Goal: Transaction & Acquisition: Purchase product/service

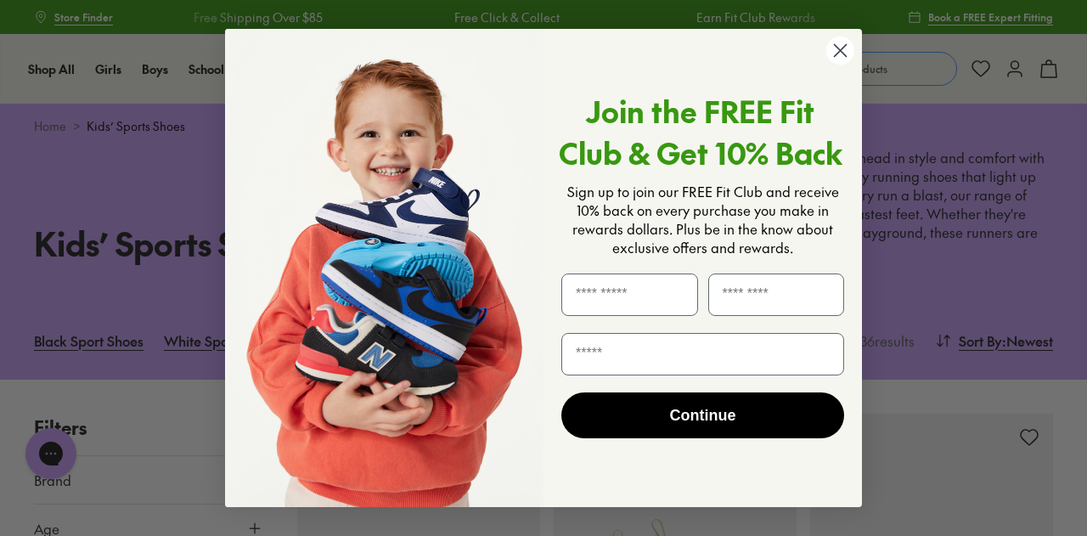
click at [834, 43] on circle "Close dialog" at bounding box center [840, 51] width 28 height 28
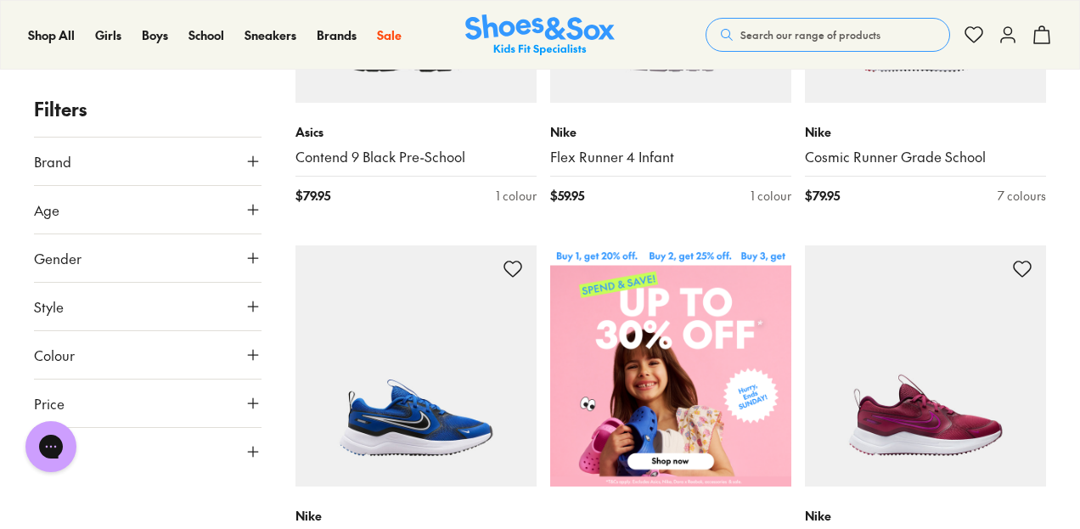
scroll to position [497, 0]
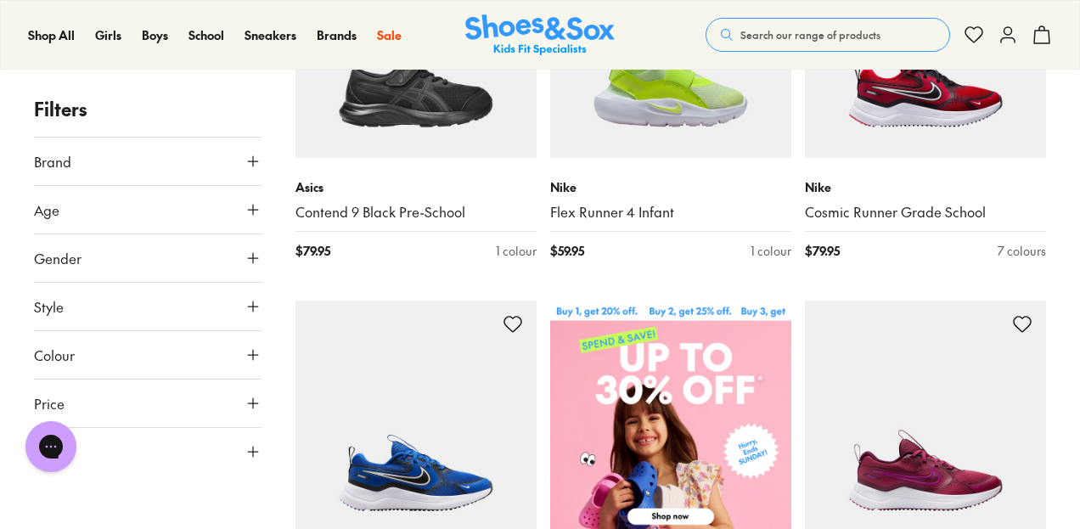
click at [241, 204] on button "Age" at bounding box center [148, 210] width 228 height 48
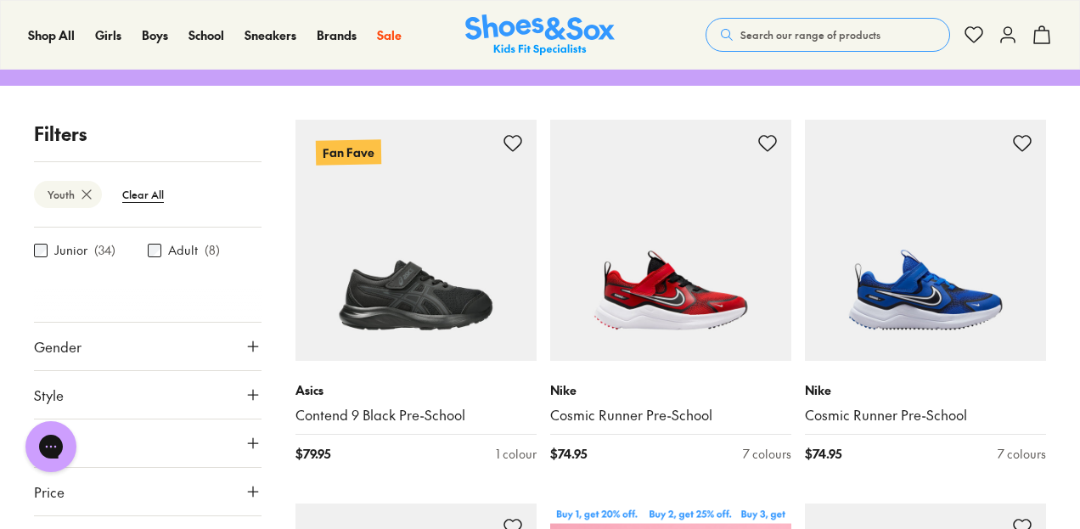
scroll to position [404, 0]
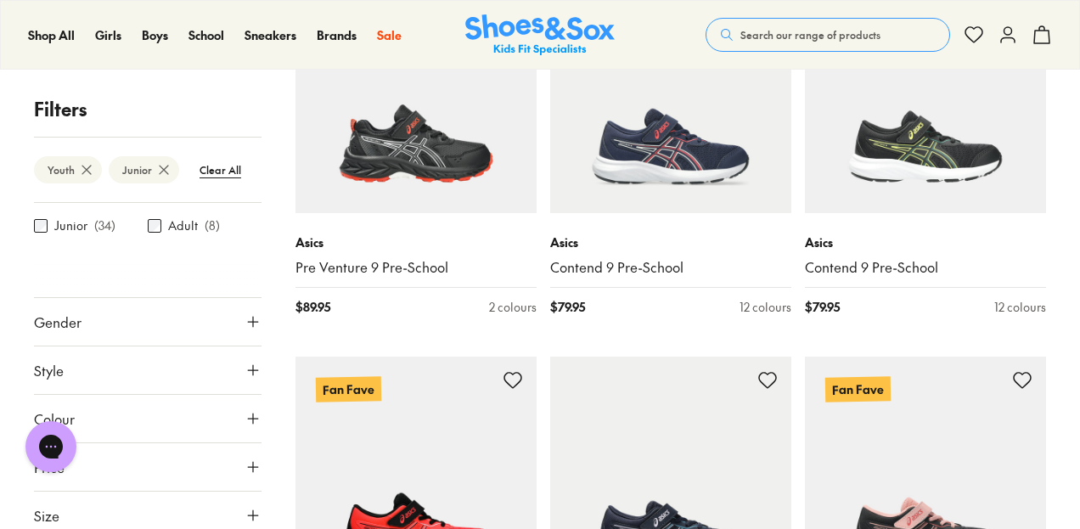
scroll to position [3139, 0]
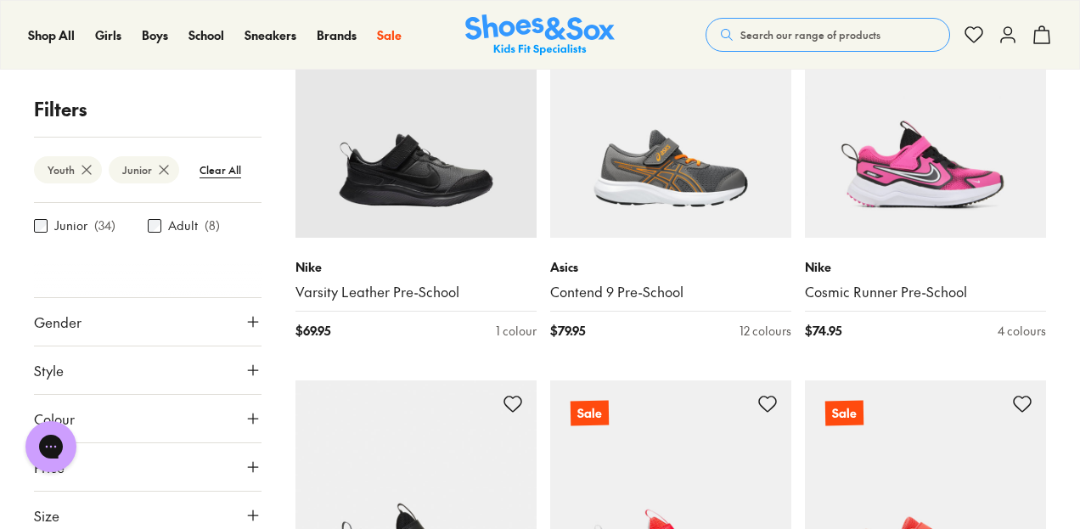
scroll to position [5415, 0]
drag, startPoint x: 1079, startPoint y: 295, endPoint x: 1080, endPoint y: 322, distance: 27.2
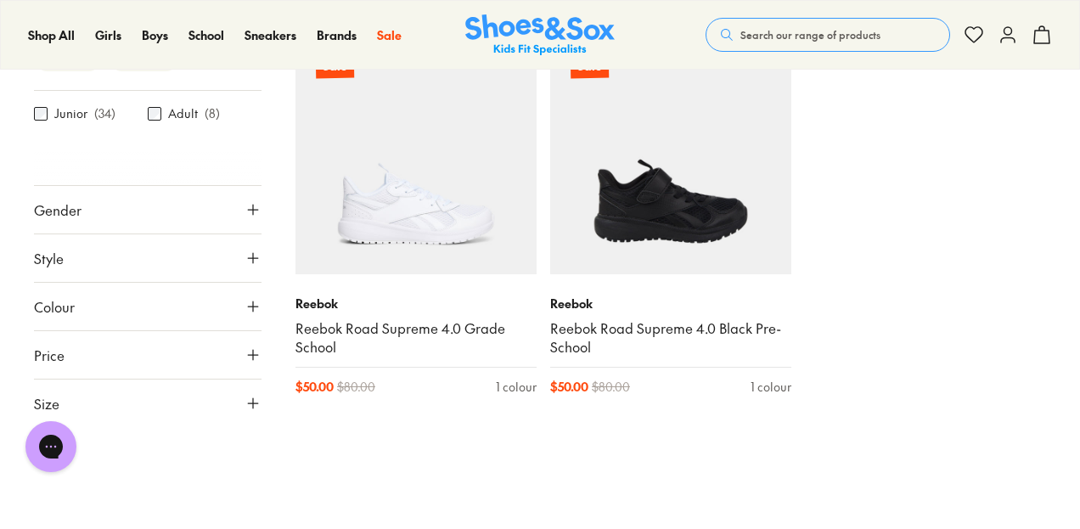
scroll to position [17830, 0]
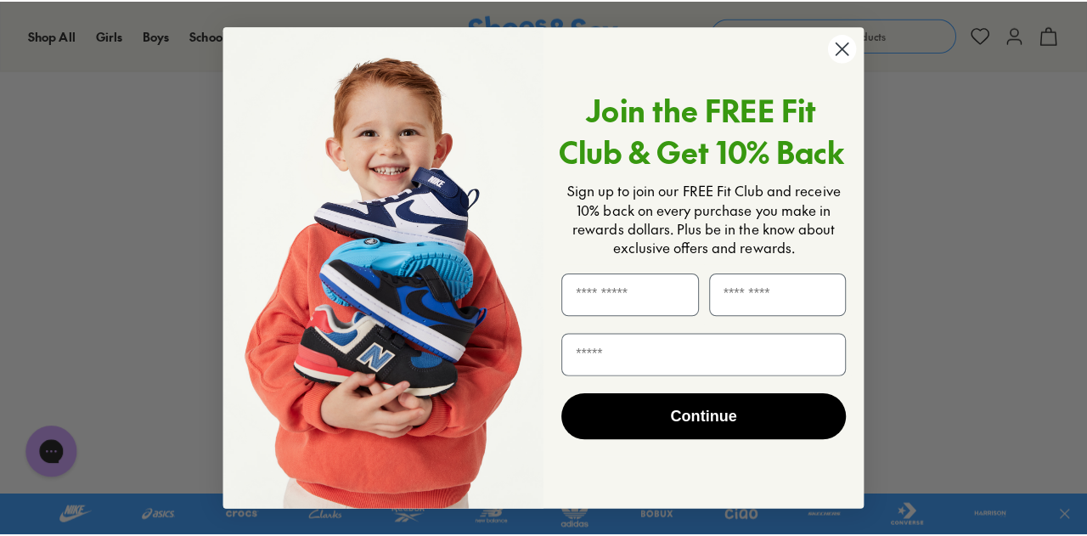
scroll to position [727, 0]
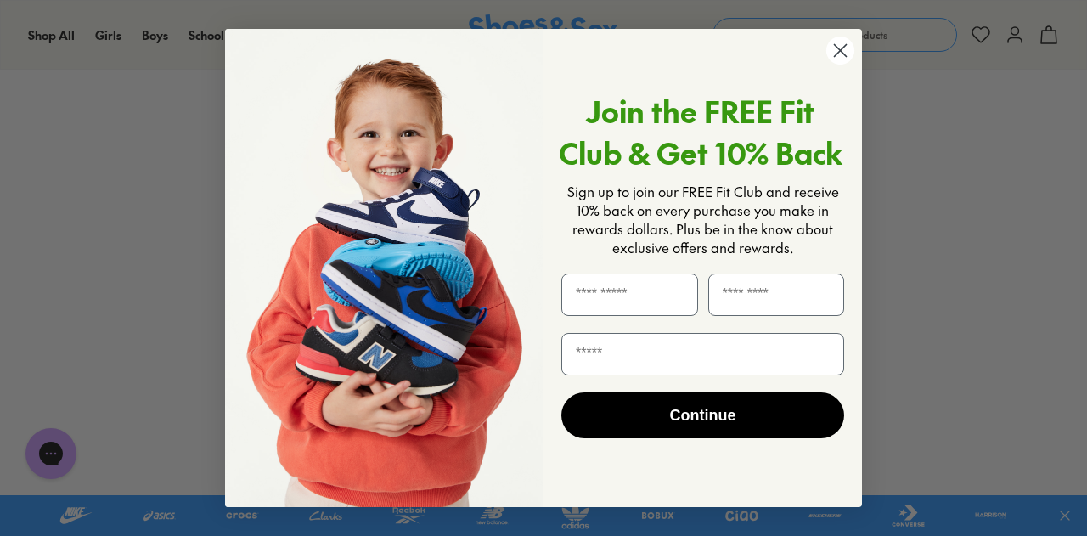
click at [832, 50] on circle "Close dialog" at bounding box center [840, 51] width 28 height 28
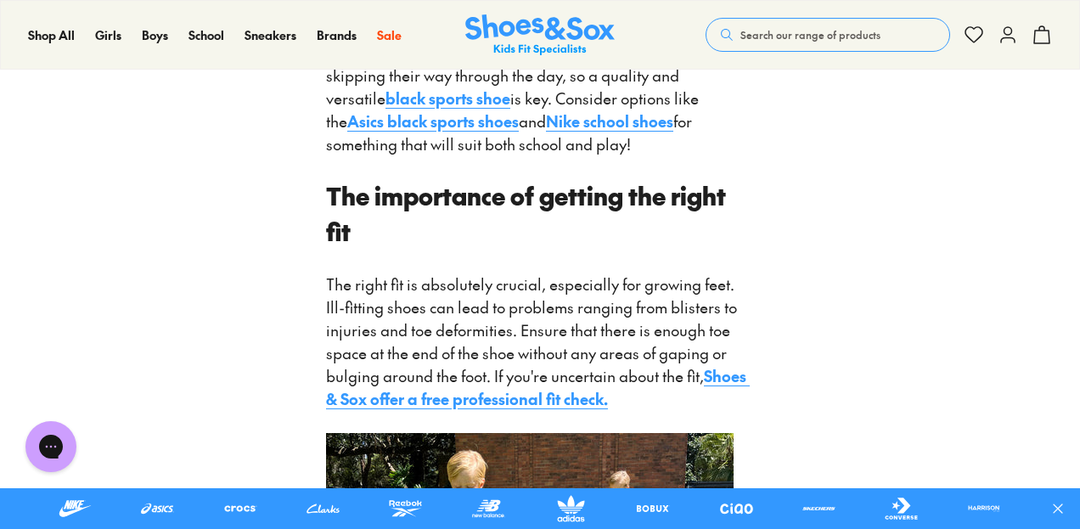
scroll to position [2432, 0]
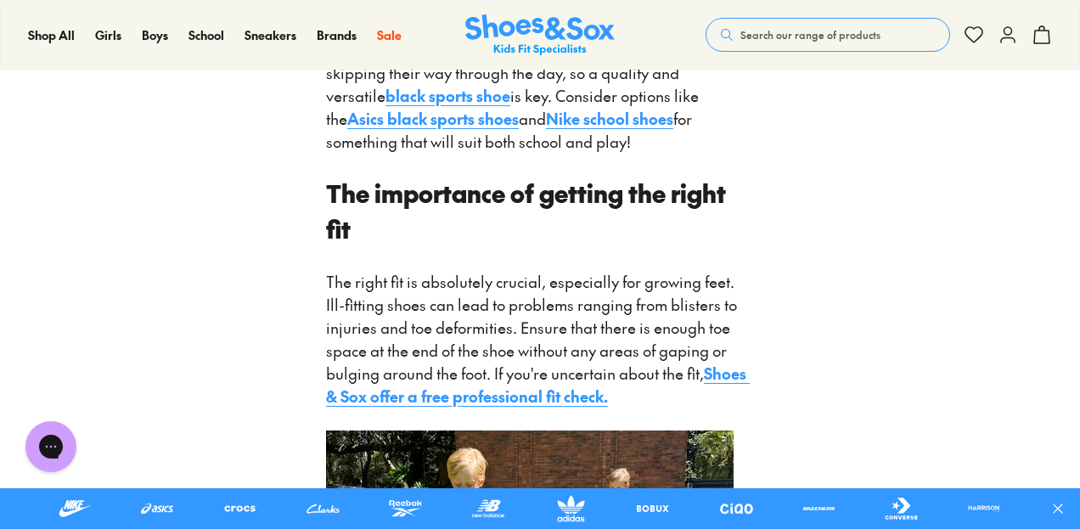
click at [250, 162] on div "How to choose the perfect sports shoes for kids: A Podiatrist's guide When it c…" at bounding box center [540, 200] width 1080 height 4145
click at [348, 256] on div "When it comes to your little one’s sports shoes, there is definitely no ‘one ty…" at bounding box center [540, 279] width 428 height 3894
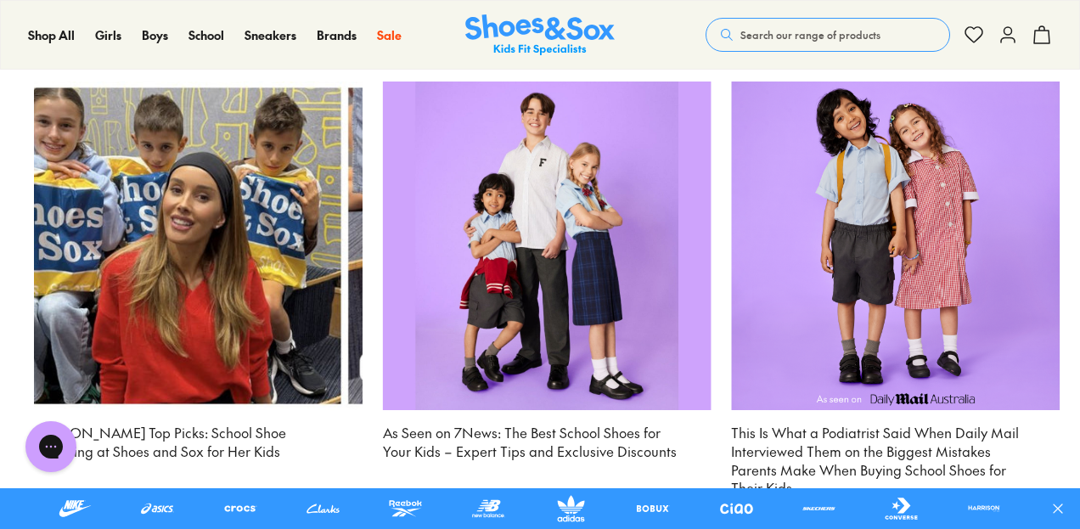
scroll to position [4796, 0]
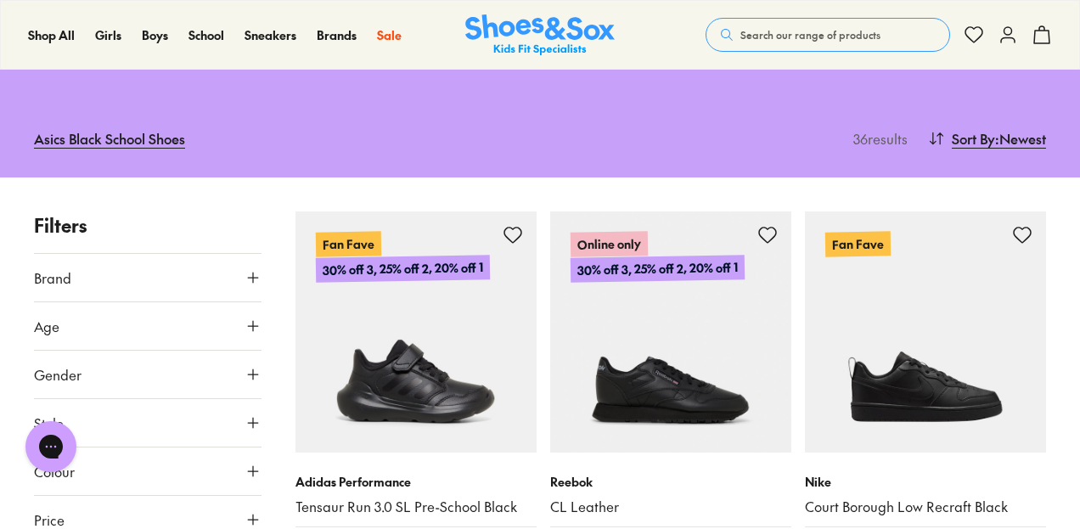
scroll to position [238, 0]
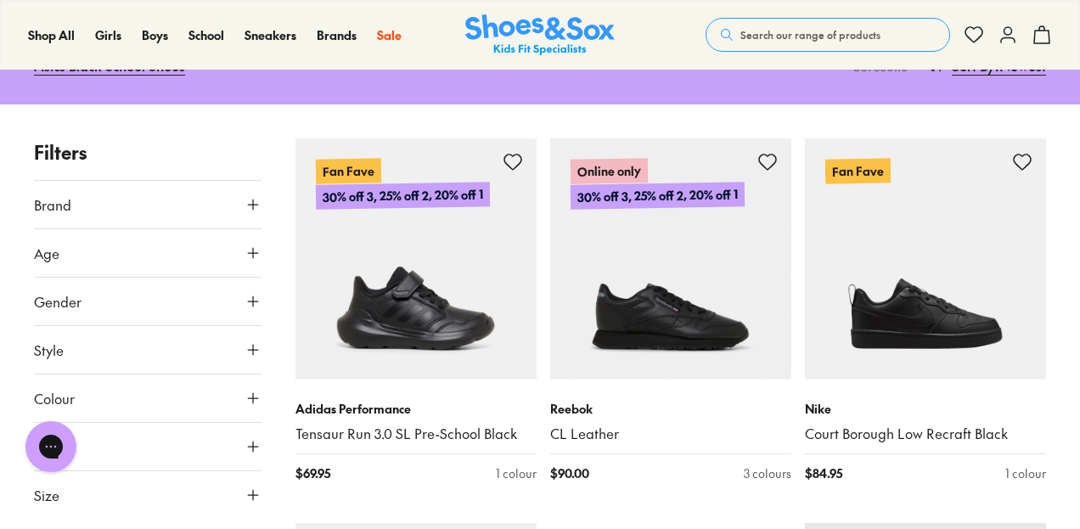
click at [250, 250] on icon at bounding box center [252, 252] width 17 height 17
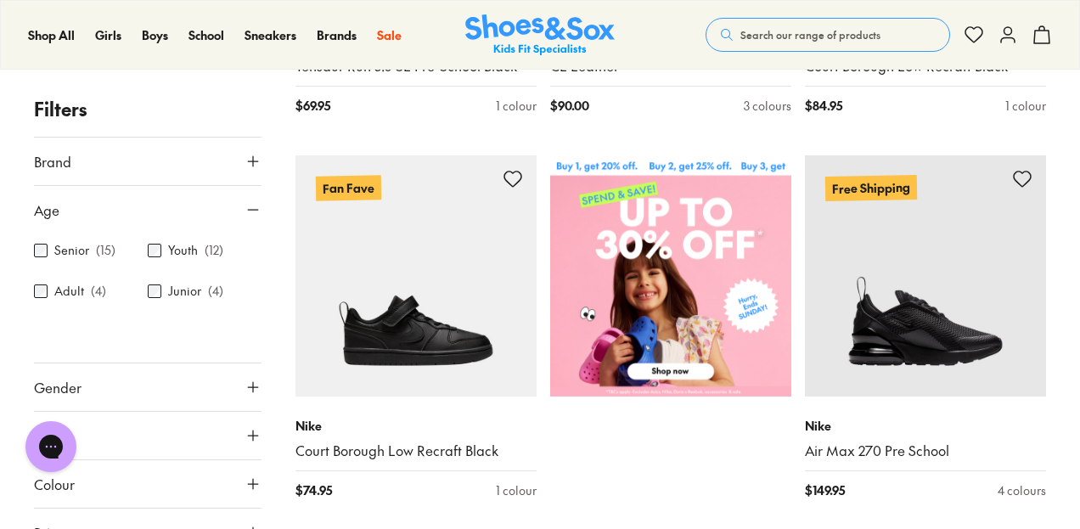
scroll to position [605, 0]
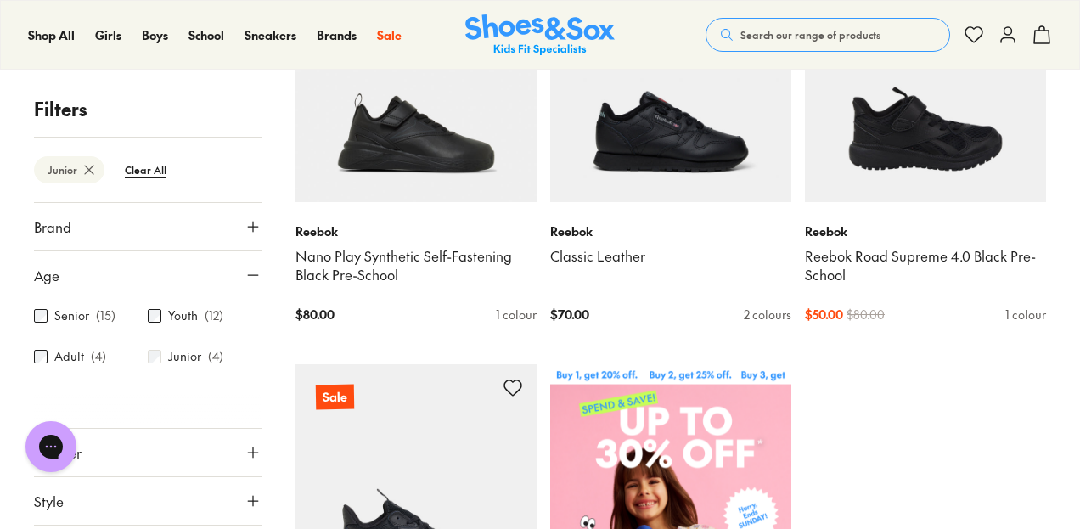
scroll to position [407, 0]
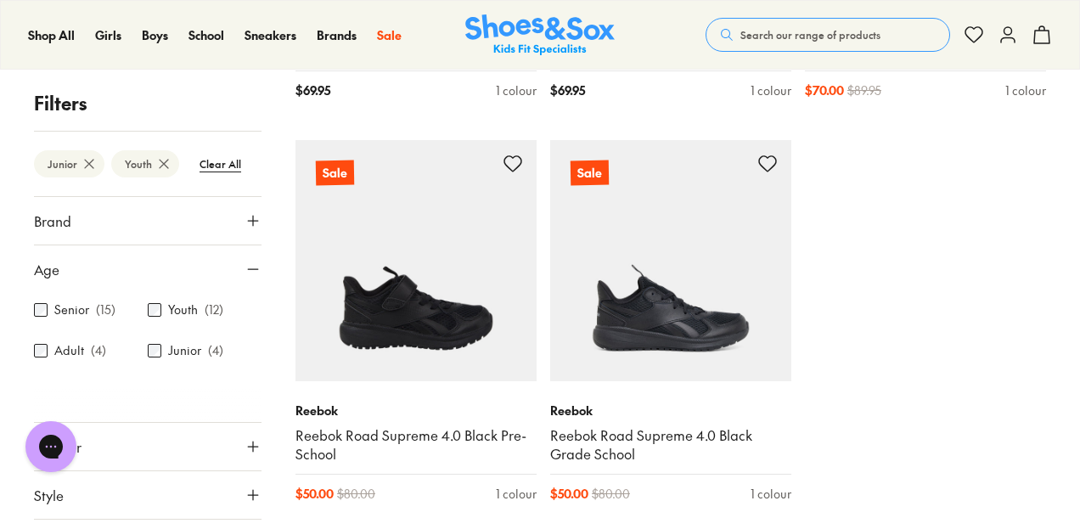
scroll to position [2236, 0]
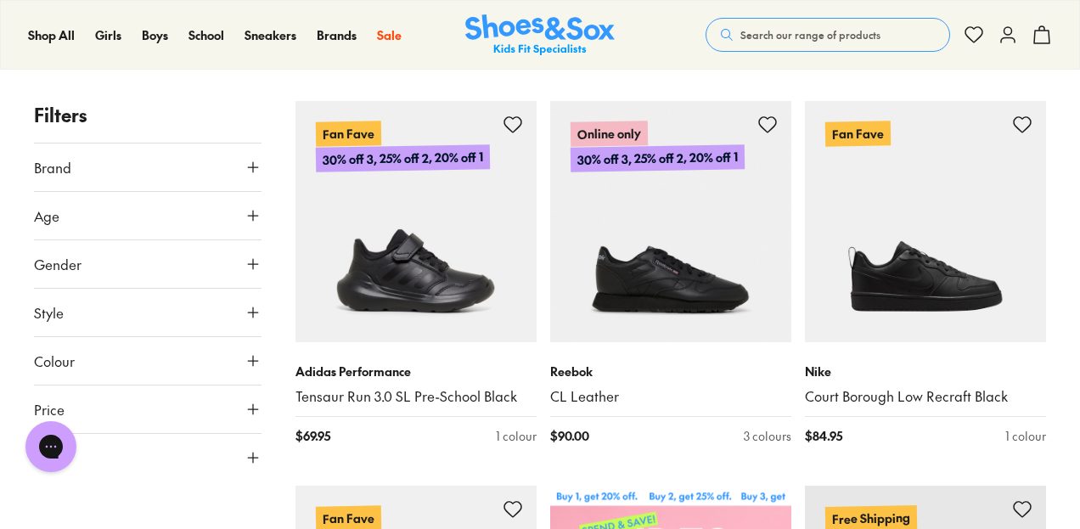
scroll to position [268, 0]
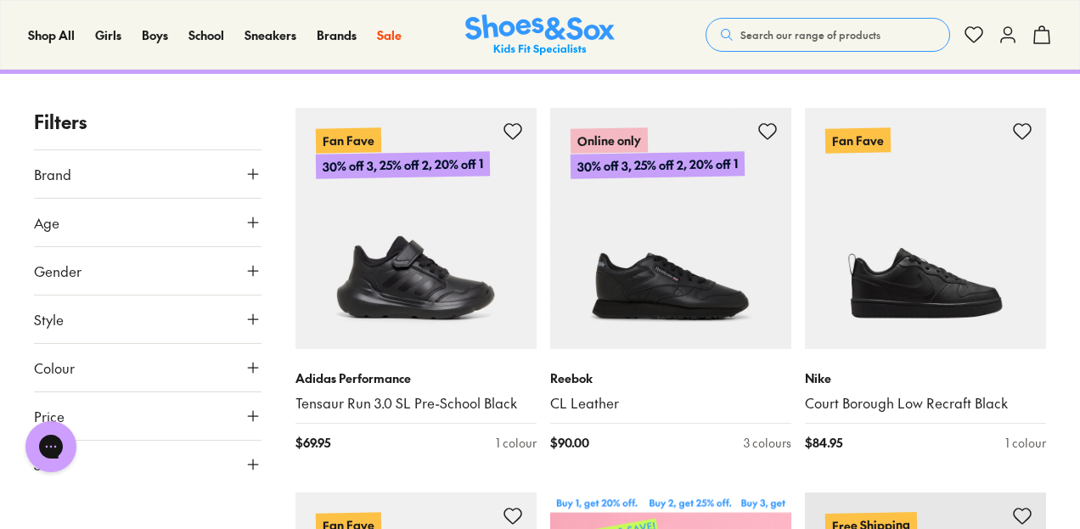
click at [251, 220] on icon at bounding box center [252, 222] width 17 height 17
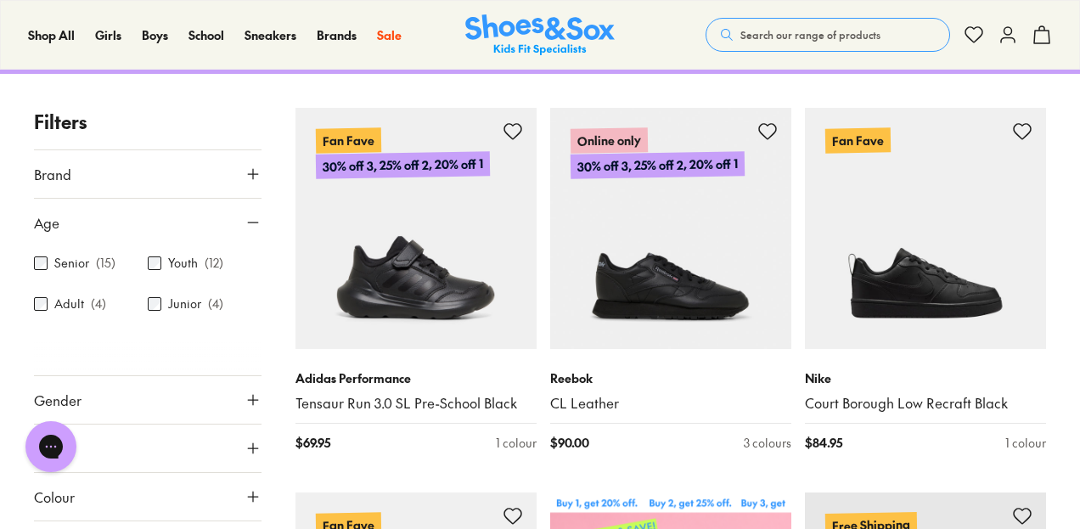
click at [160, 259] on div "Youth ( 12 )" at bounding box center [205, 263] width 114 height 20
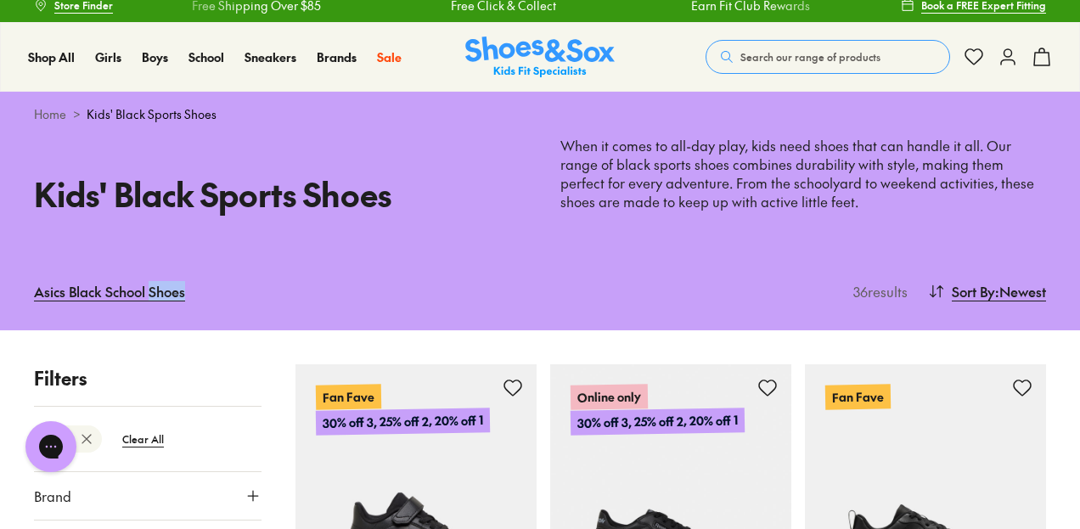
click at [150, 262] on div "Asics Black School Shoes 36 results Sort By : Newest Sort Newest Name: A - Z Na…" at bounding box center [540, 291] width 1080 height 78
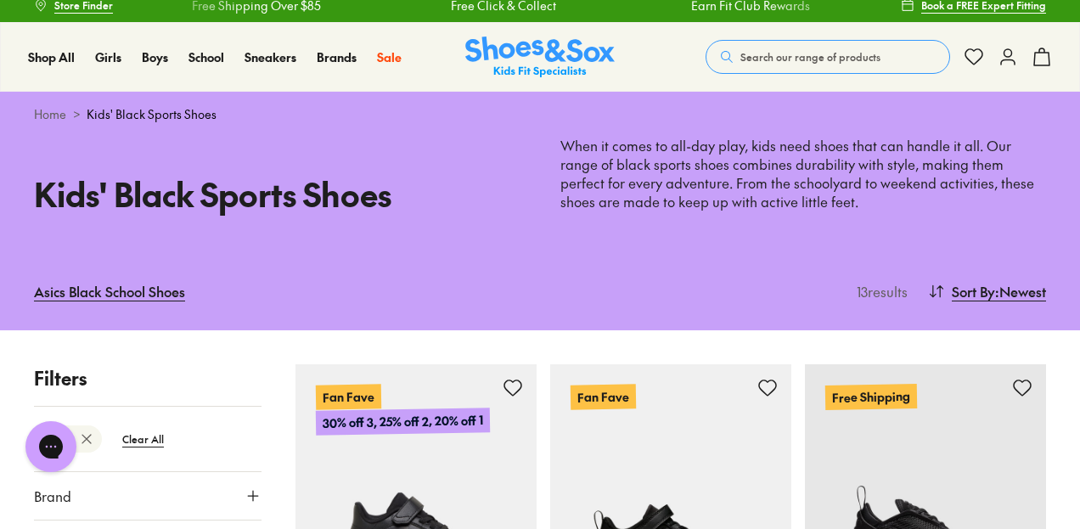
click at [199, 376] on p "Filters" at bounding box center [148, 378] width 228 height 28
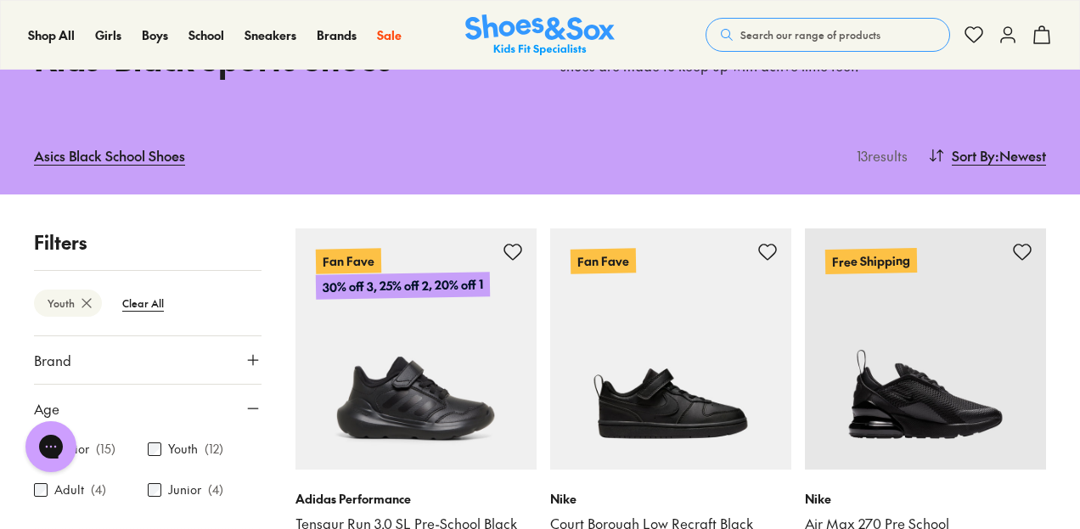
scroll to position [182, 0]
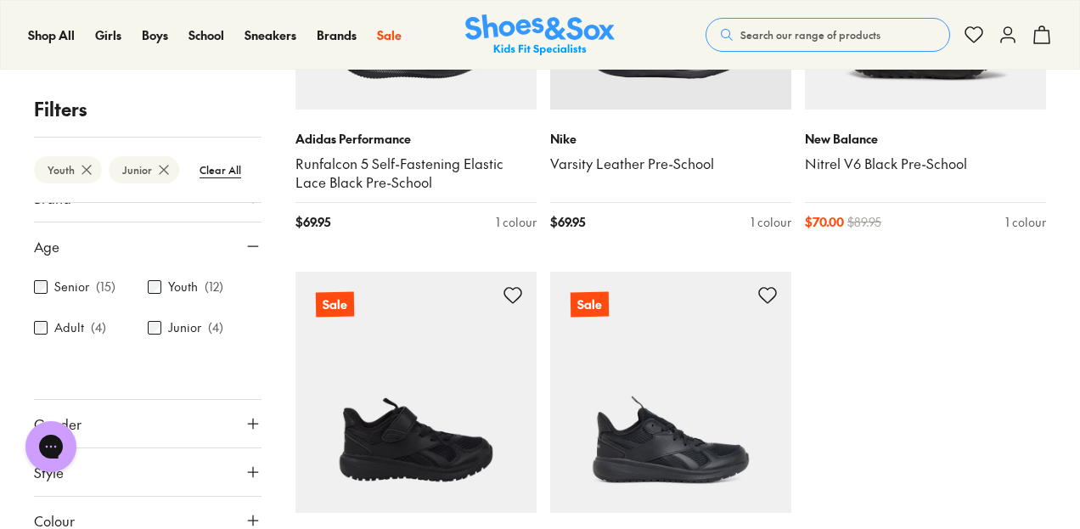
scroll to position [2098, 0]
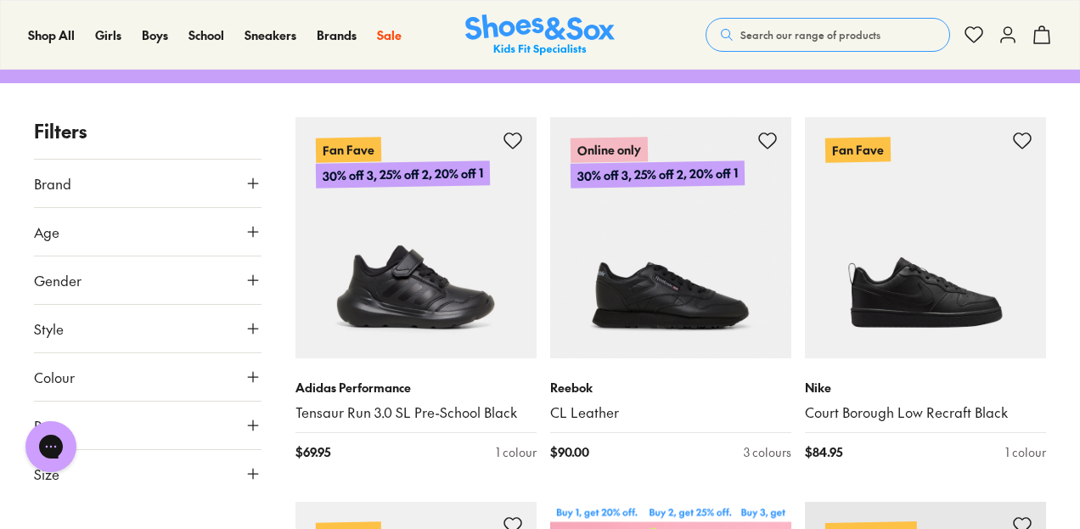
scroll to position [225, 0]
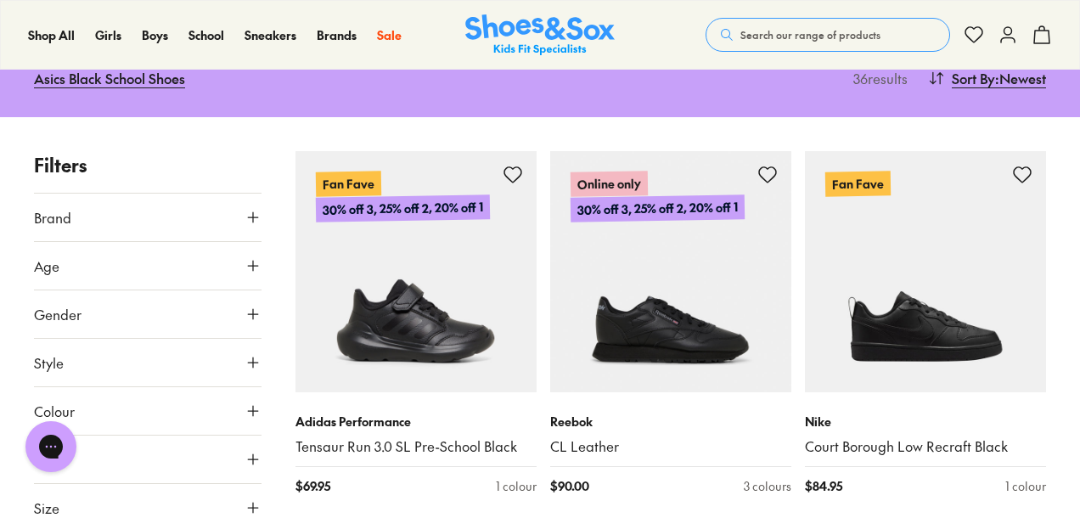
click at [248, 269] on icon at bounding box center [252, 265] width 17 height 17
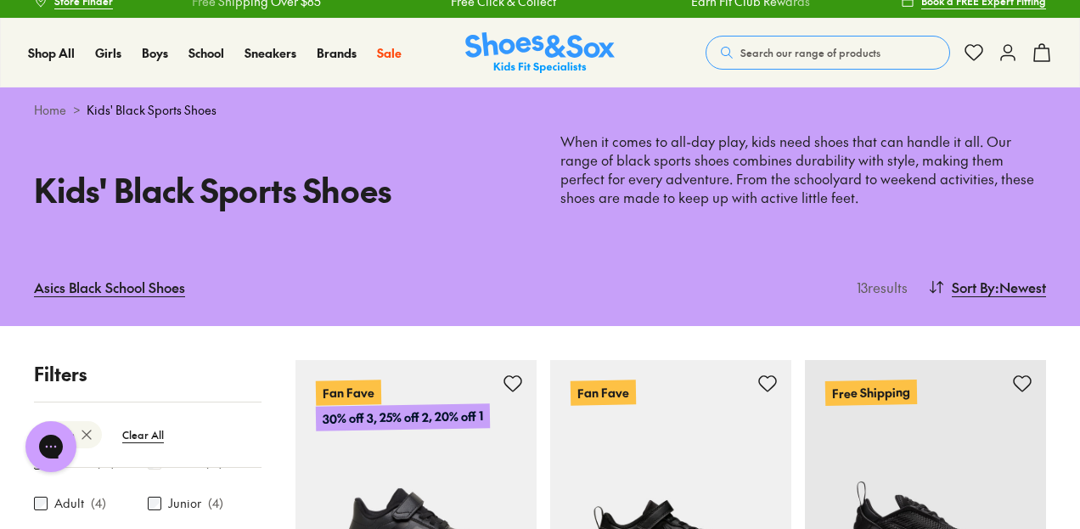
scroll to position [131, 0]
click at [254, 386] on p "Filters" at bounding box center [148, 374] width 228 height 28
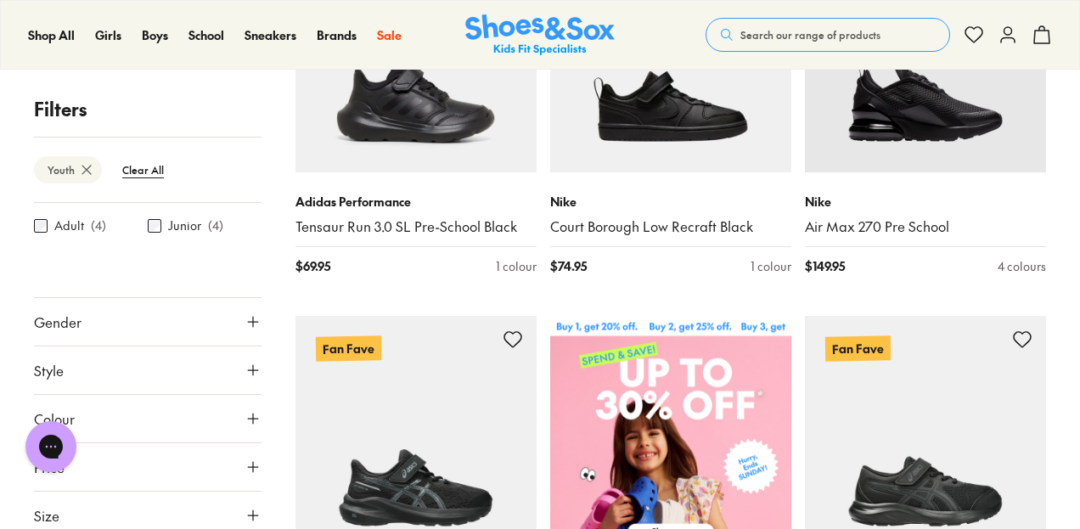
scroll to position [479, 0]
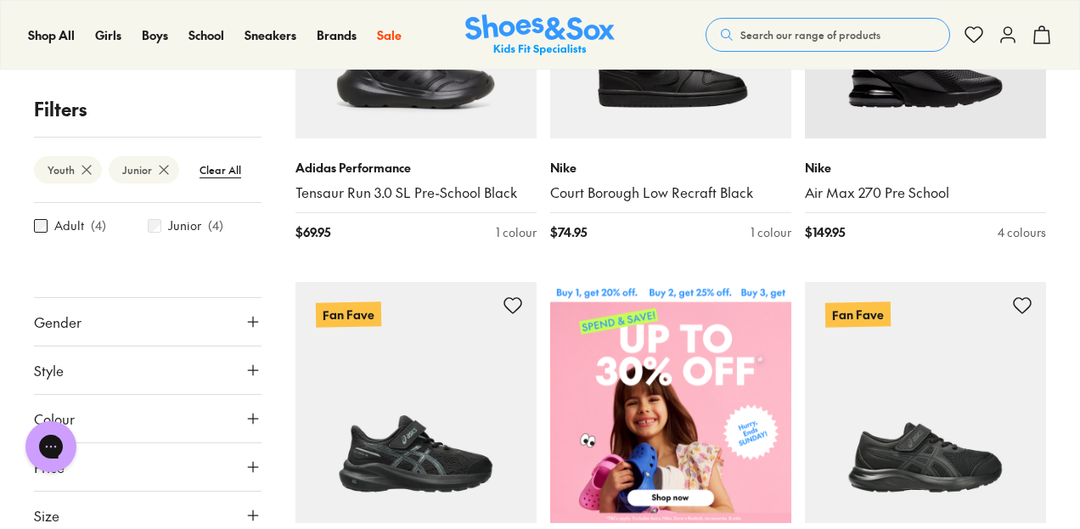
scroll to position [240, 0]
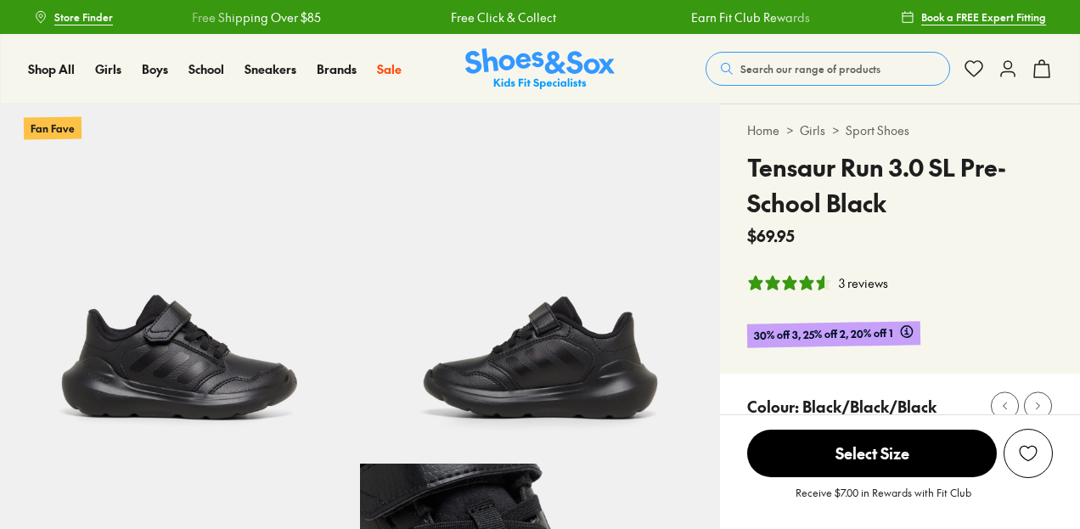
select select "*"
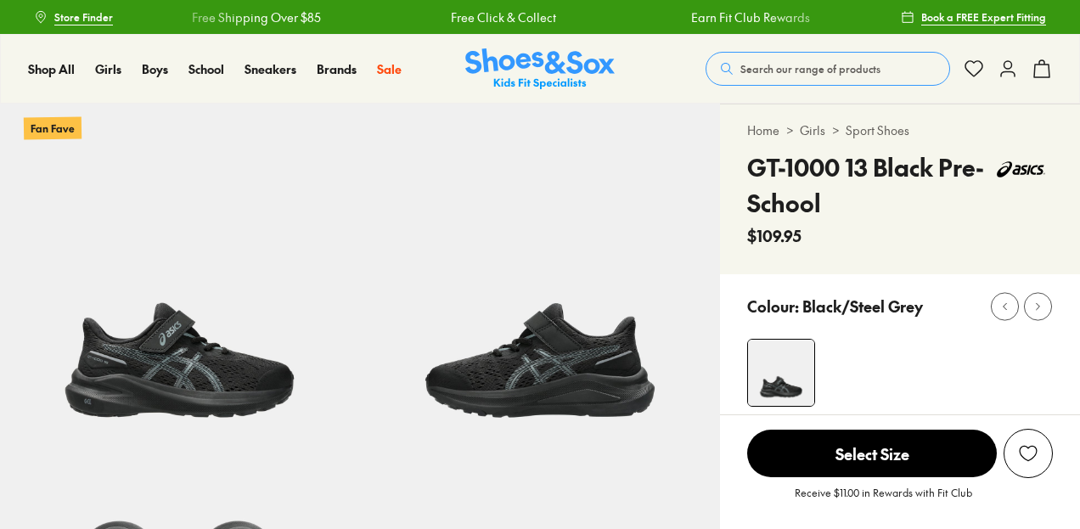
select select "*"
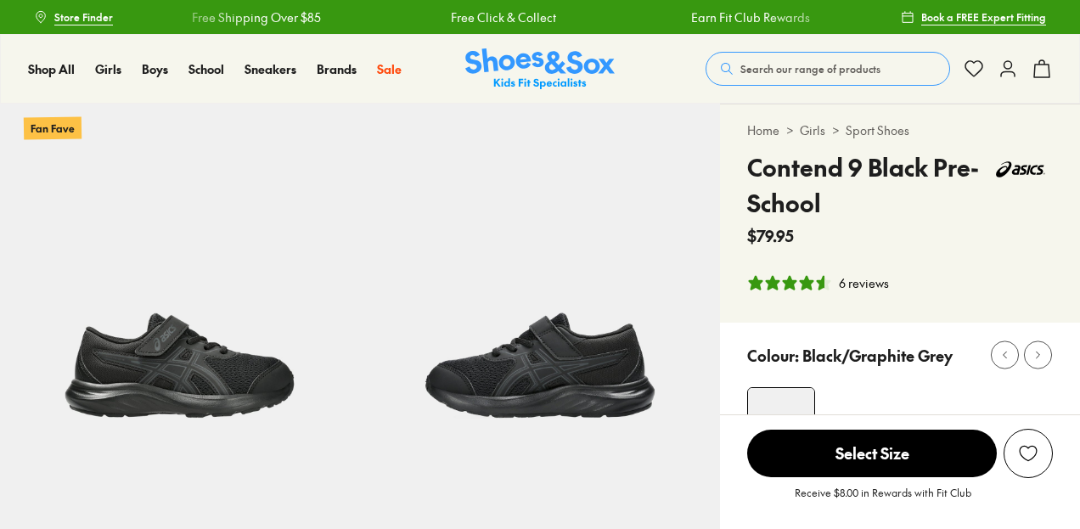
select select "*"
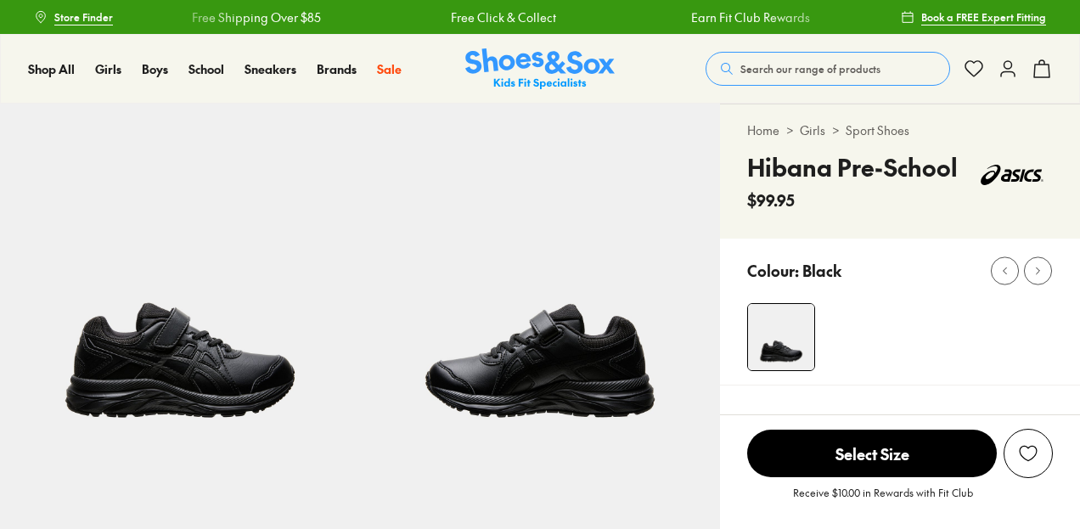
select select "*"
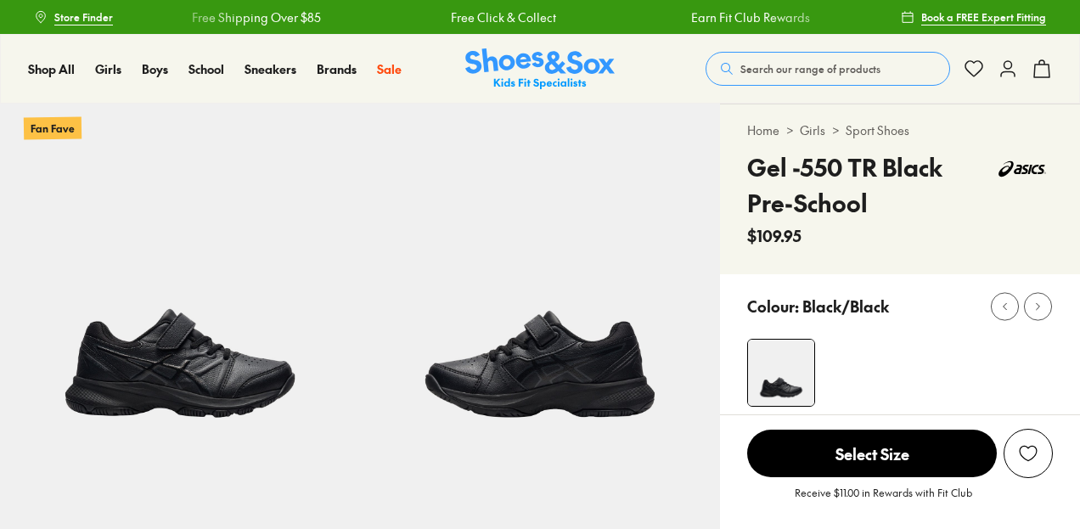
select select "*"
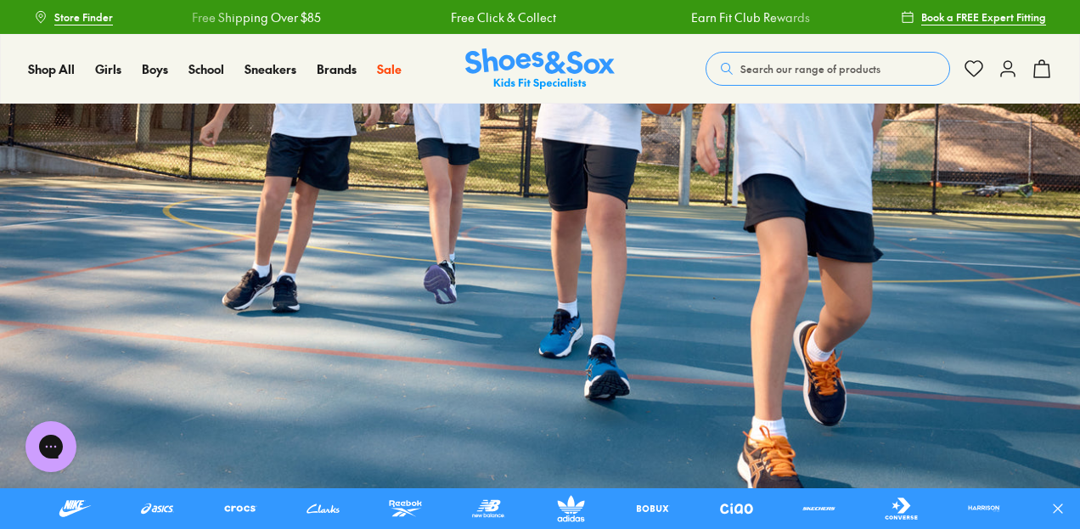
scroll to position [3457, 0]
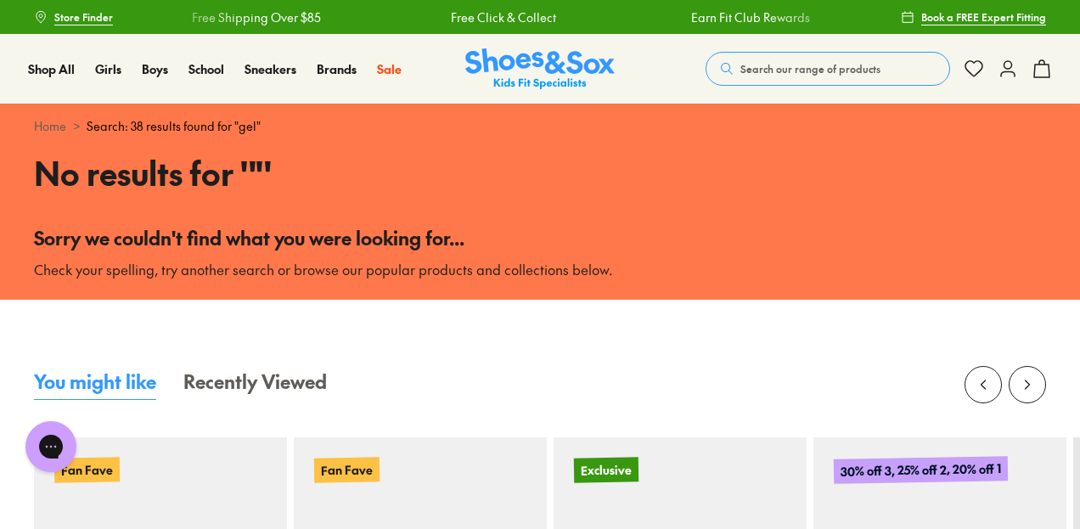
click at [868, 53] on button "Search our range of products" at bounding box center [827, 69] width 244 height 34
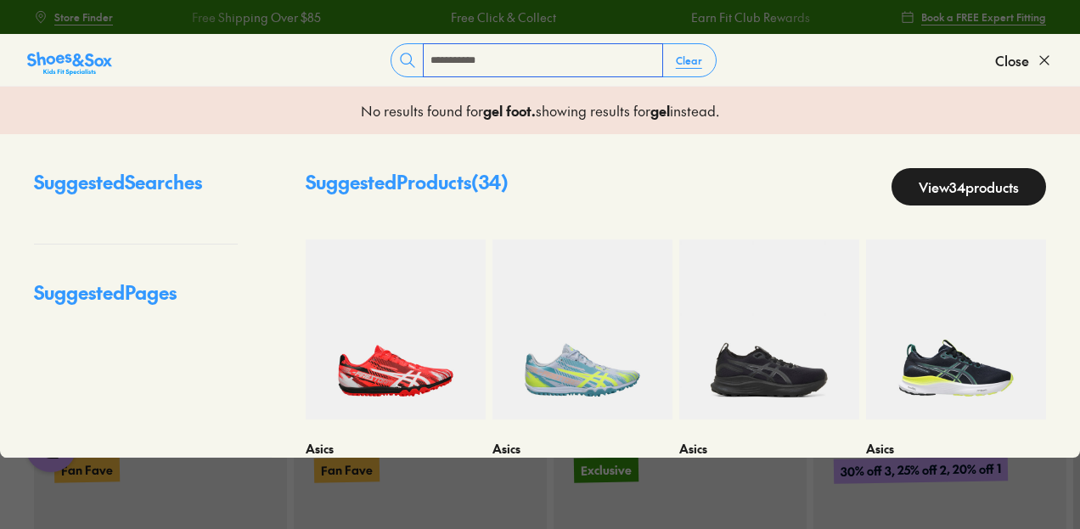
type input "**********"
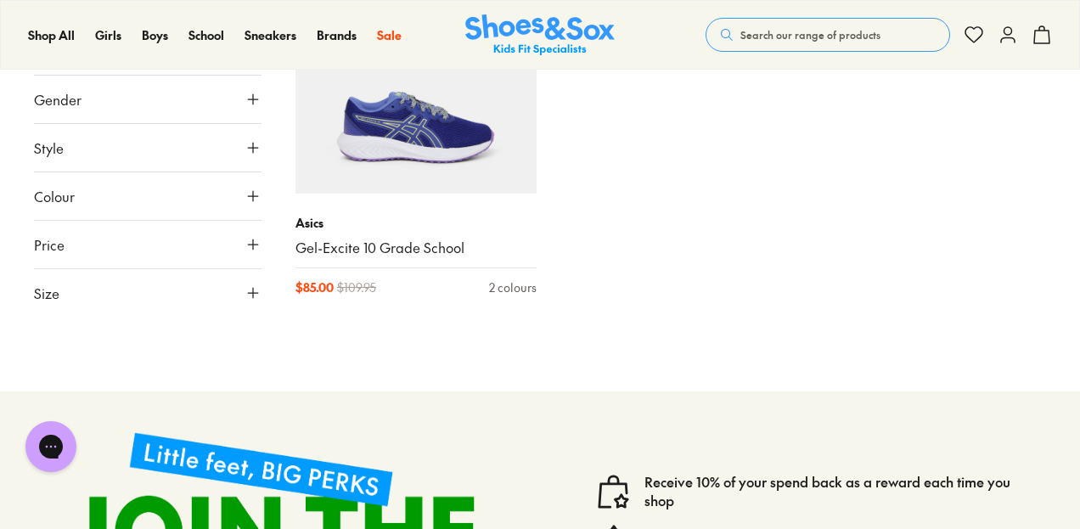
scroll to position [4686, 0]
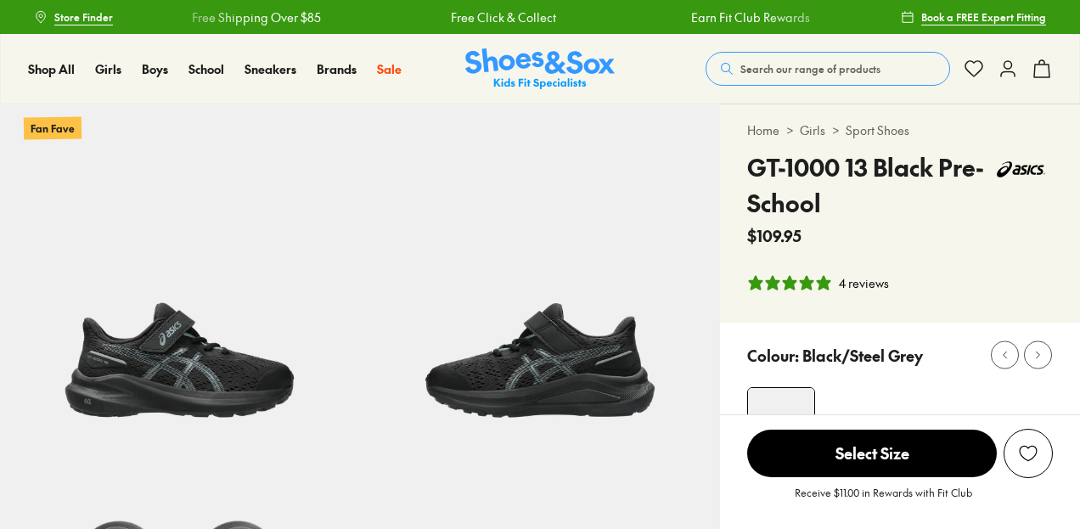
select select "*"
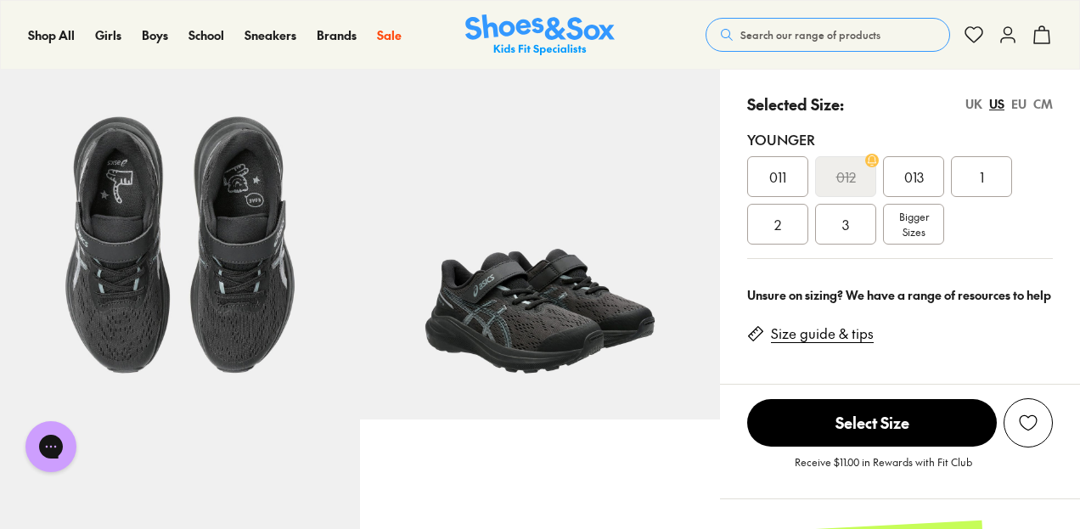
scroll to position [407, 0]
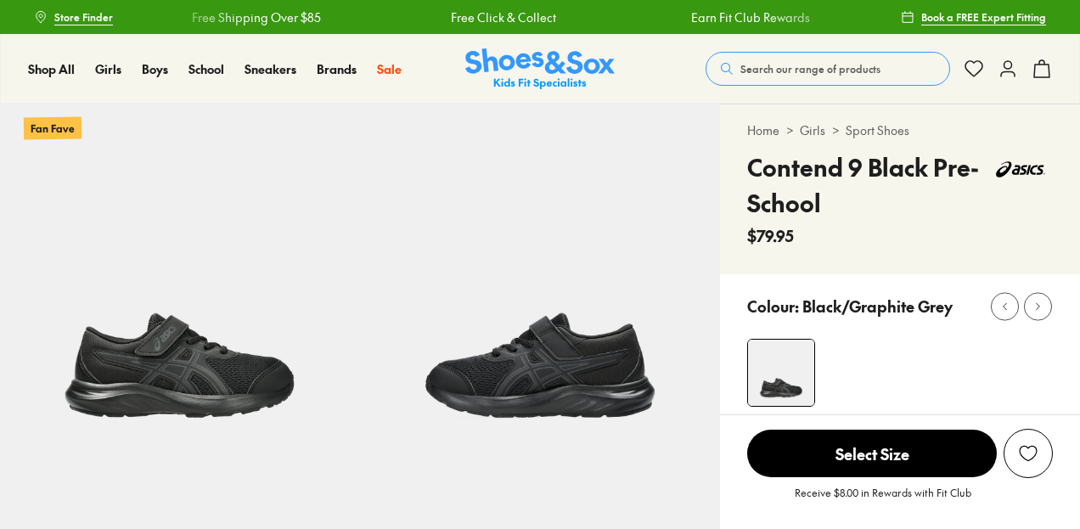
select select "*"
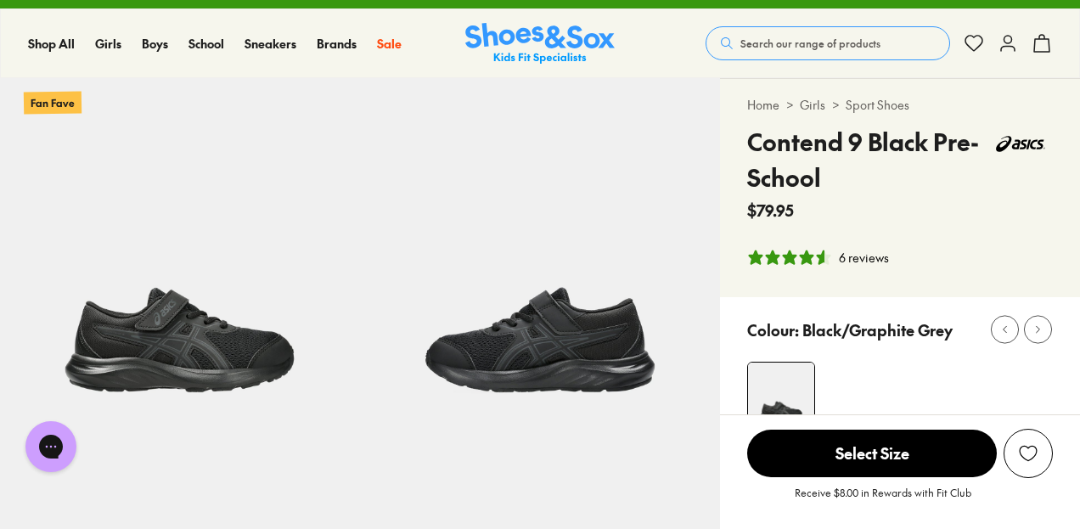
scroll to position [25, 0]
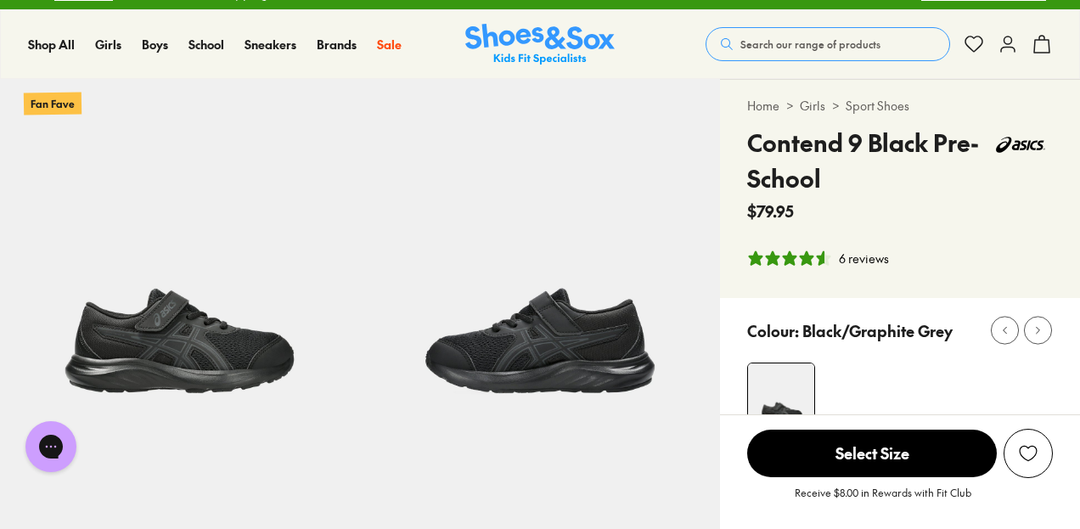
click at [258, 369] on img at bounding box center [180, 259] width 360 height 360
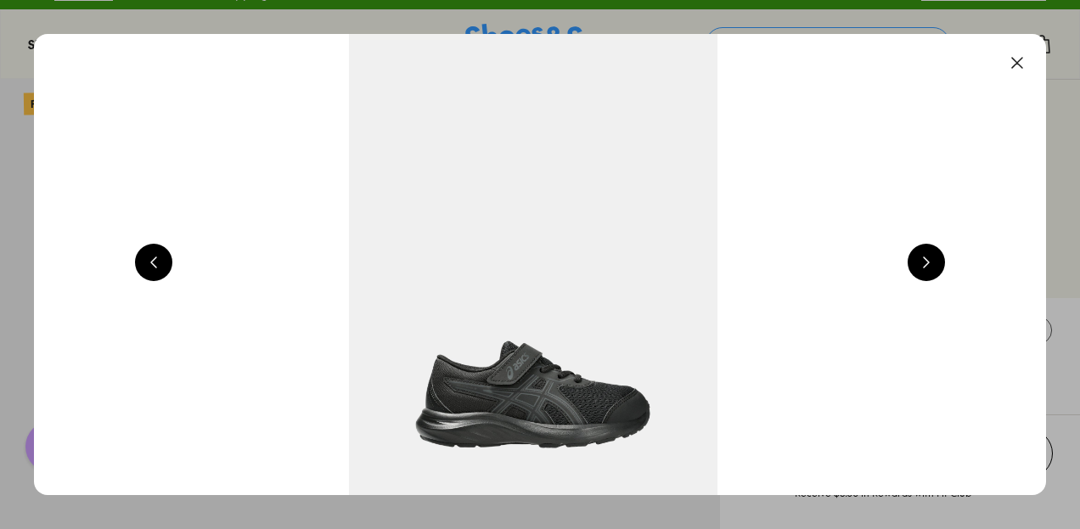
click at [930, 265] on button at bounding box center [925, 262] width 37 height 37
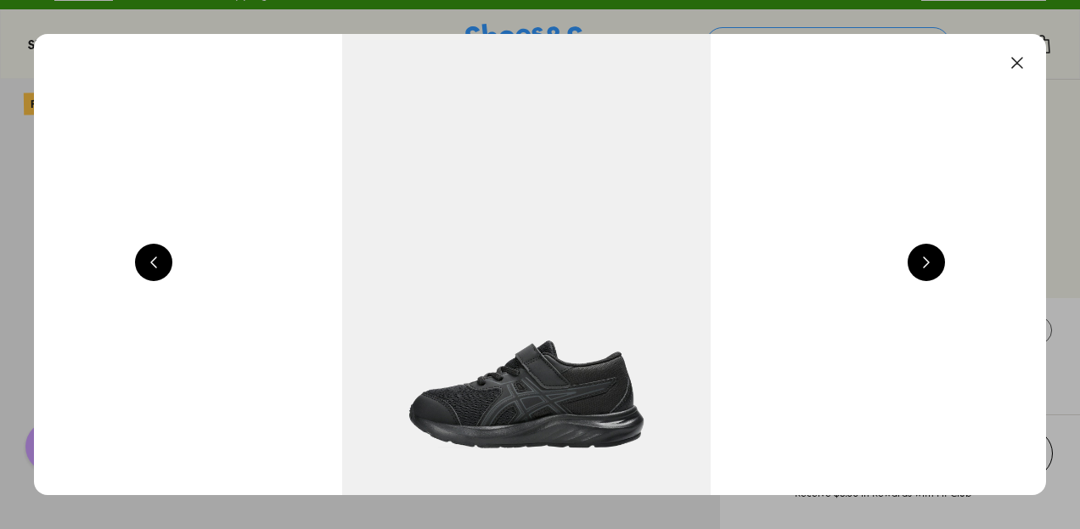
click at [930, 265] on button at bounding box center [925, 262] width 37 height 37
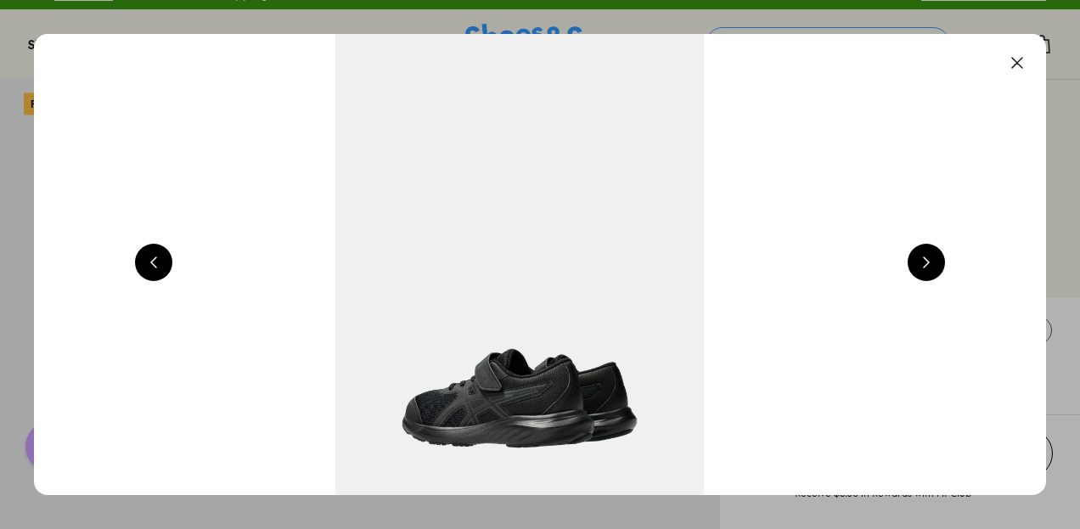
click at [930, 265] on button at bounding box center [925, 262] width 37 height 37
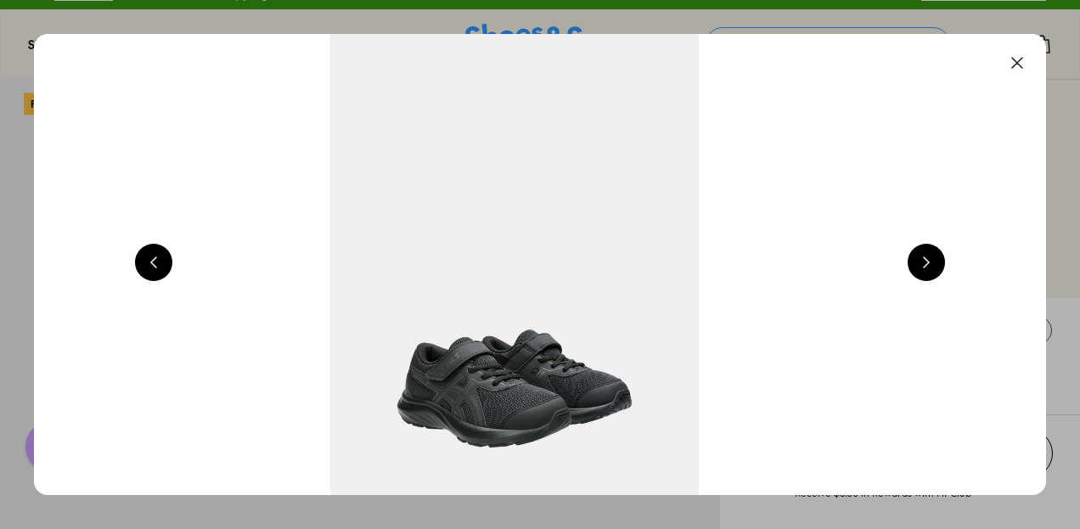
scroll to position [0, 4075]
click at [1029, 54] on button at bounding box center [1016, 62] width 37 height 37
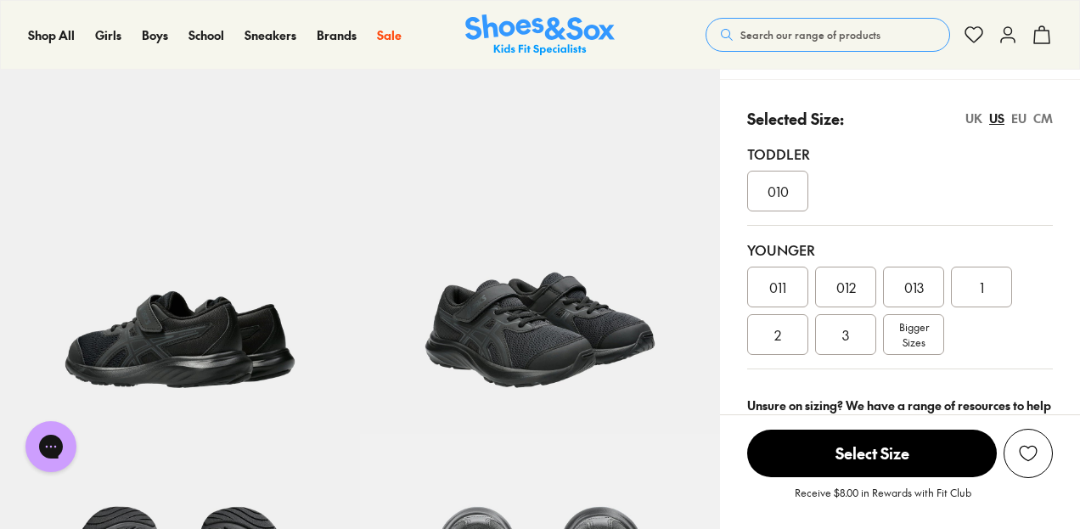
scroll to position [397, 0]
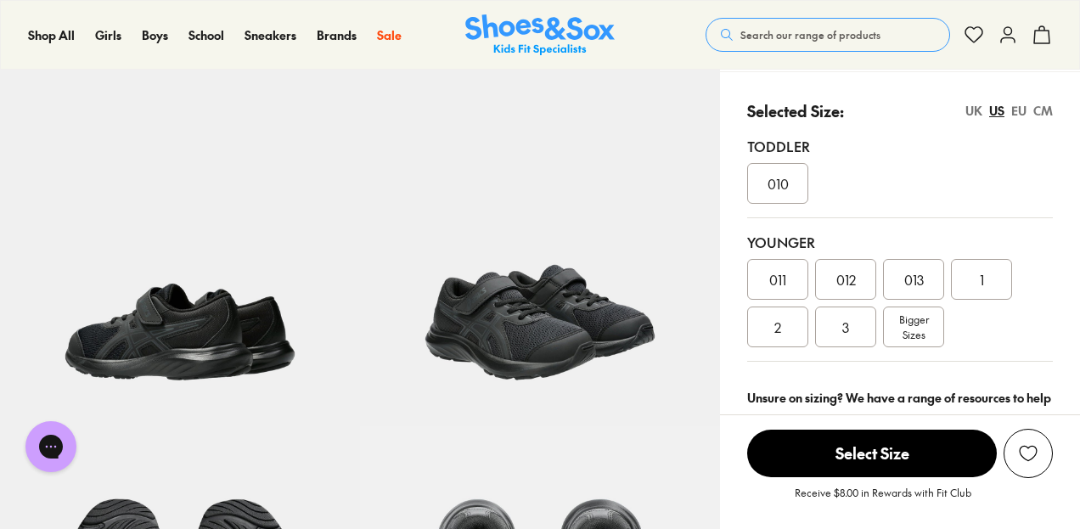
click at [969, 278] on div "1" at bounding box center [981, 279] width 61 height 41
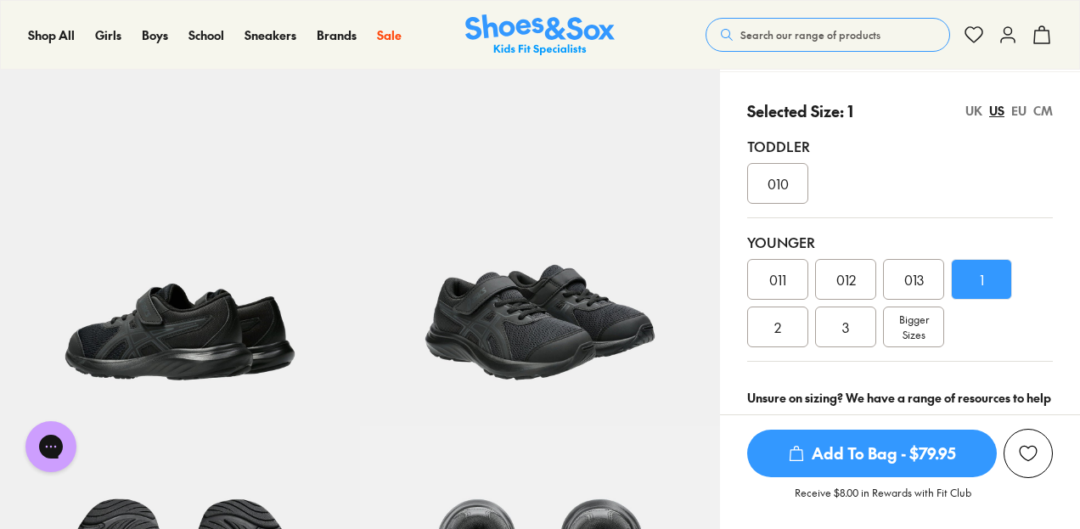
click at [877, 452] on span "Add To Bag - $79.95" at bounding box center [872, 454] width 250 height 48
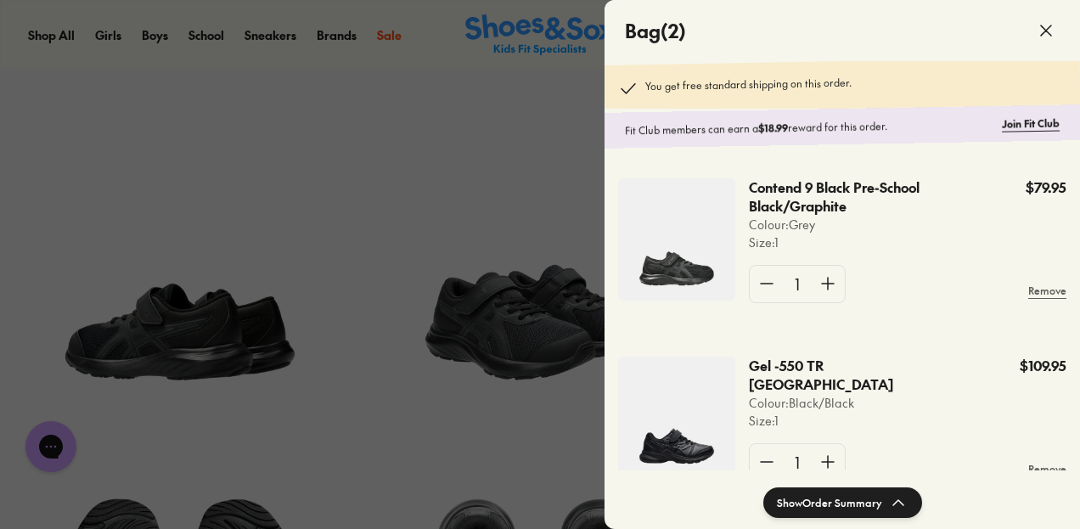
click at [196, 101] on div at bounding box center [540, 264] width 1080 height 529
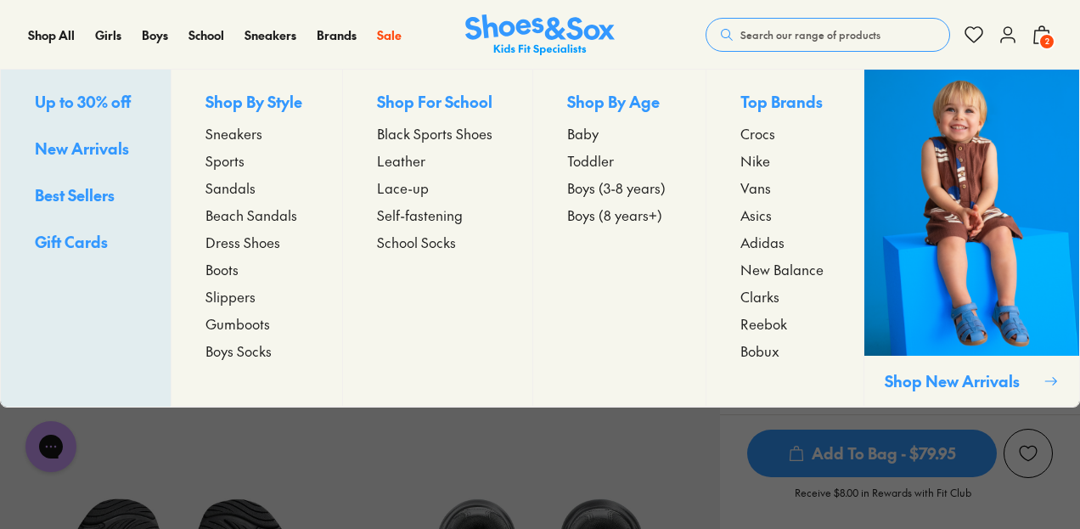
click at [424, 216] on span "Self-fastening" at bounding box center [420, 215] width 86 height 20
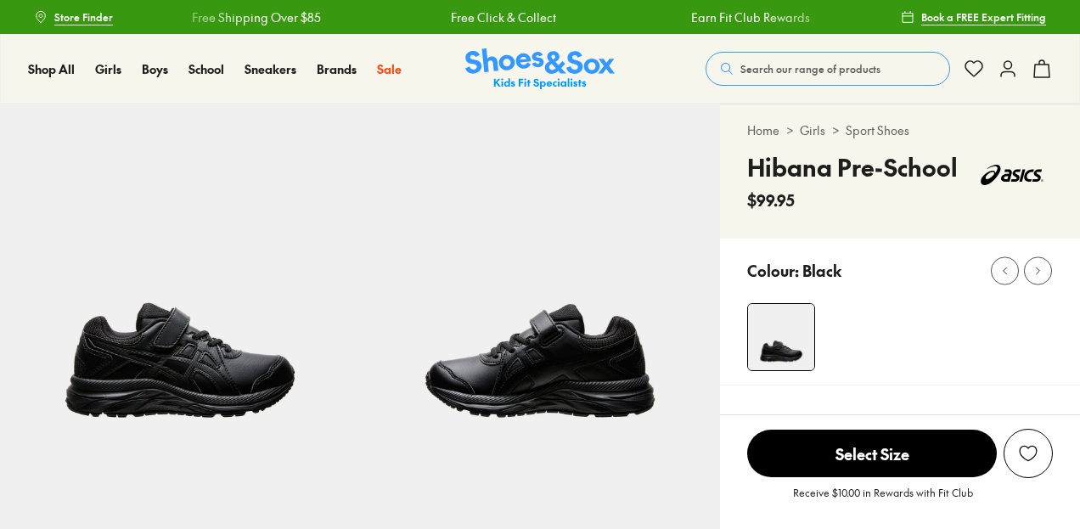
select select "*"
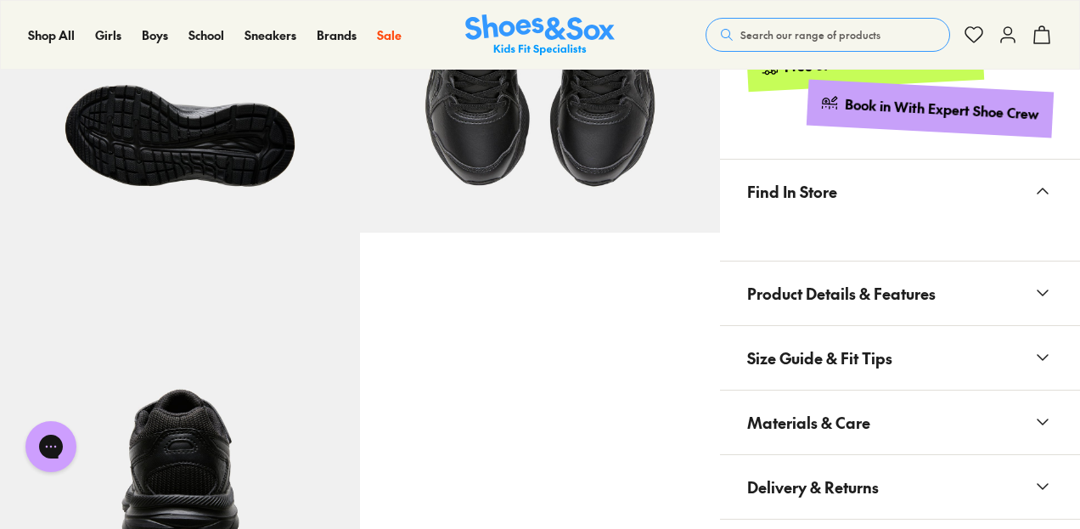
scroll to position [972, 0]
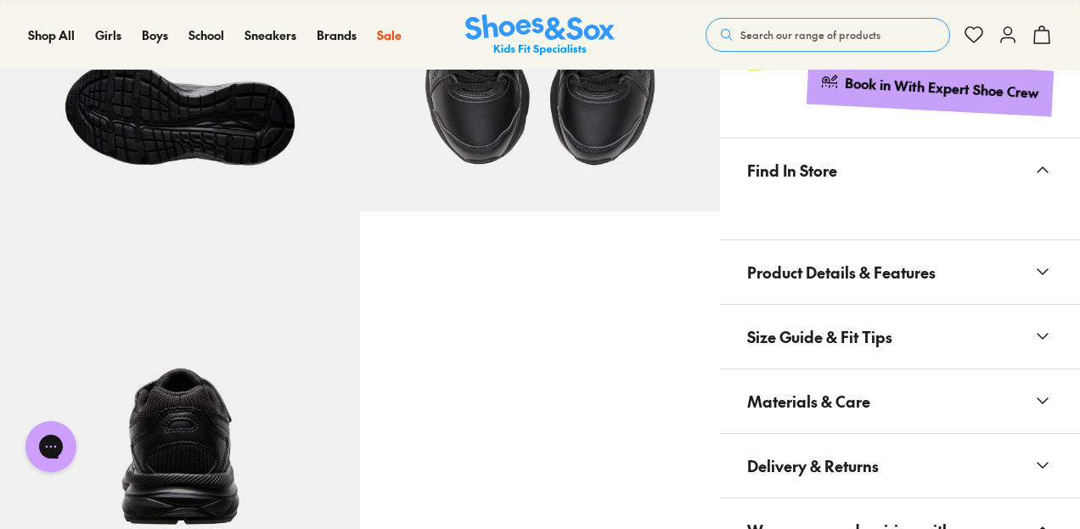
click at [1047, 261] on icon at bounding box center [1042, 271] width 20 height 20
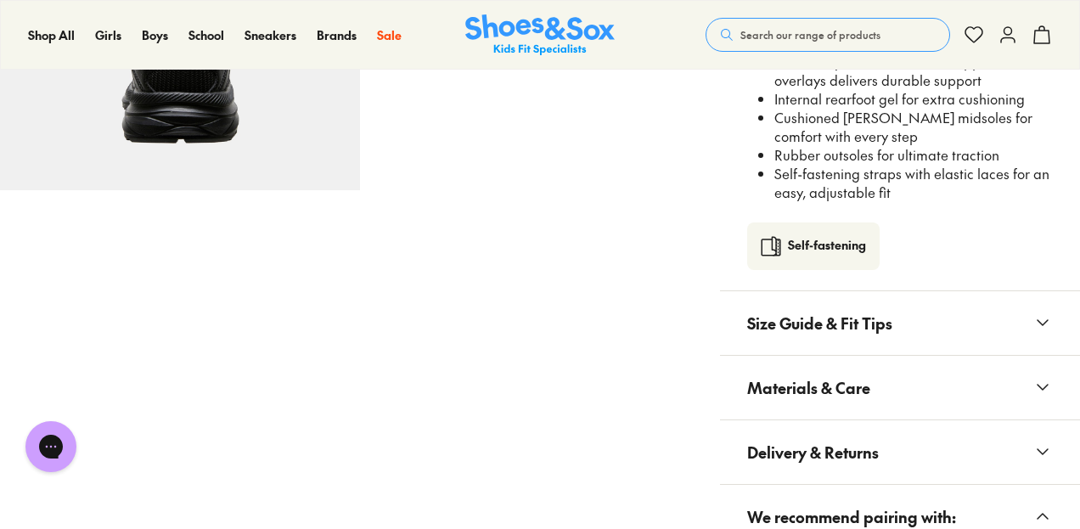
scroll to position [1389, 0]
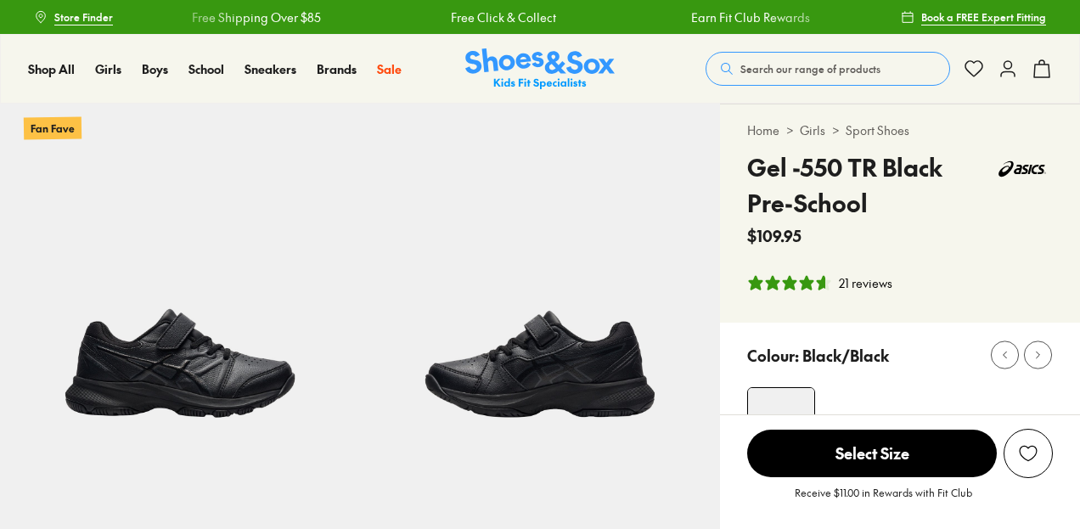
select select "*"
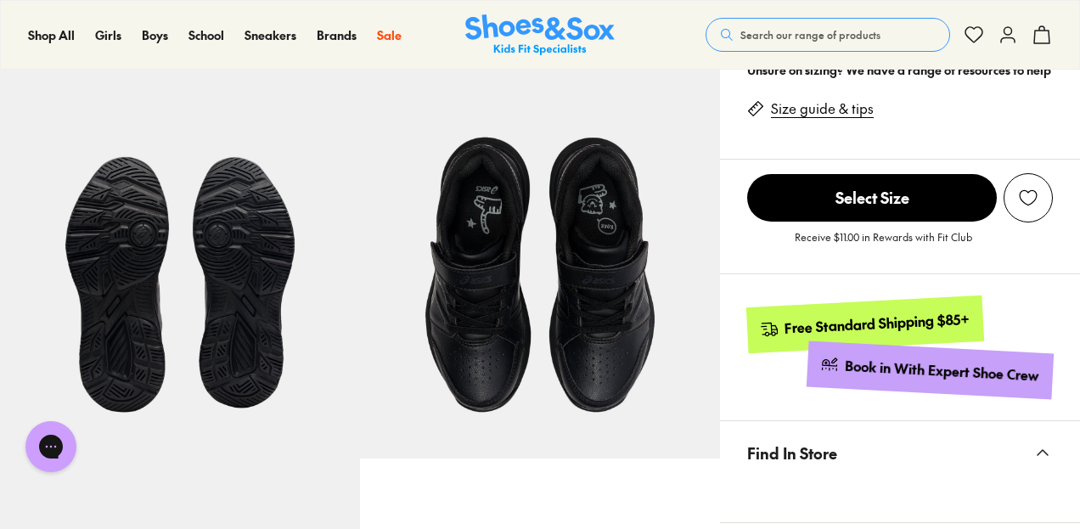
scroll to position [691, 0]
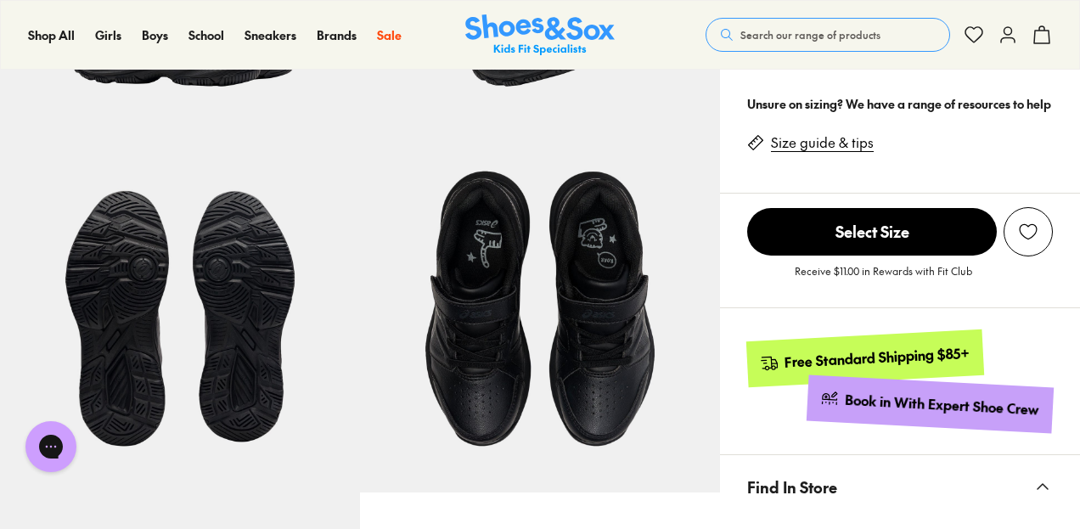
click at [486, 386] on img at bounding box center [540, 312] width 360 height 360
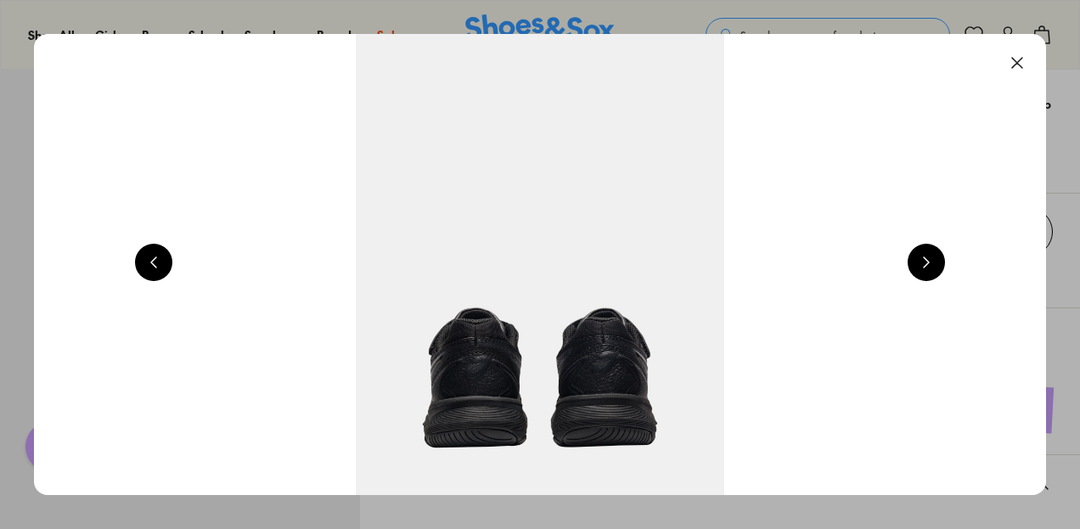
scroll to position [0, 6112]
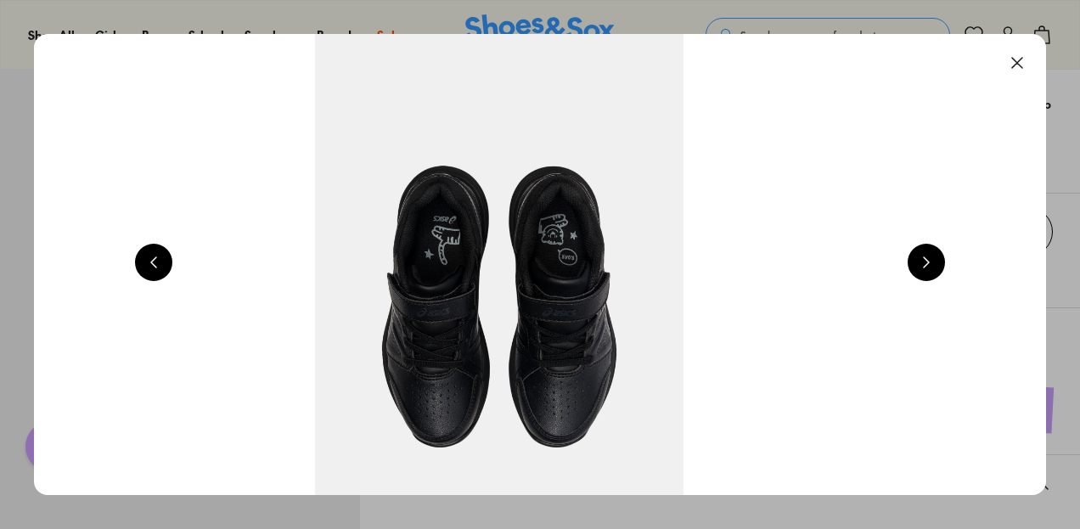
click at [944, 262] on button at bounding box center [925, 262] width 37 height 37
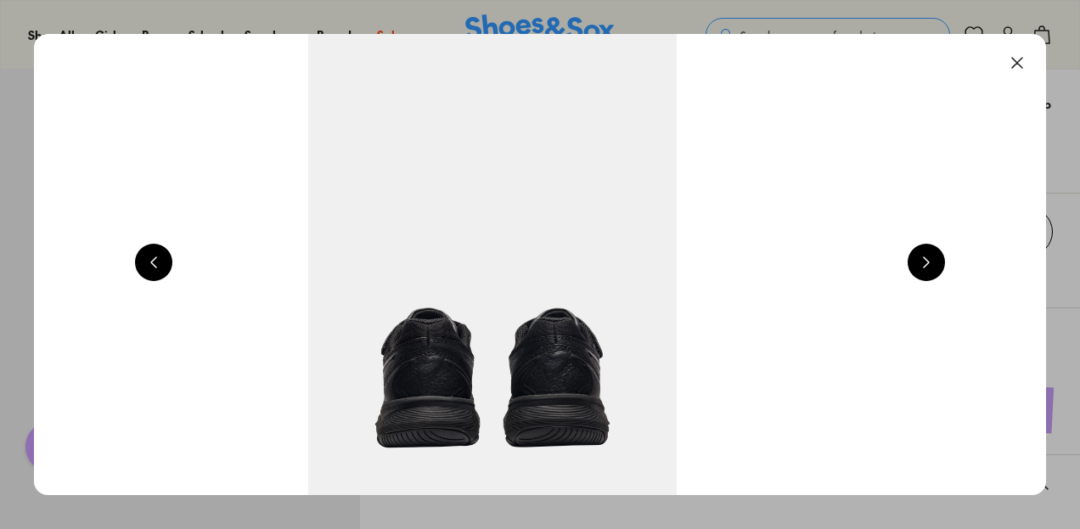
click at [944, 262] on button at bounding box center [925, 262] width 37 height 37
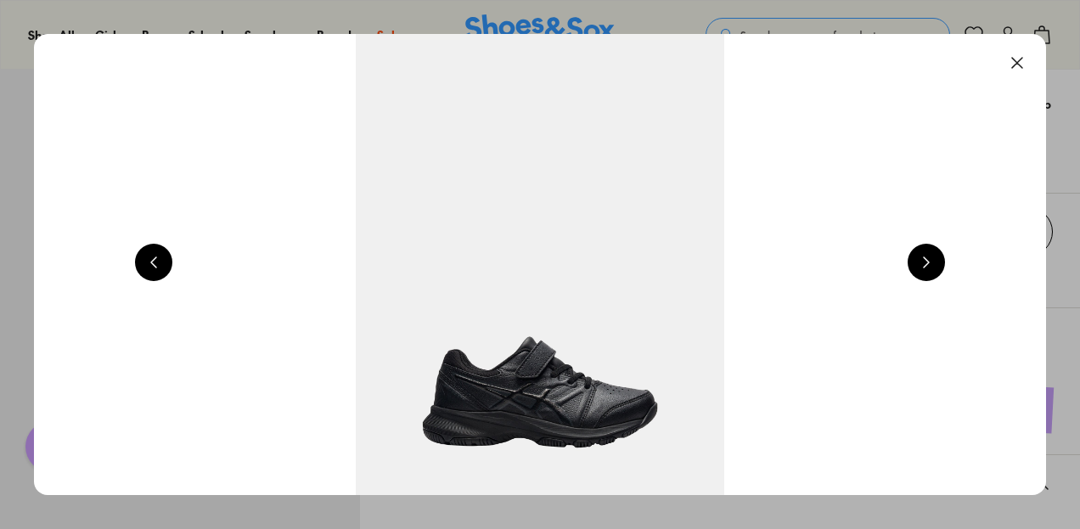
click at [944, 262] on button at bounding box center [925, 262] width 37 height 37
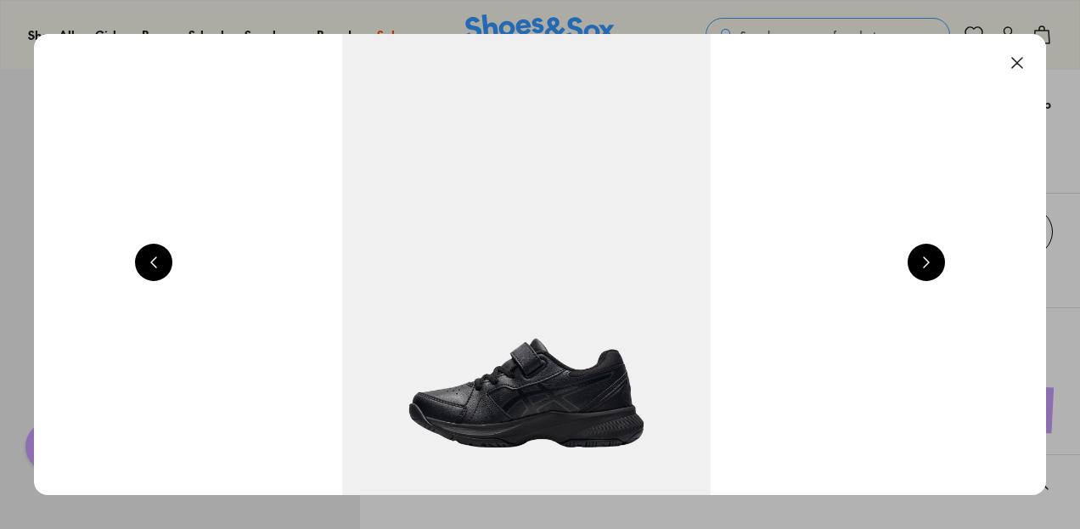
click at [944, 262] on button at bounding box center [925, 262] width 37 height 37
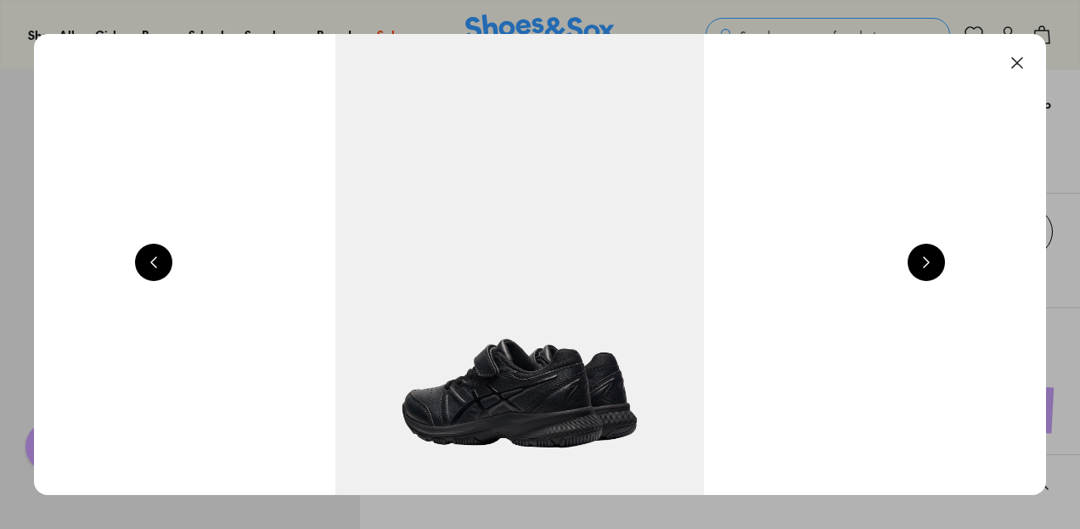
click at [944, 262] on button at bounding box center [925, 262] width 37 height 37
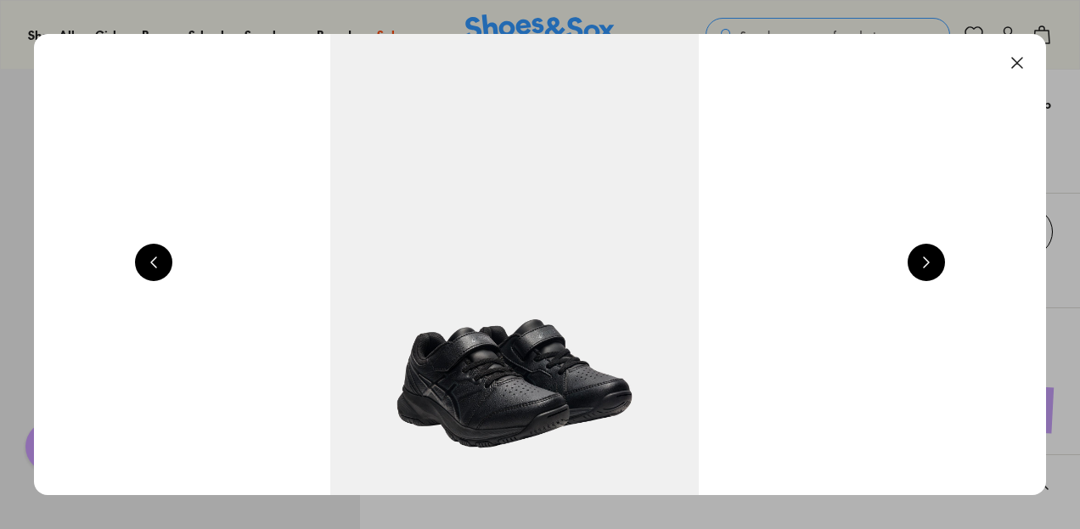
scroll to position [0, 4075]
click at [944, 262] on button at bounding box center [925, 262] width 37 height 37
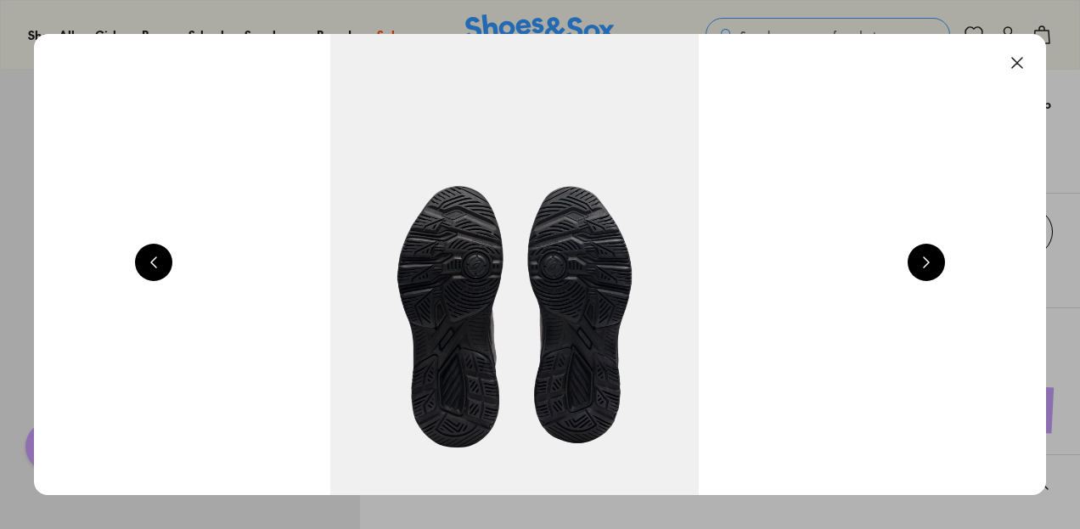
scroll to position [0, 5093]
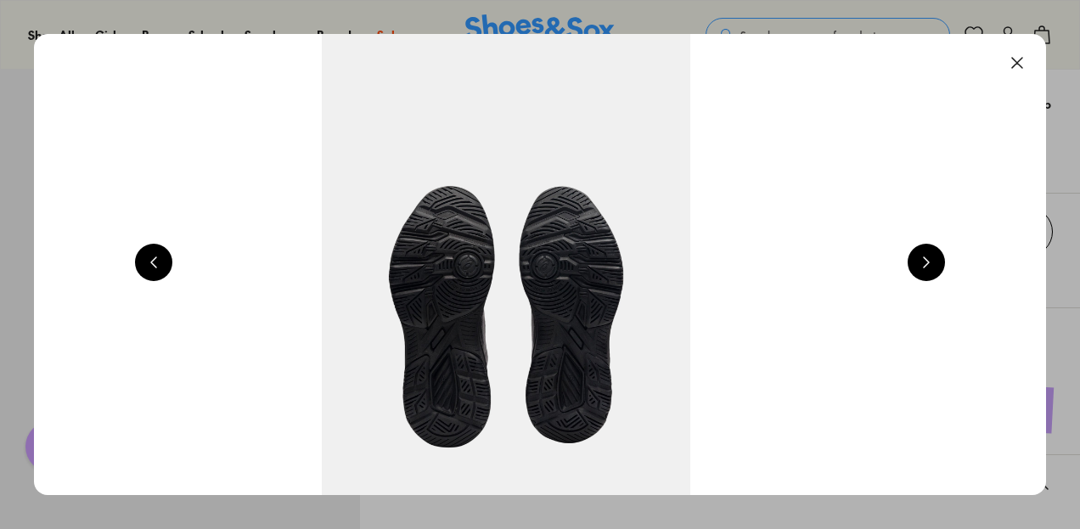
click at [1025, 59] on button at bounding box center [1016, 62] width 37 height 37
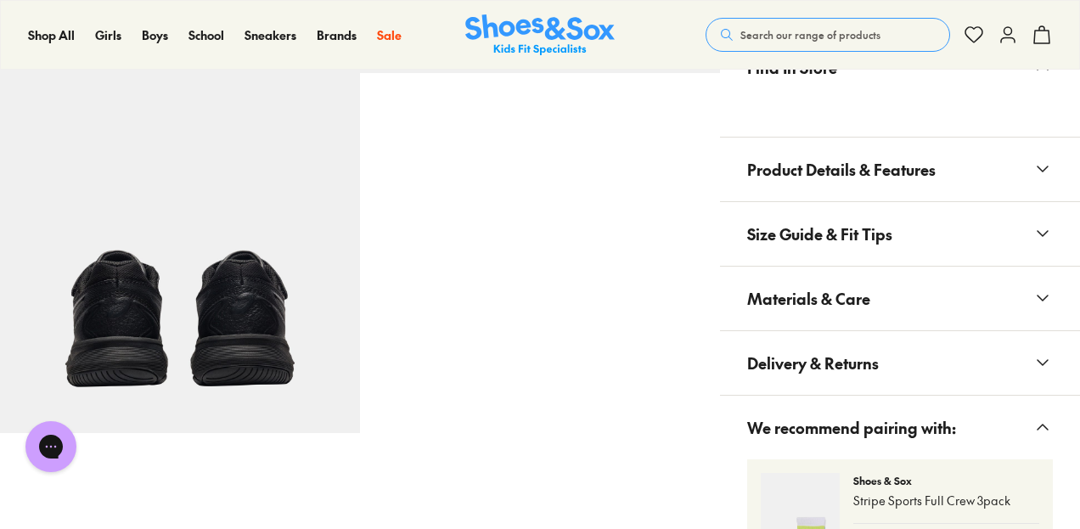
scroll to position [1154, 0]
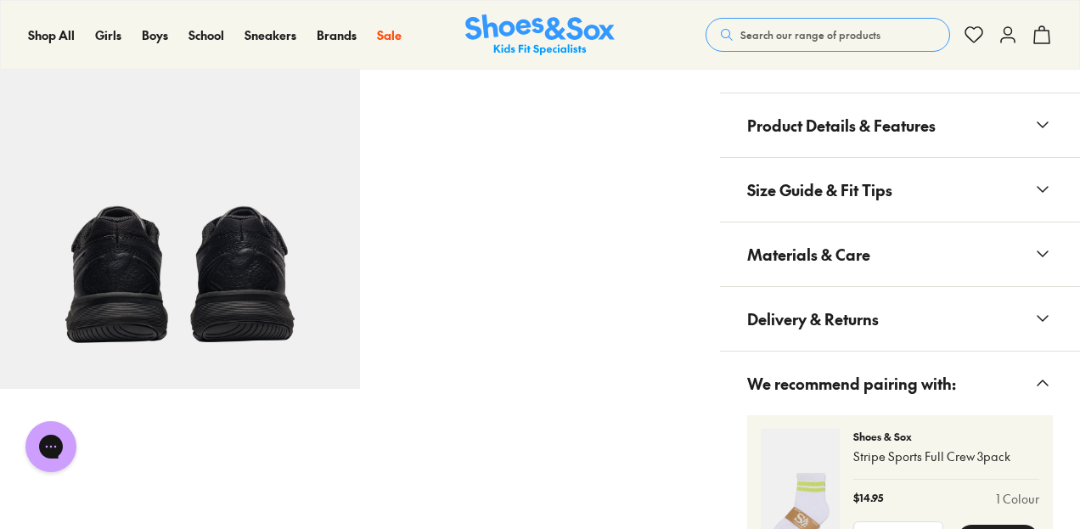
click at [1044, 119] on icon at bounding box center [1042, 125] width 20 height 20
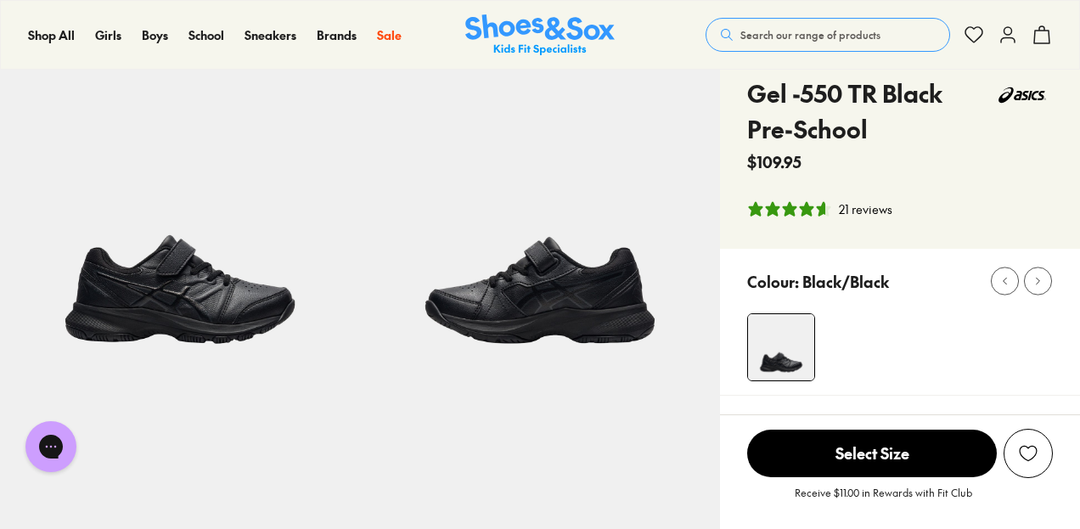
scroll to position [14, 0]
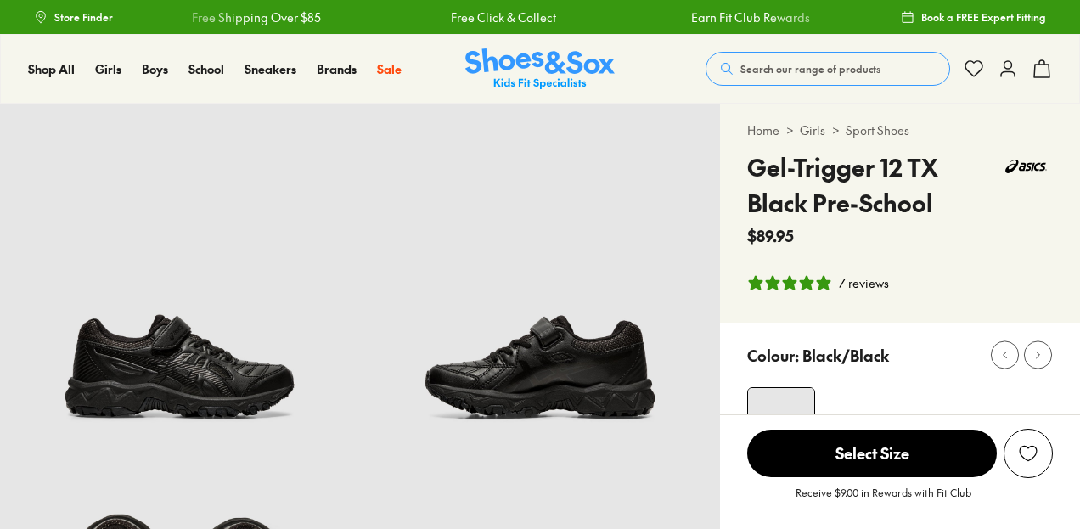
select select "*"
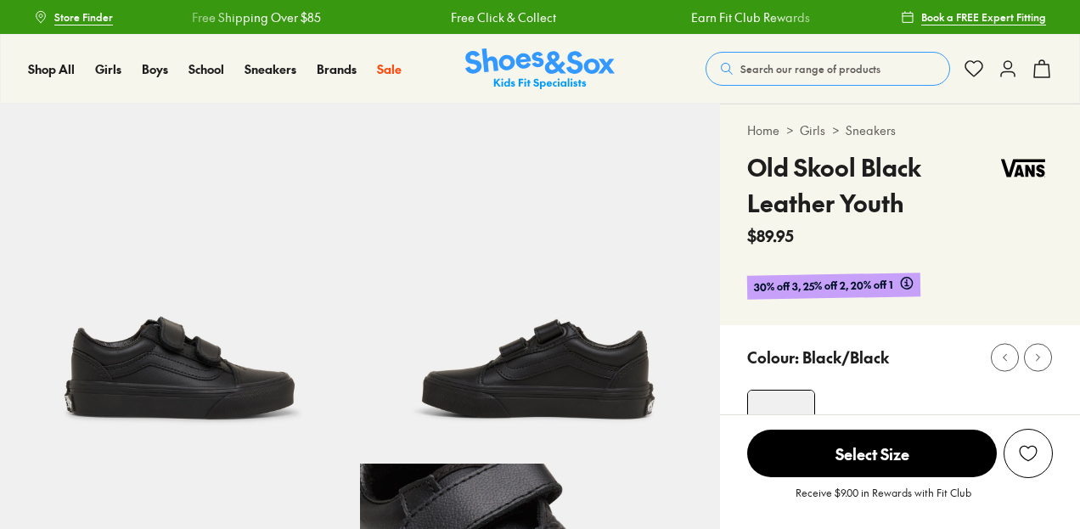
select select "*"
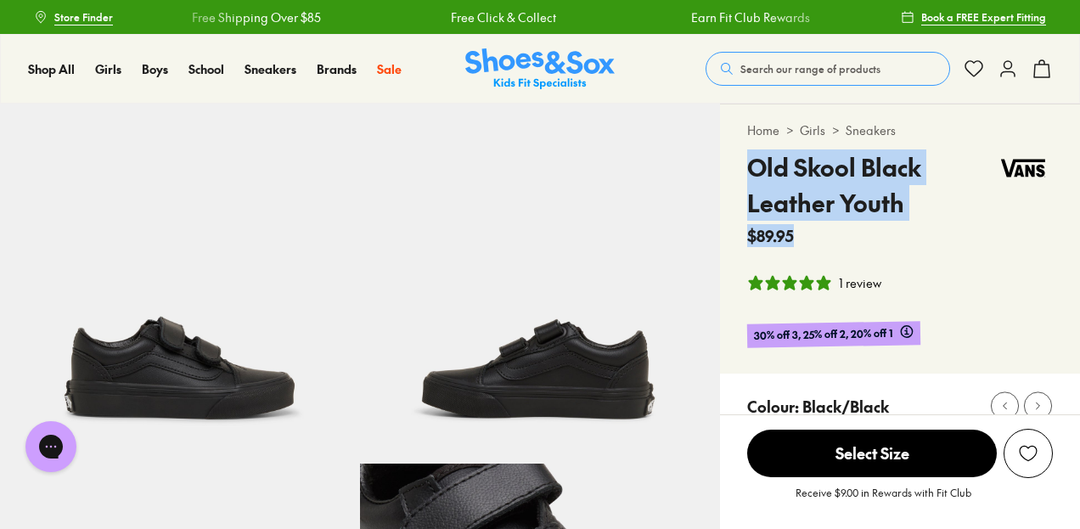
drag, startPoint x: 909, startPoint y: 234, endPoint x: 745, endPoint y: 166, distance: 177.4
click at [745, 166] on div "Home > Girls > Sneakers Old Skool Black Leather Youth $89.95 1 review 30% off 3…" at bounding box center [900, 238] width 360 height 269
drag, startPoint x: 747, startPoint y: 166, endPoint x: 910, endPoint y: 204, distance: 167.2
click at [910, 204] on h4 "Old Skool Black Leather Youth" at bounding box center [870, 184] width 246 height 71
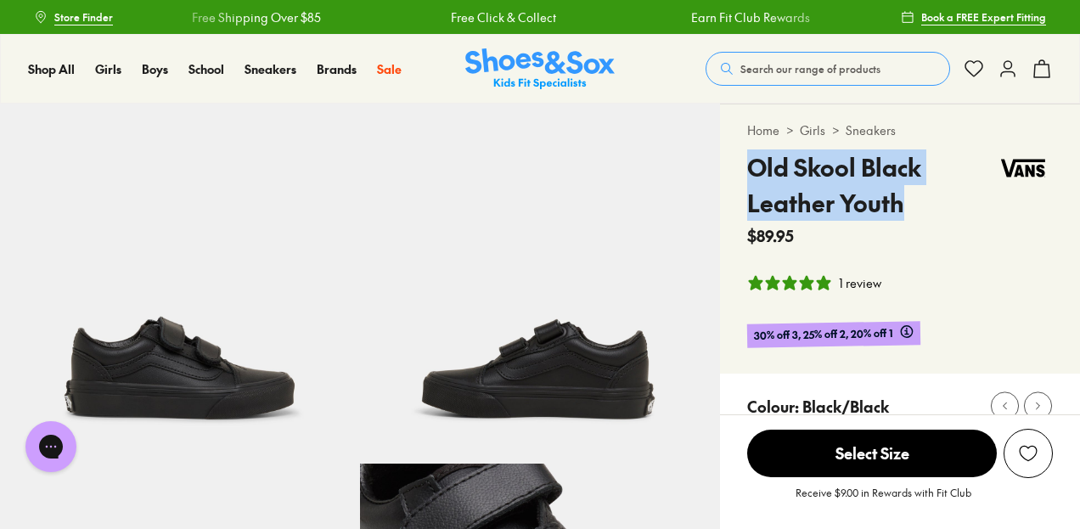
copy h4 "Old Skool Black Leather Youth"
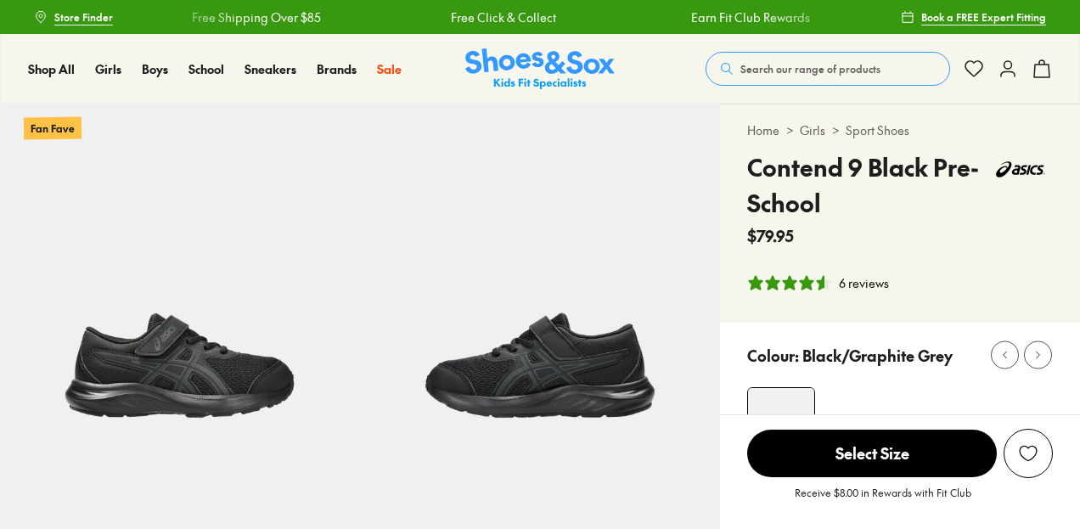
select select "*"
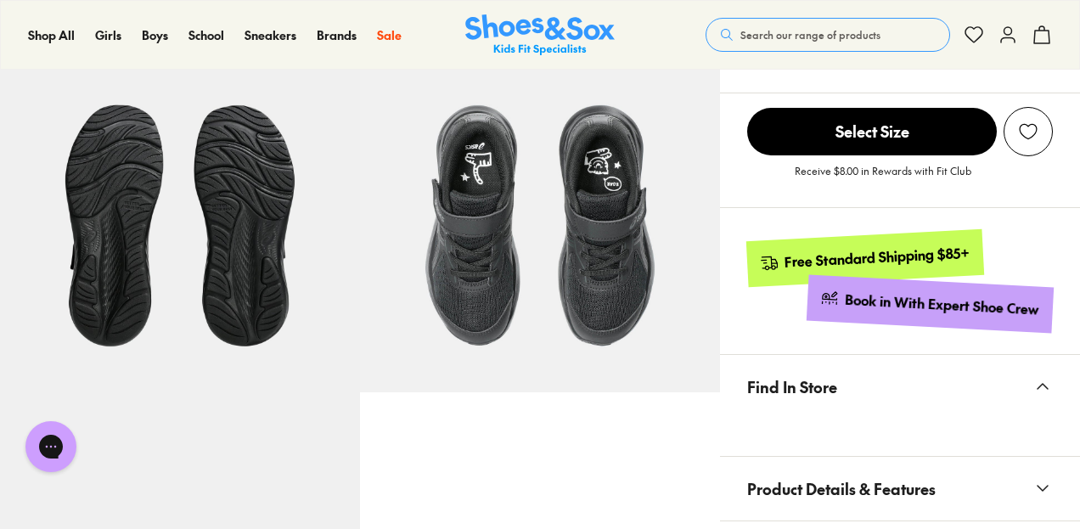
scroll to position [789, 0]
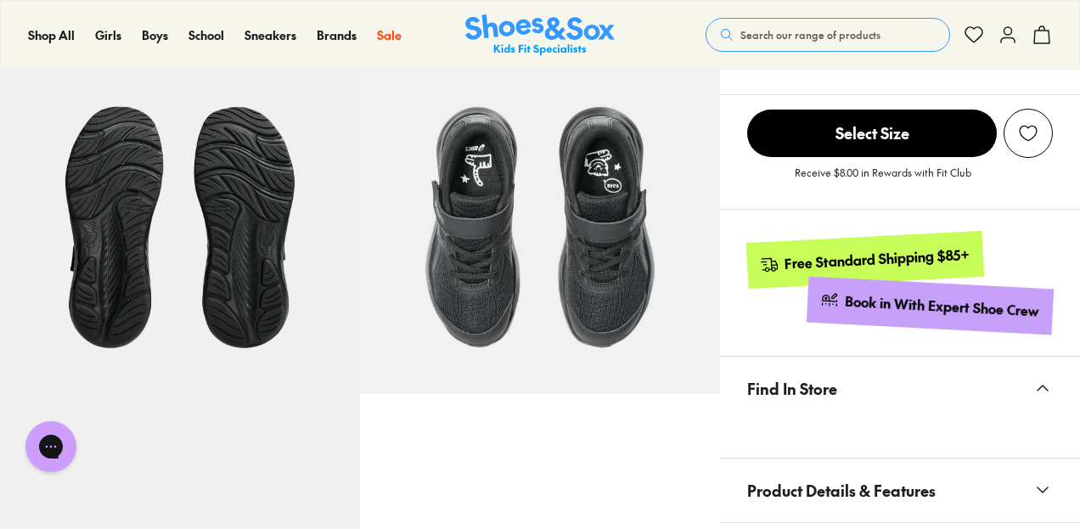
click at [478, 306] on img at bounding box center [540, 214] width 360 height 360
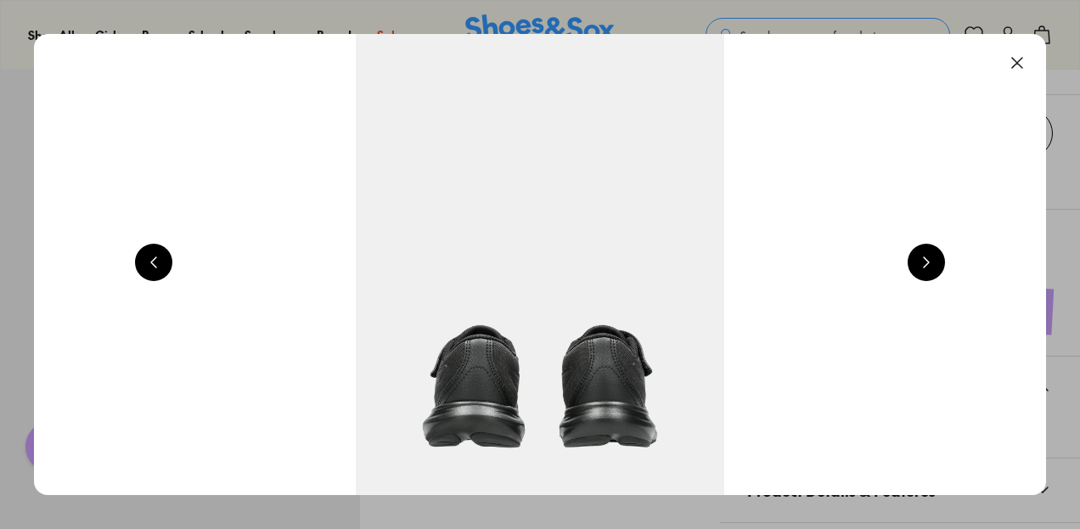
scroll to position [0, 6112]
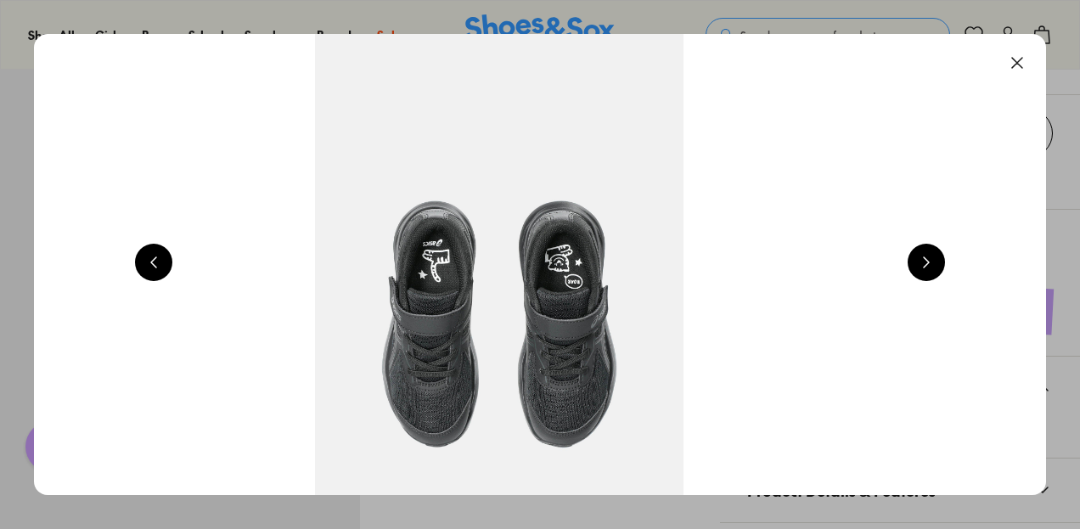
click at [929, 279] on button at bounding box center [925, 262] width 37 height 37
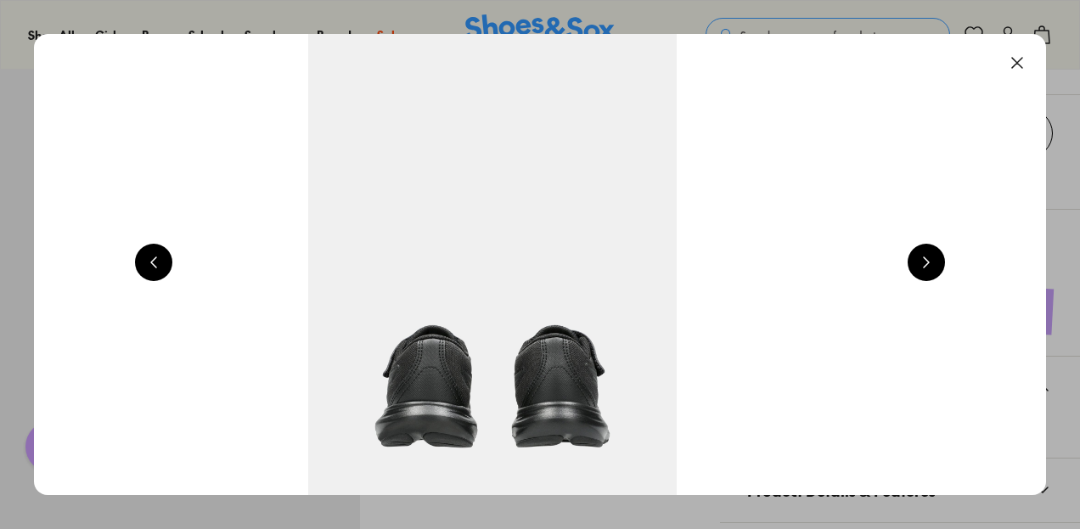
click at [929, 279] on button at bounding box center [925, 262] width 37 height 37
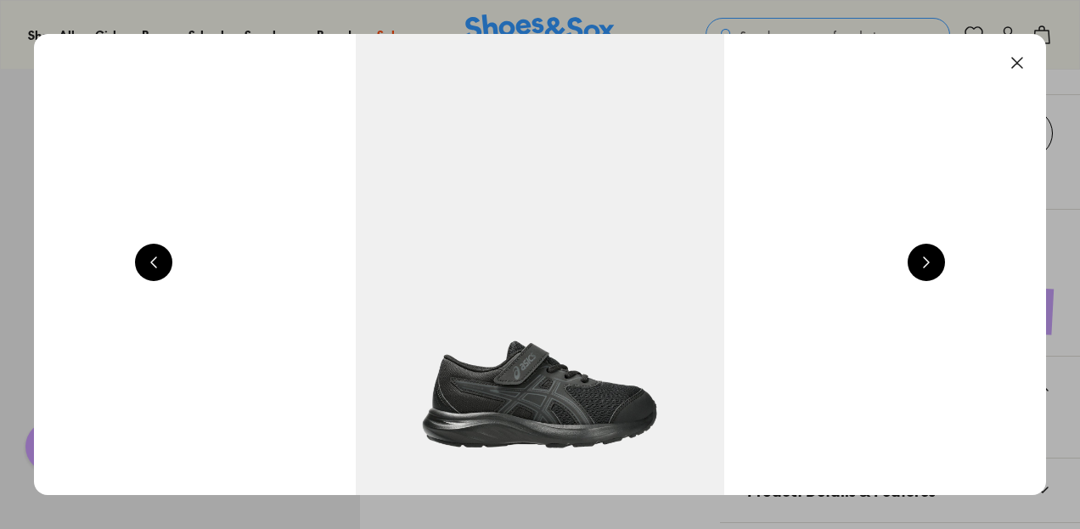
scroll to position [0, 8149]
click at [1022, 62] on button at bounding box center [1016, 62] width 37 height 37
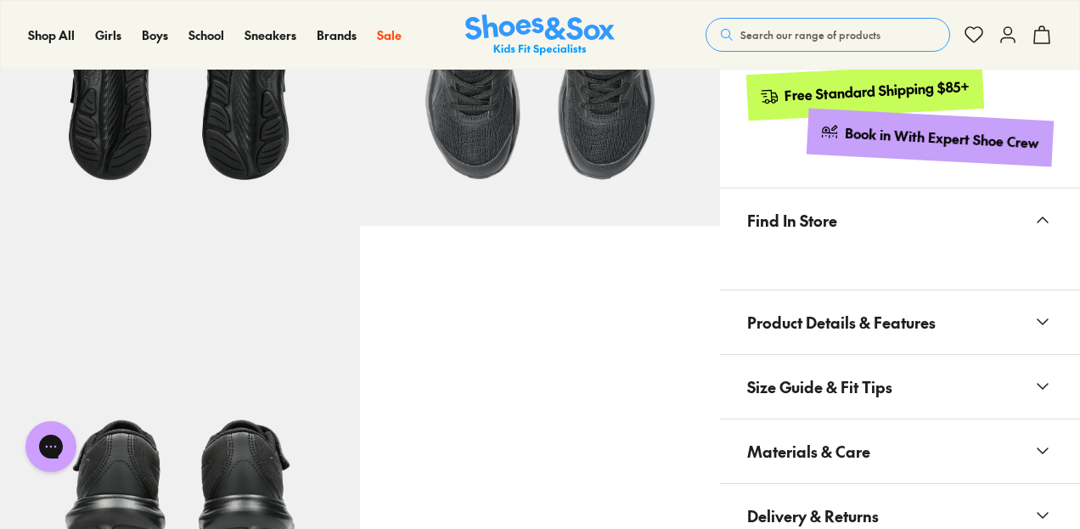
scroll to position [1040, 0]
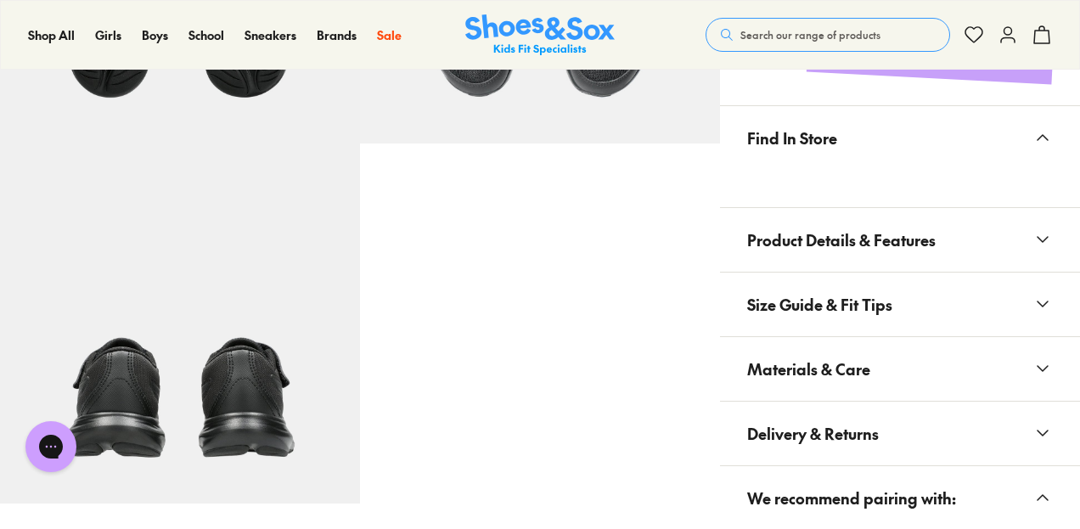
click at [987, 264] on button "Product Details & Features" at bounding box center [900, 240] width 360 height 64
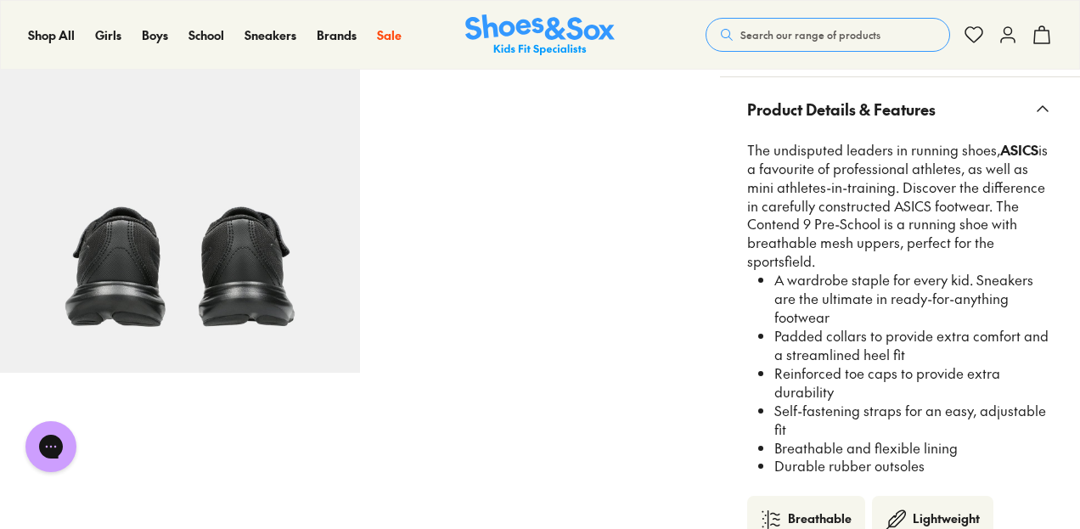
scroll to position [1176, 0]
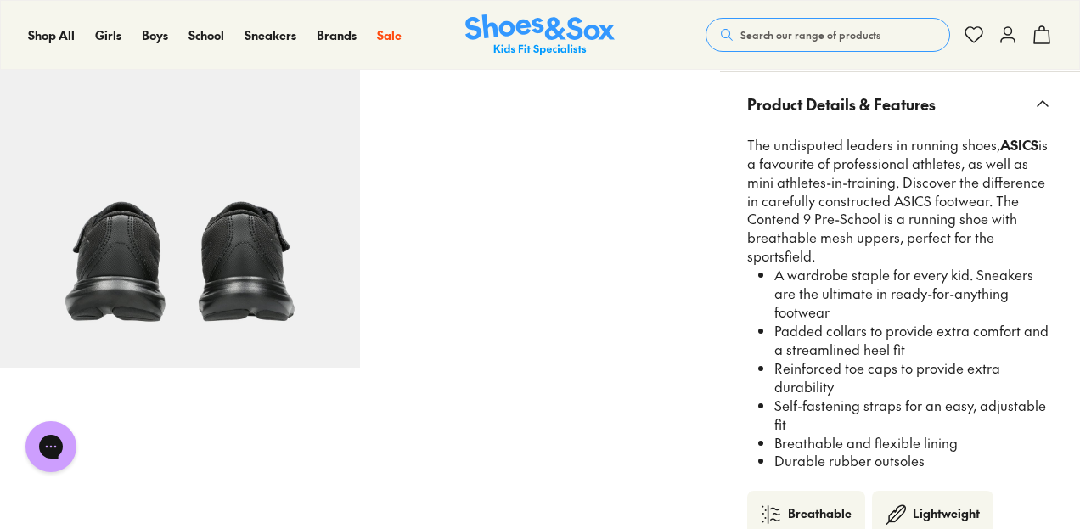
click at [886, 294] on li "A wardrobe staple for every kid. Sneakers are the ultimate in ready-for-anythin…" at bounding box center [913, 294] width 278 height 56
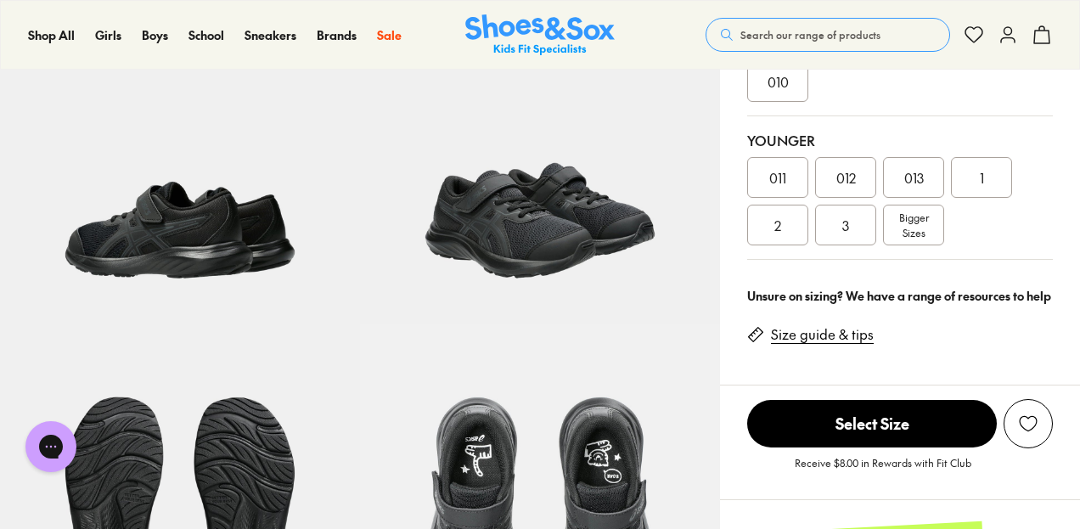
scroll to position [0, 0]
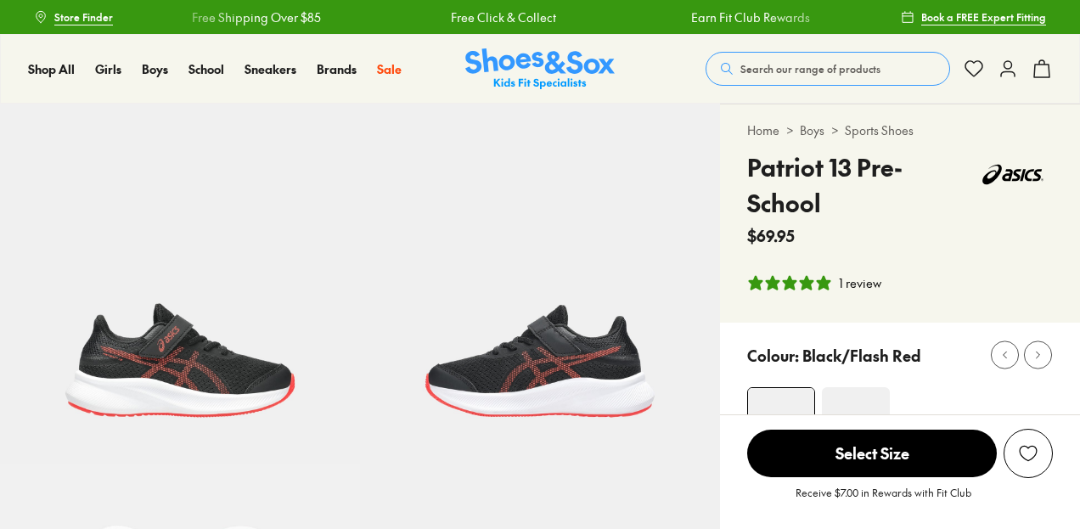
select select "*"
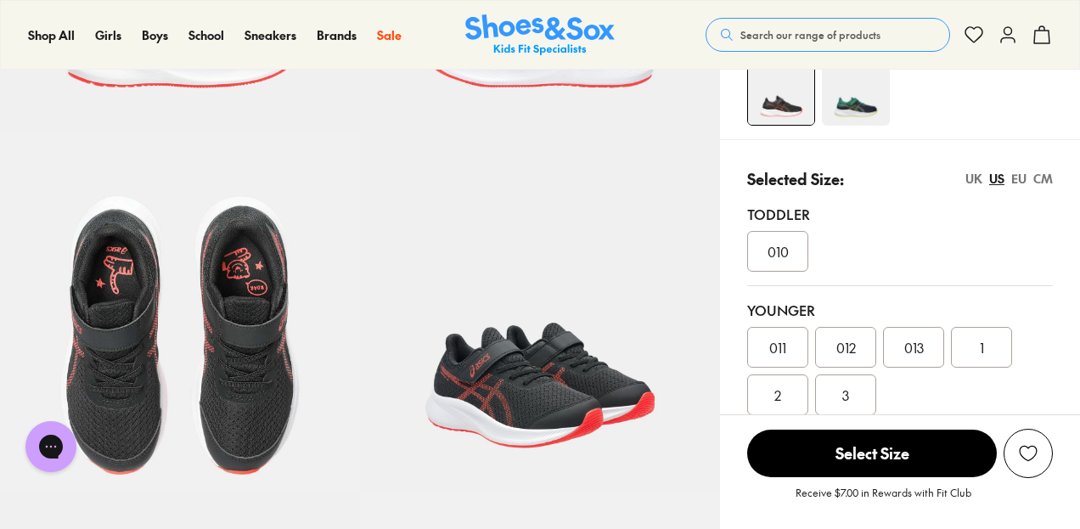
scroll to position [338, 0]
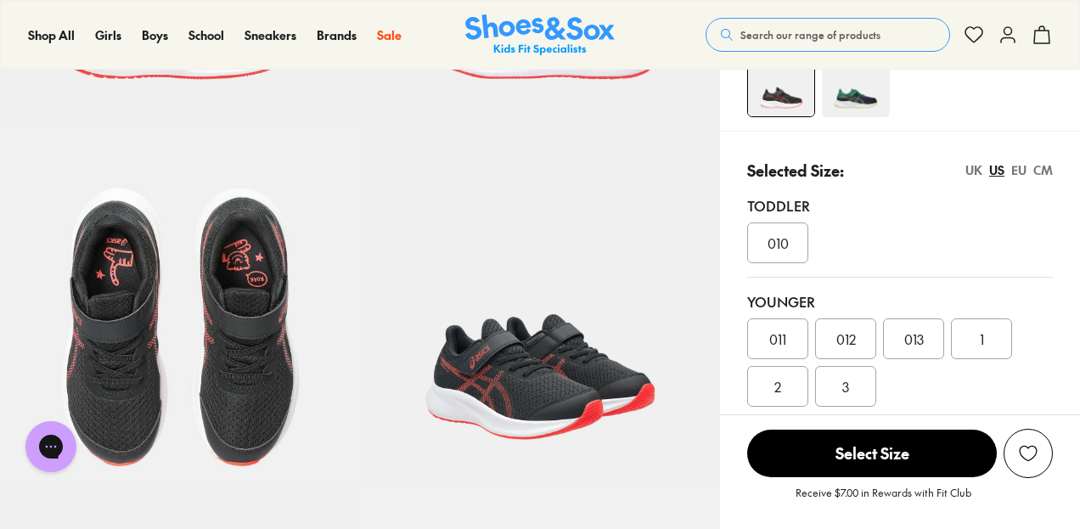
click at [540, 357] on img at bounding box center [540, 306] width 360 height 360
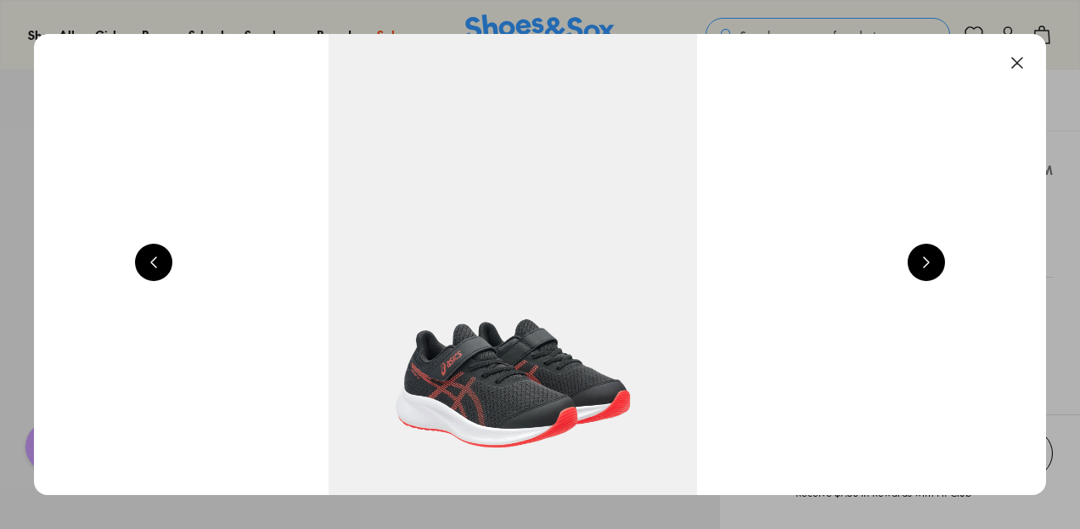
click at [930, 257] on button at bounding box center [925, 262] width 37 height 37
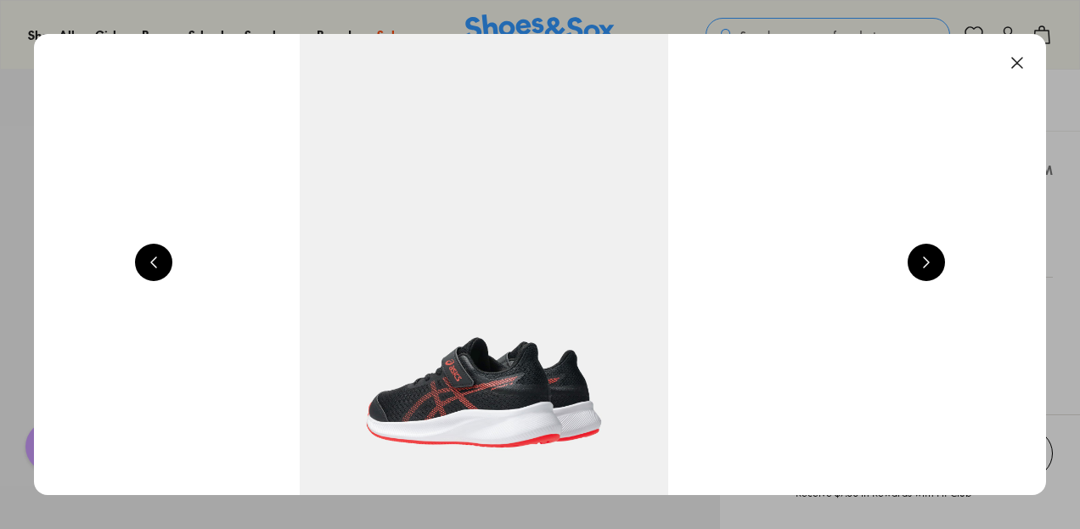
click at [918, 267] on button at bounding box center [925, 262] width 37 height 37
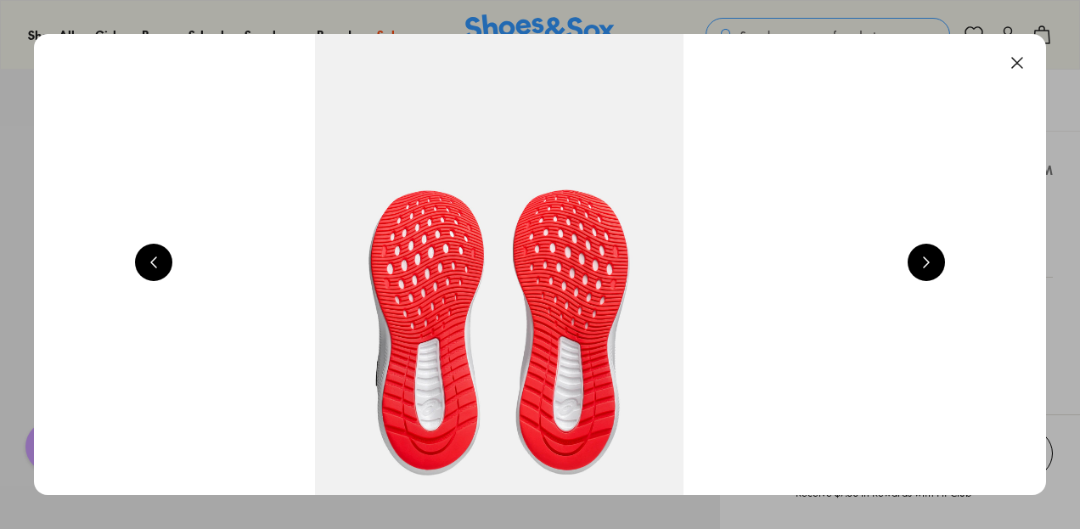
click at [918, 267] on button at bounding box center [925, 262] width 37 height 37
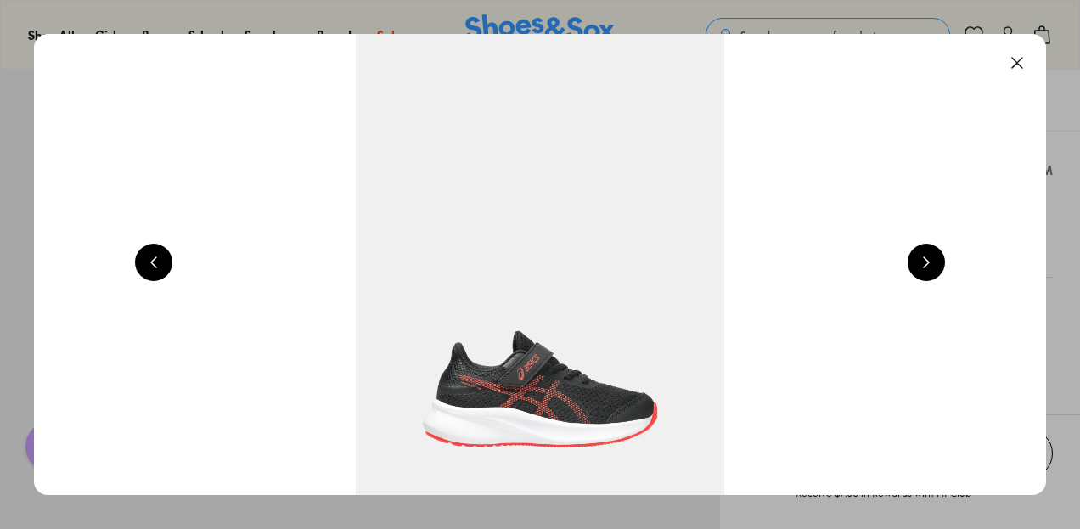
click at [918, 267] on button at bounding box center [925, 262] width 37 height 37
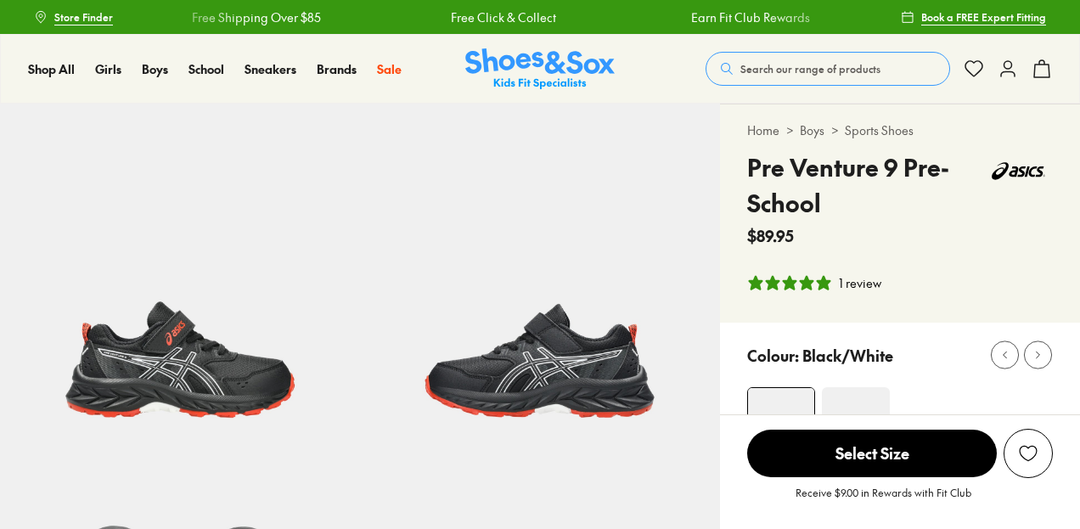
select select "*"
click at [241, 365] on img at bounding box center [180, 284] width 360 height 360
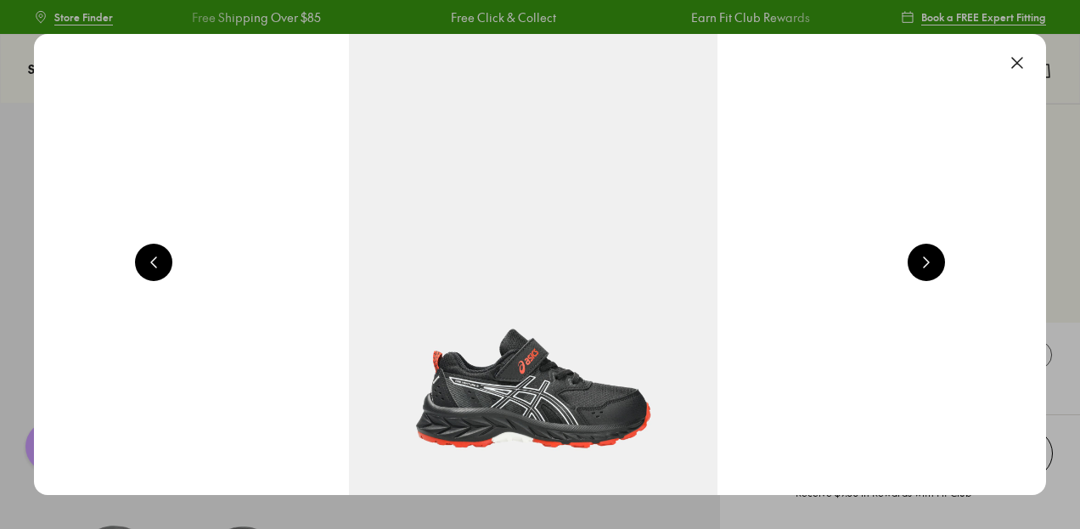
click at [929, 262] on button at bounding box center [925, 262] width 37 height 37
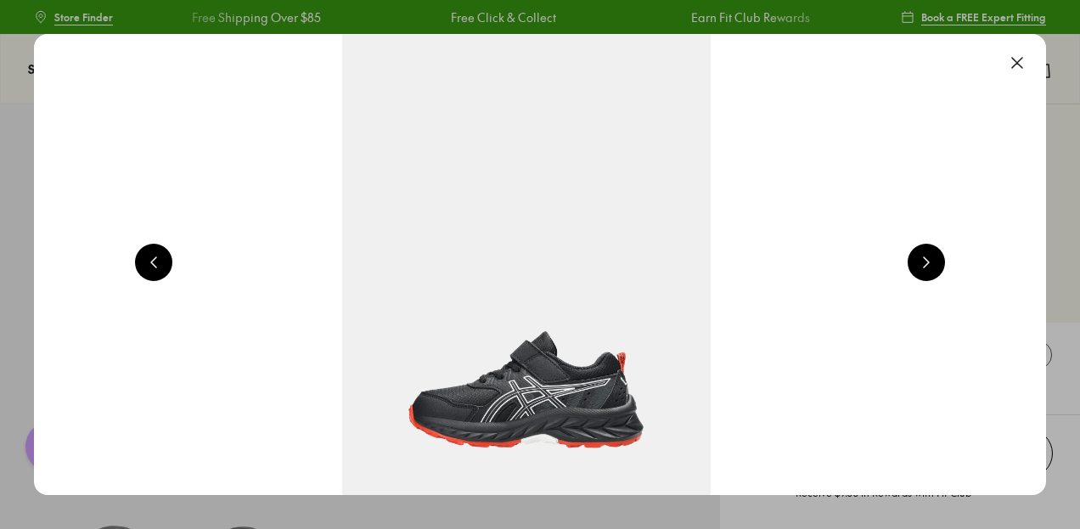
click at [929, 262] on button at bounding box center [925, 262] width 37 height 37
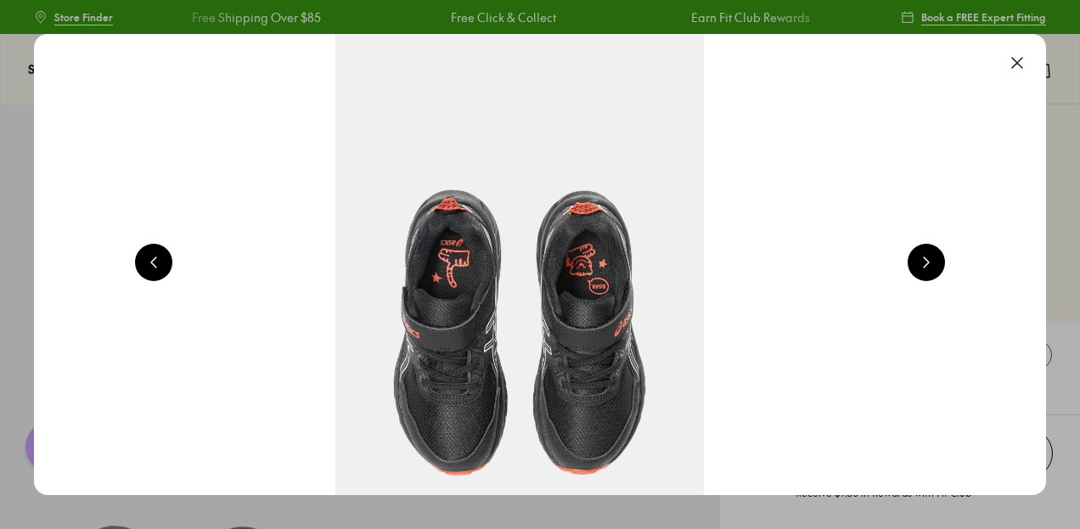
click at [929, 262] on button at bounding box center [925, 262] width 37 height 37
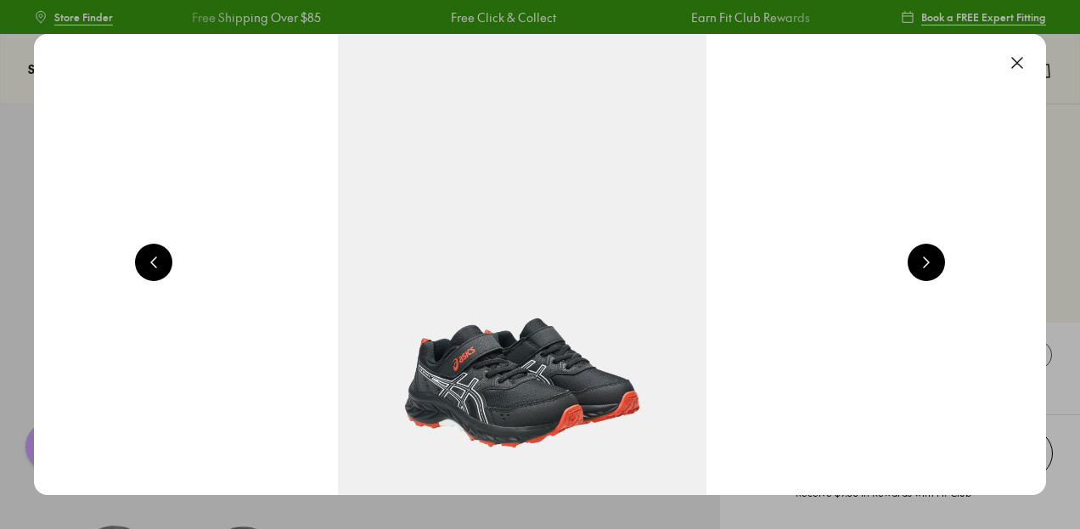
scroll to position [0, 4075]
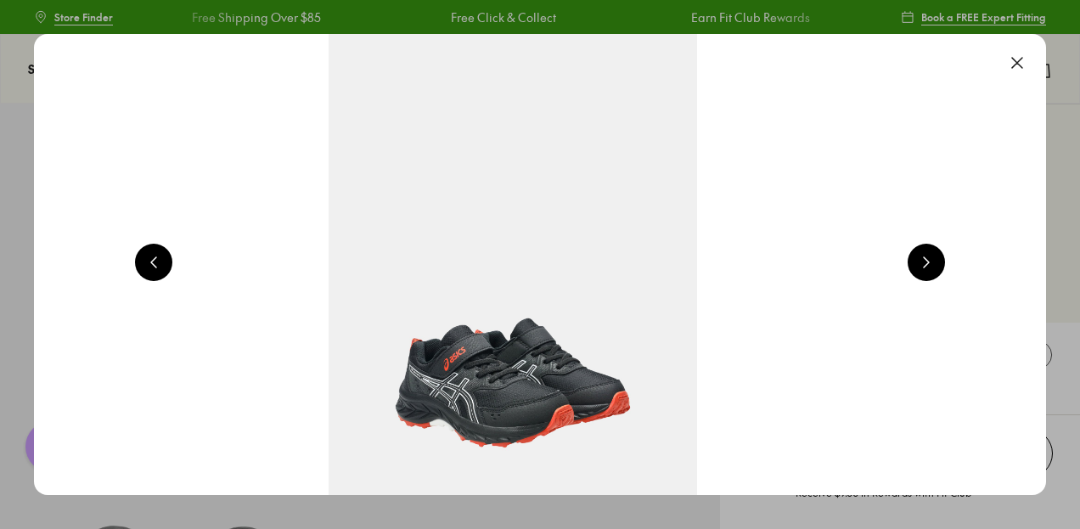
click at [150, 250] on button at bounding box center [153, 262] width 37 height 37
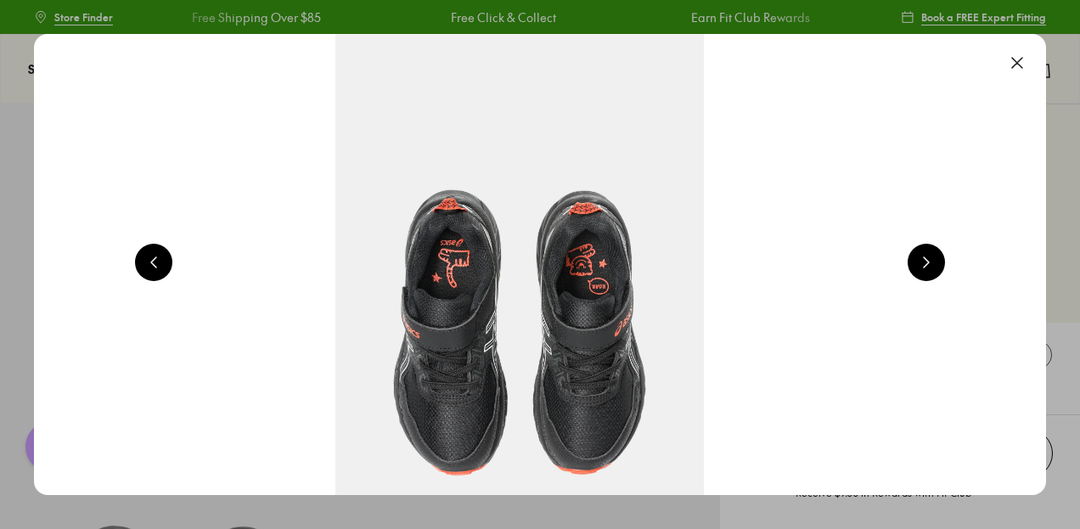
scroll to position [0, 3056]
click at [933, 262] on button at bounding box center [925, 262] width 37 height 37
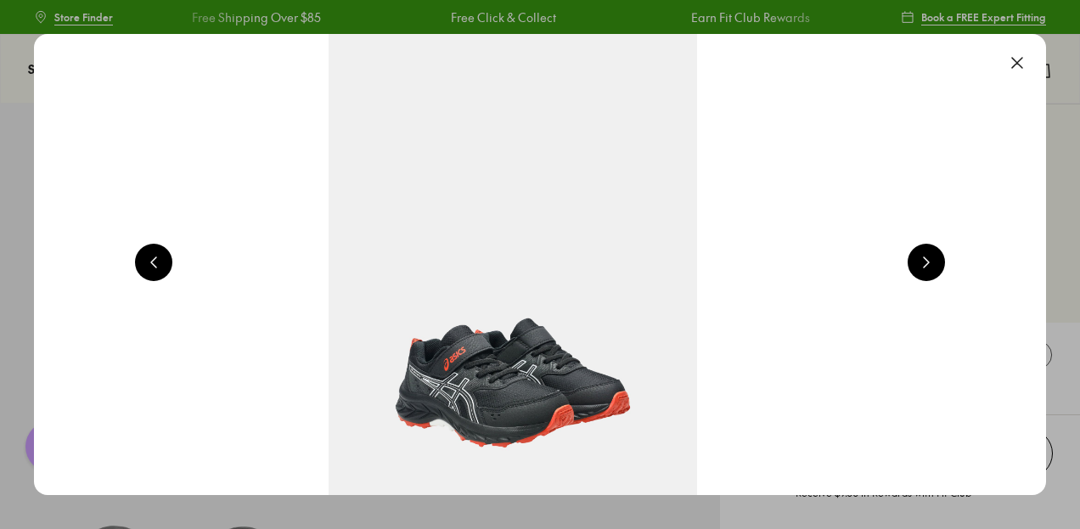
click at [933, 262] on button at bounding box center [925, 262] width 37 height 37
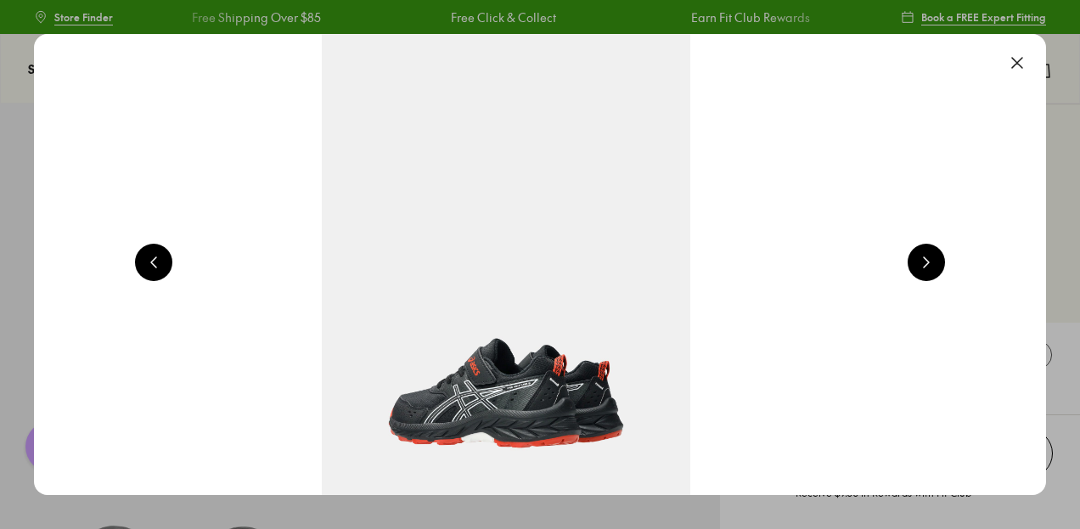
click at [933, 262] on button at bounding box center [925, 262] width 37 height 37
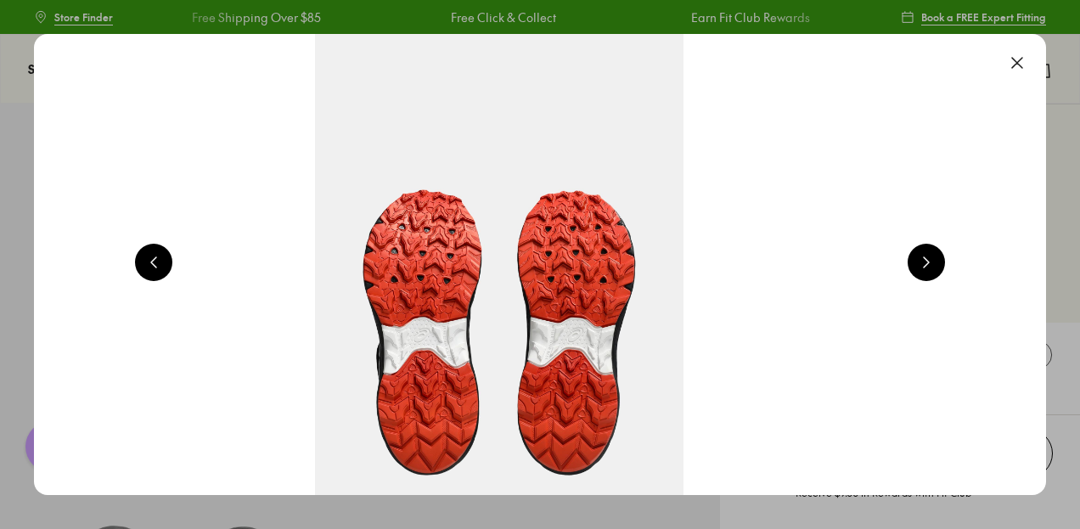
click at [933, 262] on button at bounding box center [925, 262] width 37 height 37
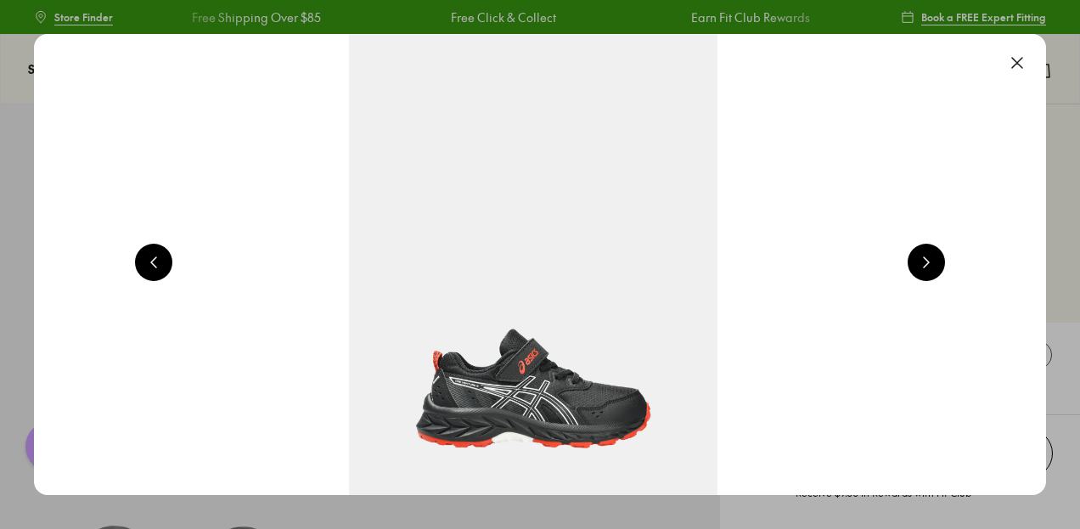
click at [933, 262] on button at bounding box center [925, 262] width 37 height 37
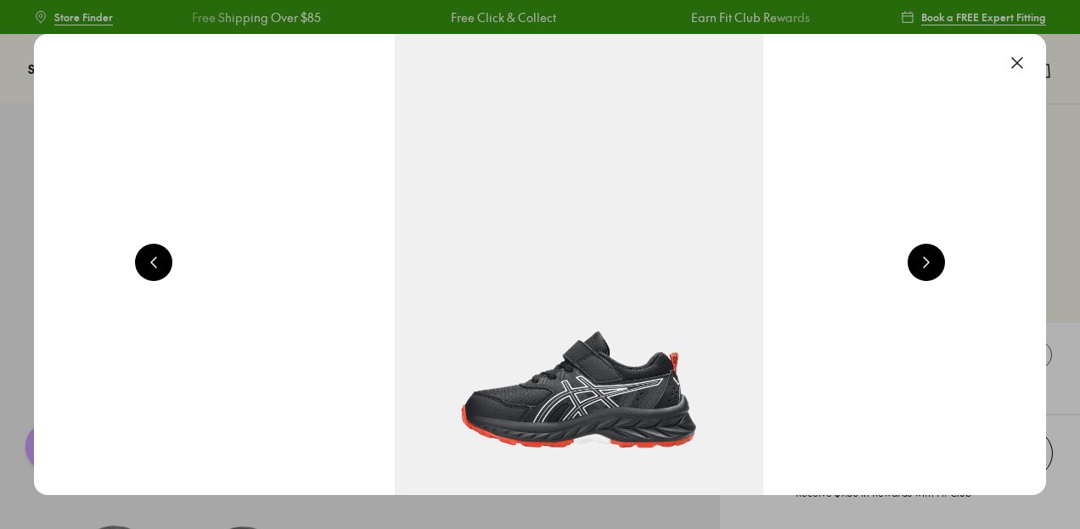
scroll to position [0, 2037]
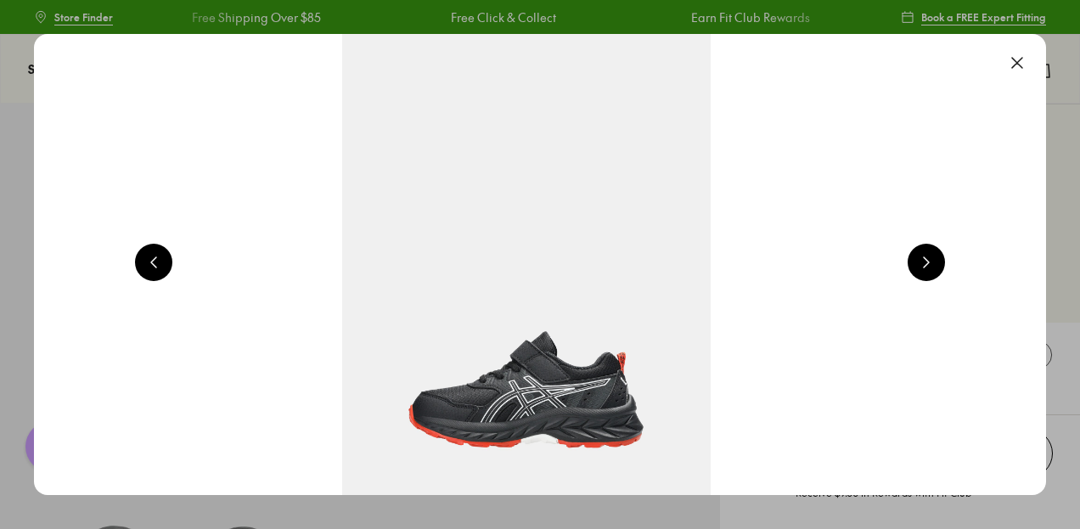
click at [1031, 59] on button at bounding box center [1016, 62] width 37 height 37
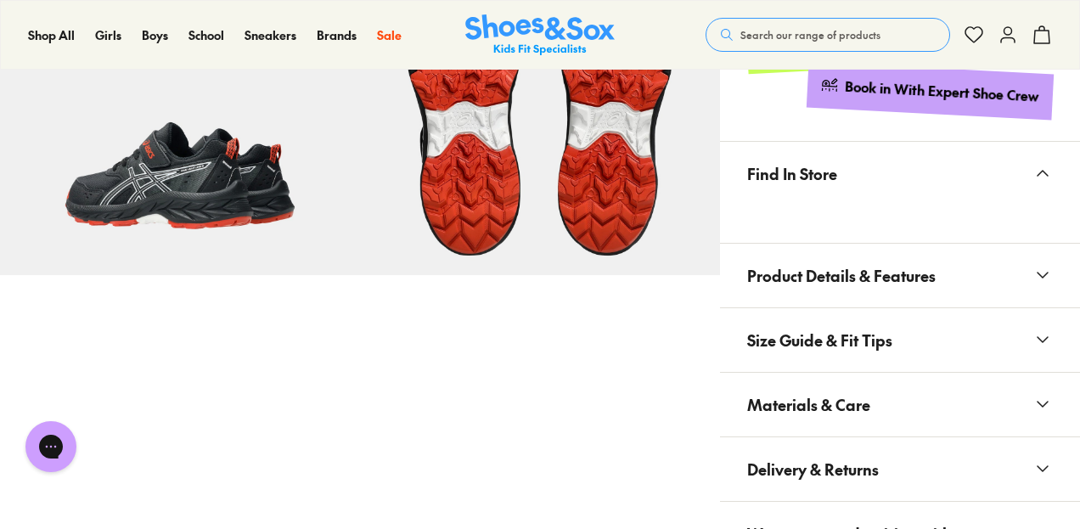
scroll to position [925, 0]
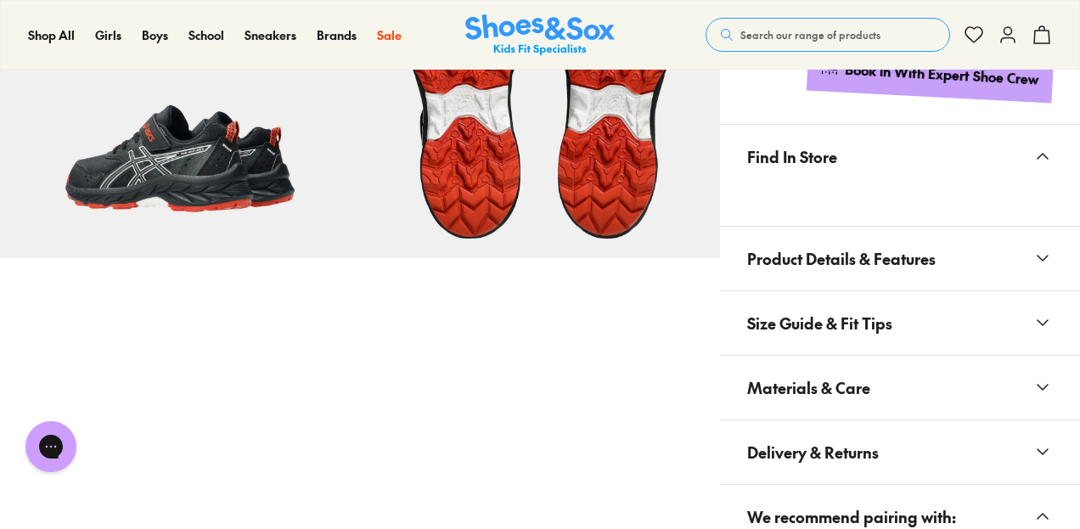
click at [1021, 257] on button "Product Details & Features" at bounding box center [900, 259] width 360 height 64
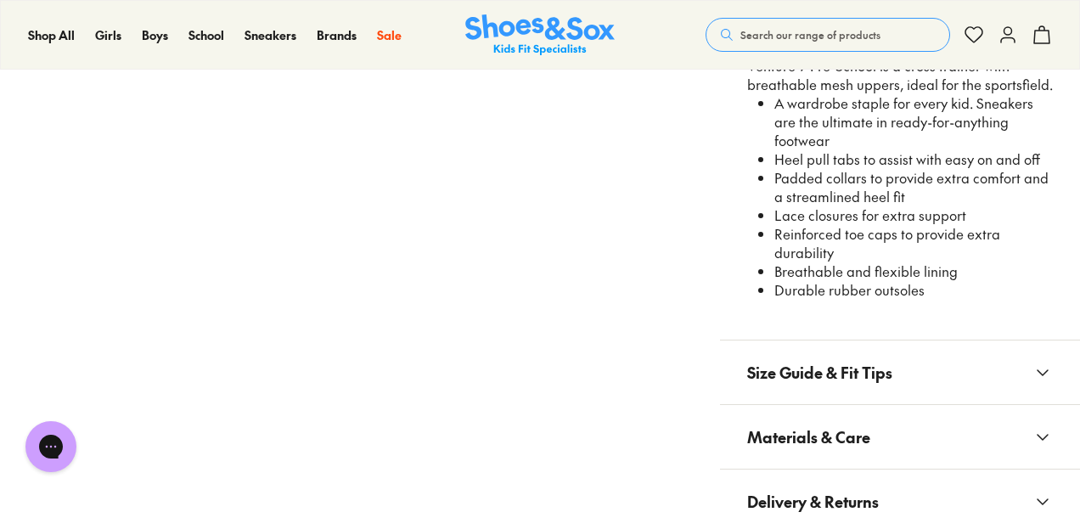
scroll to position [1260, 0]
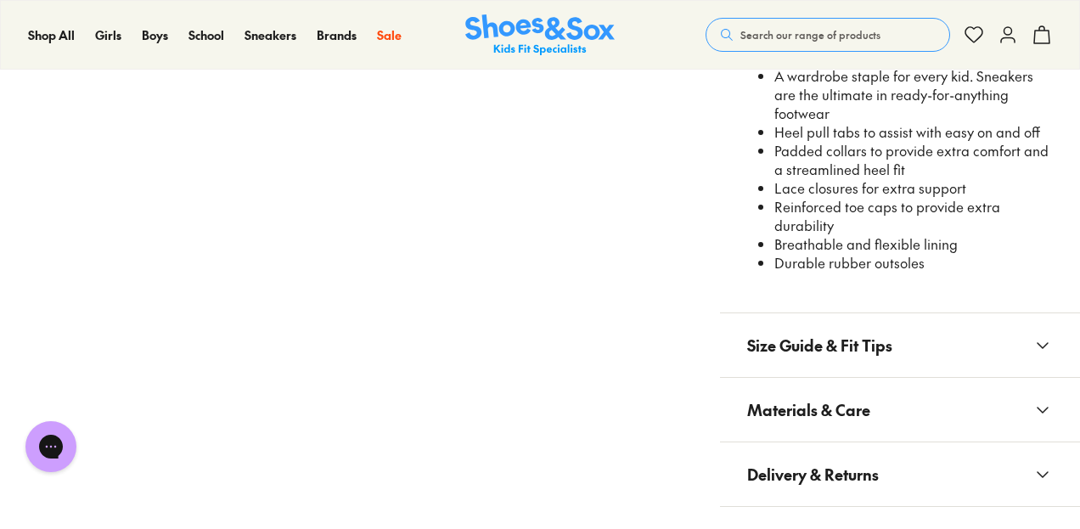
click at [883, 418] on button "Materials & Care" at bounding box center [900, 410] width 360 height 64
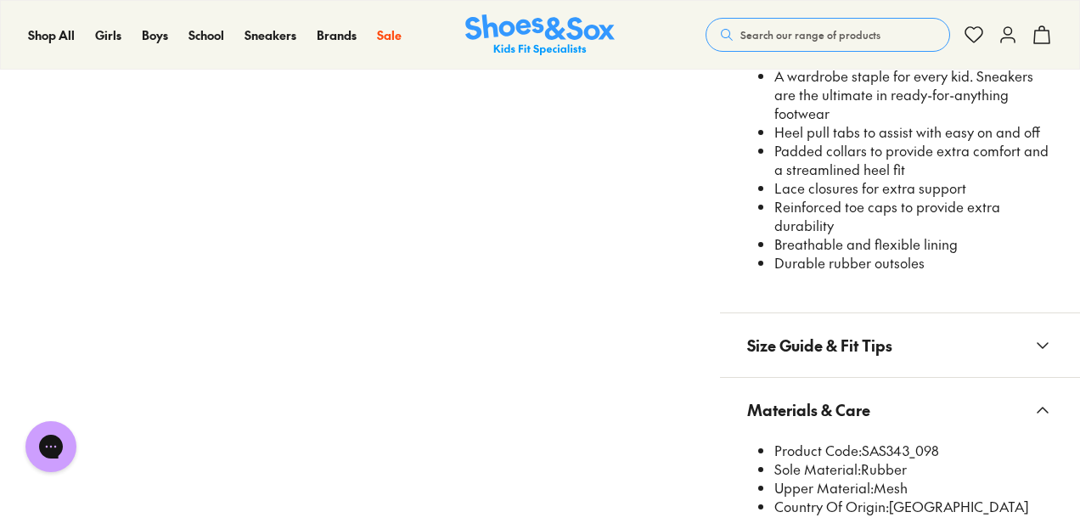
click at [885, 350] on span "Size Guide & Fit Tips" at bounding box center [819, 345] width 145 height 50
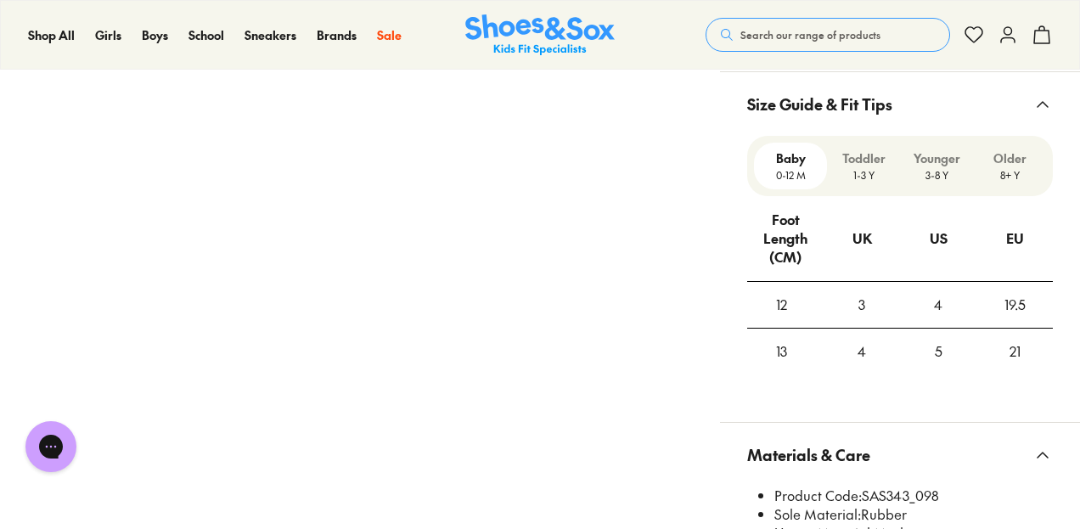
scroll to position [1565, 0]
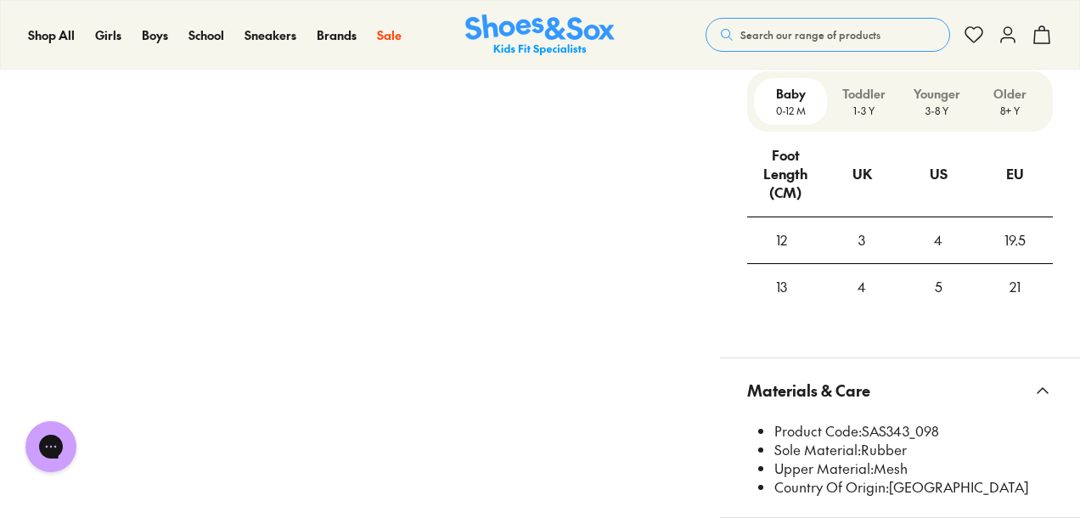
click at [918, 110] on p "3-8 Y" at bounding box center [936, 110] width 59 height 15
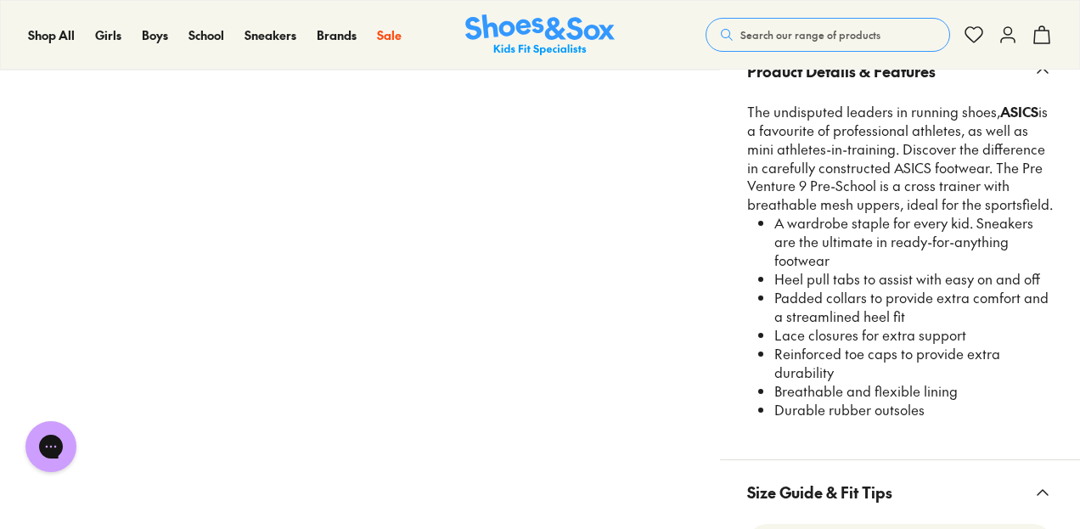
scroll to position [1116, 0]
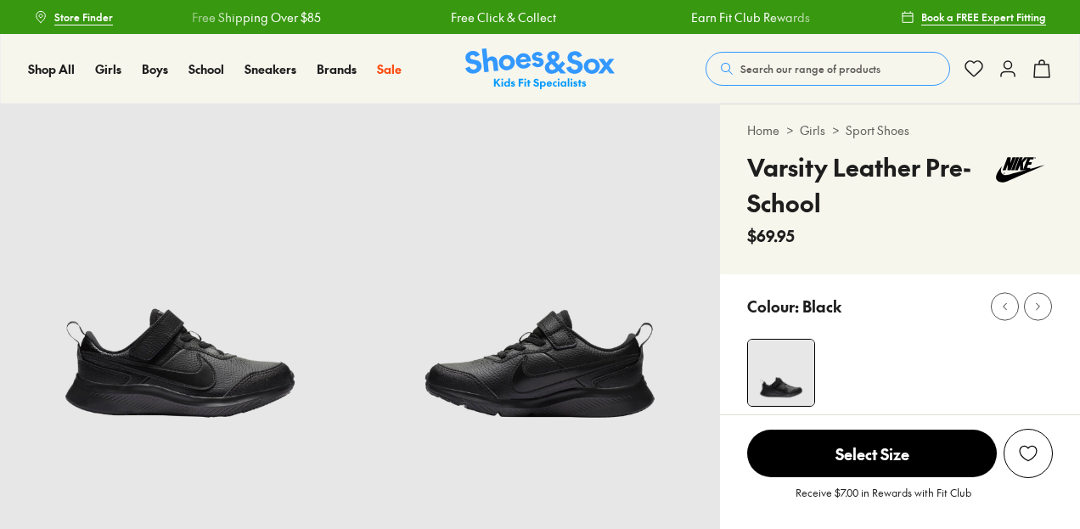
select select "*"
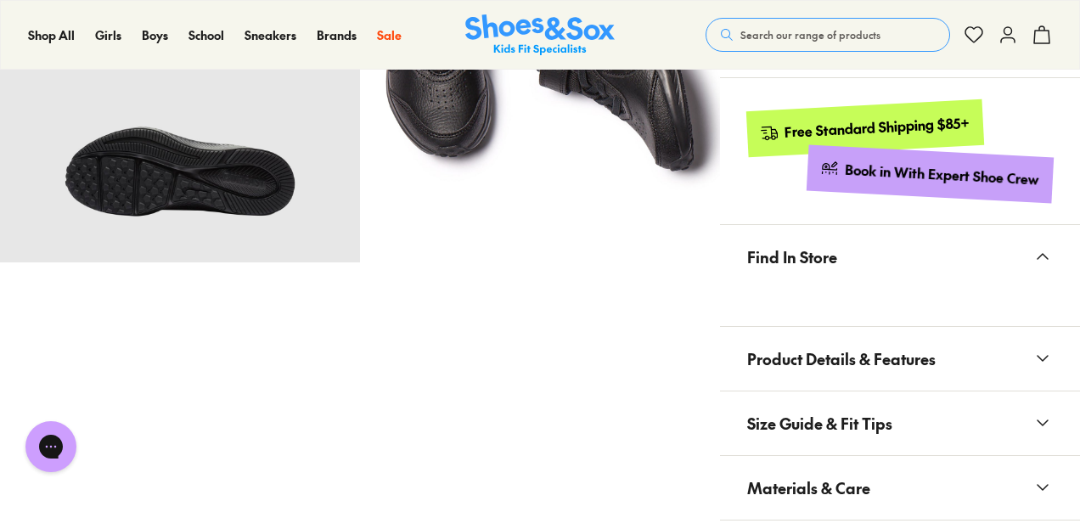
scroll to position [938, 0]
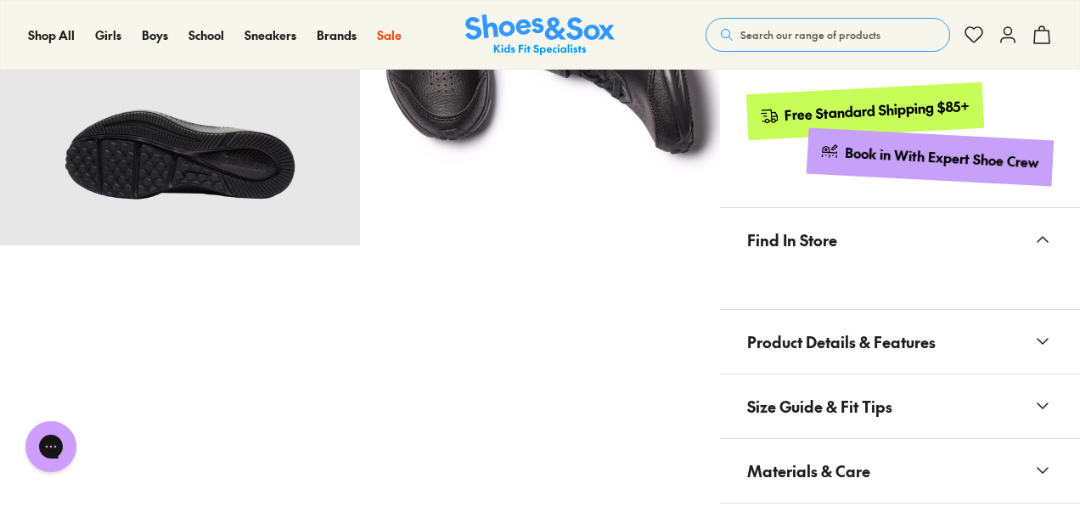
click at [1042, 333] on icon at bounding box center [1042, 341] width 20 height 20
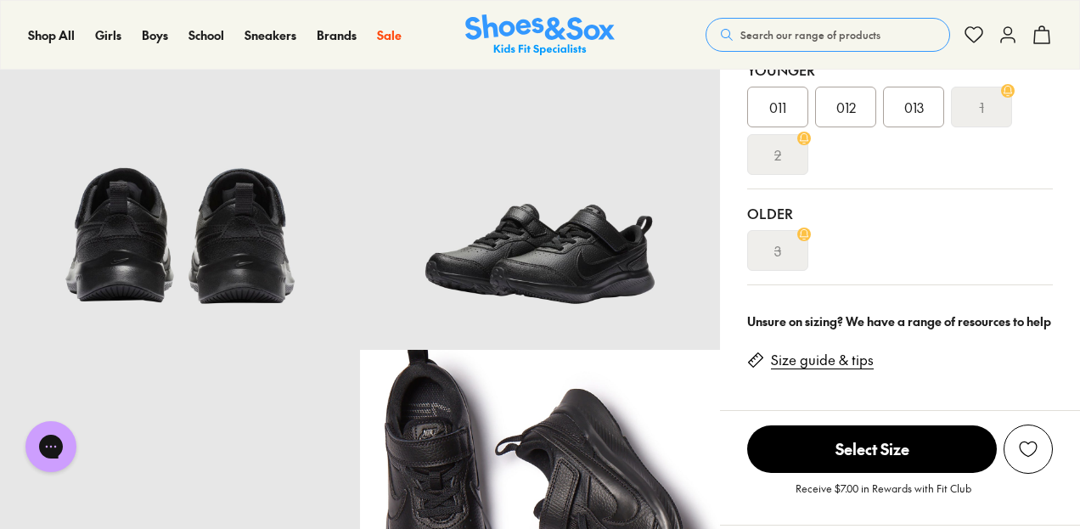
scroll to position [472, 0]
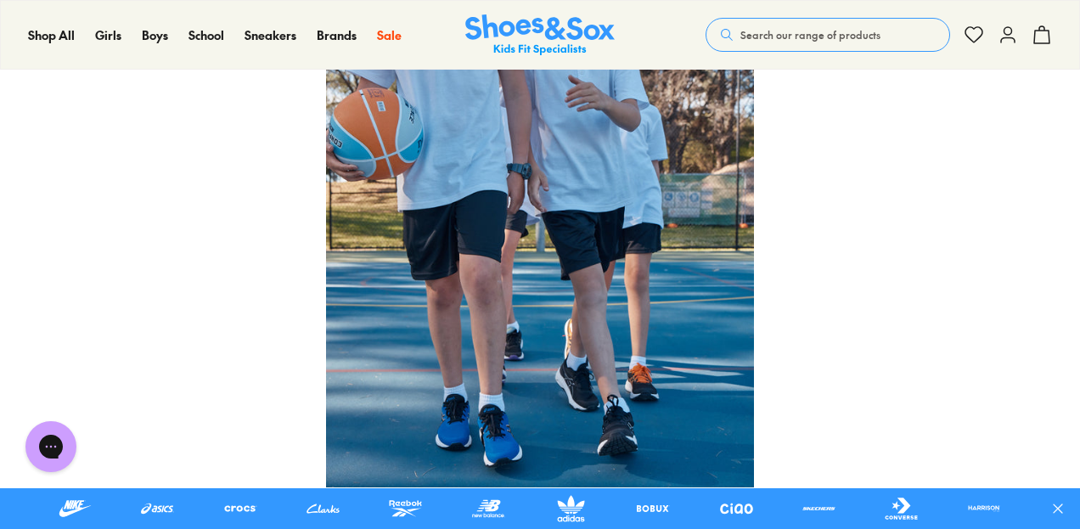
scroll to position [3871, 0]
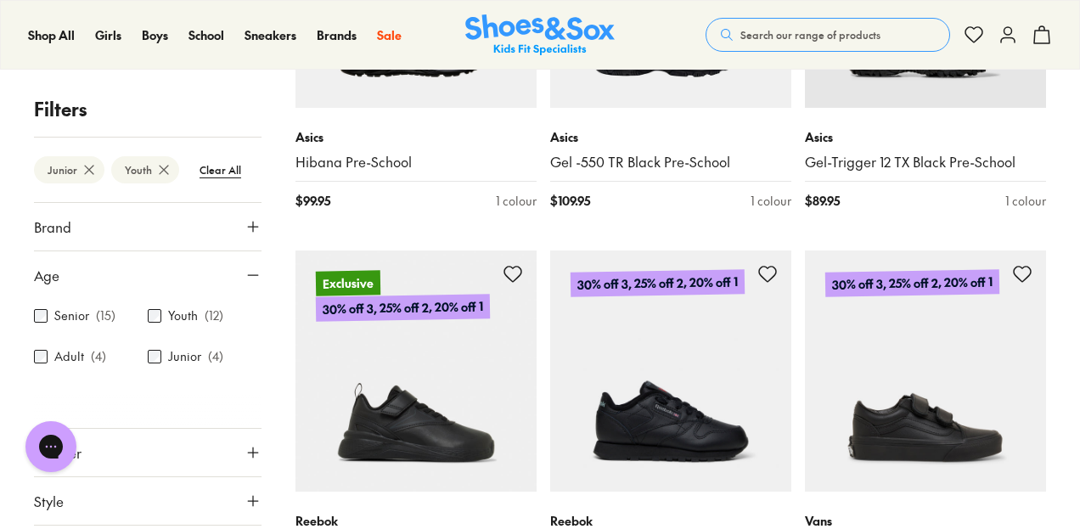
scroll to position [847, 0]
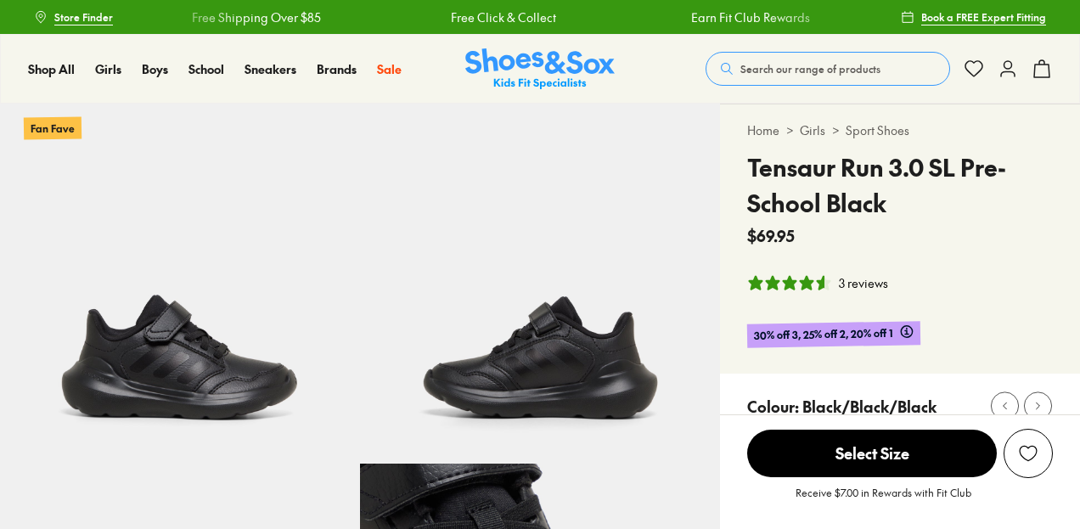
select select "*"
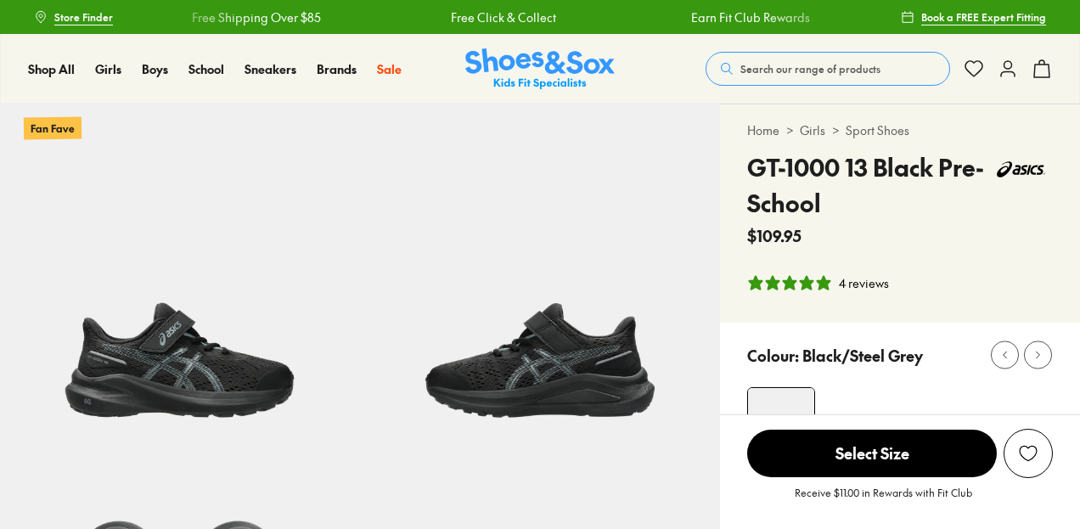
select select "*"
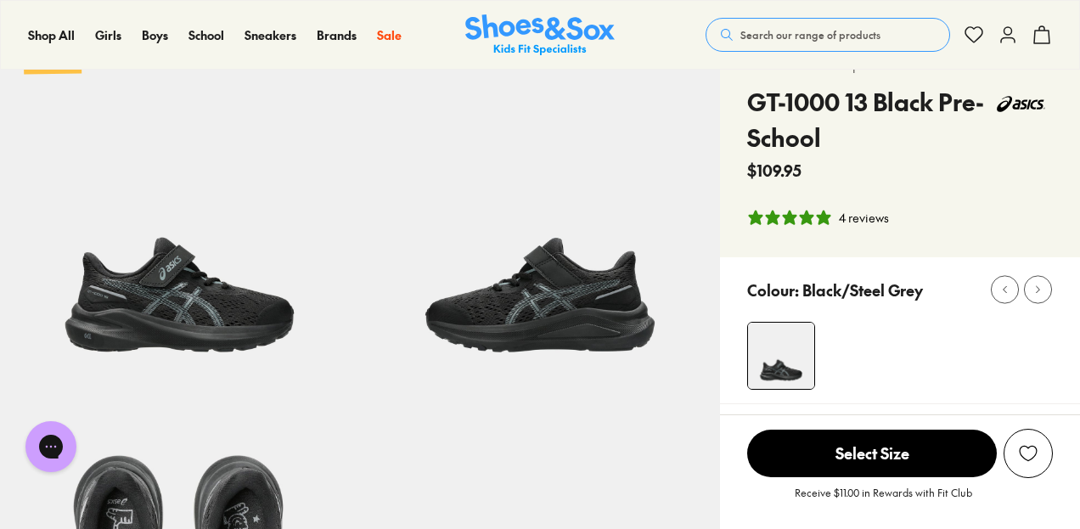
scroll to position [49, 0]
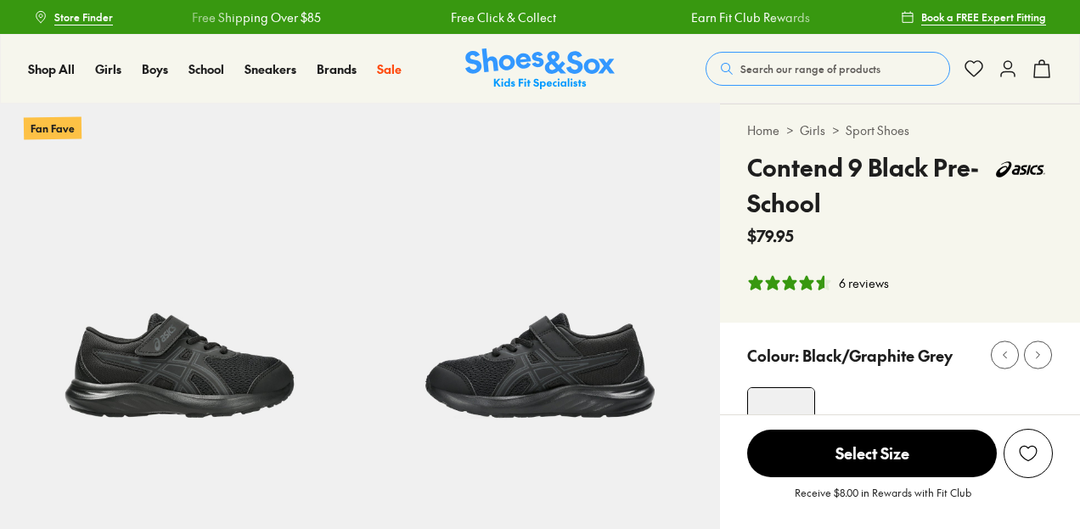
select select "*"
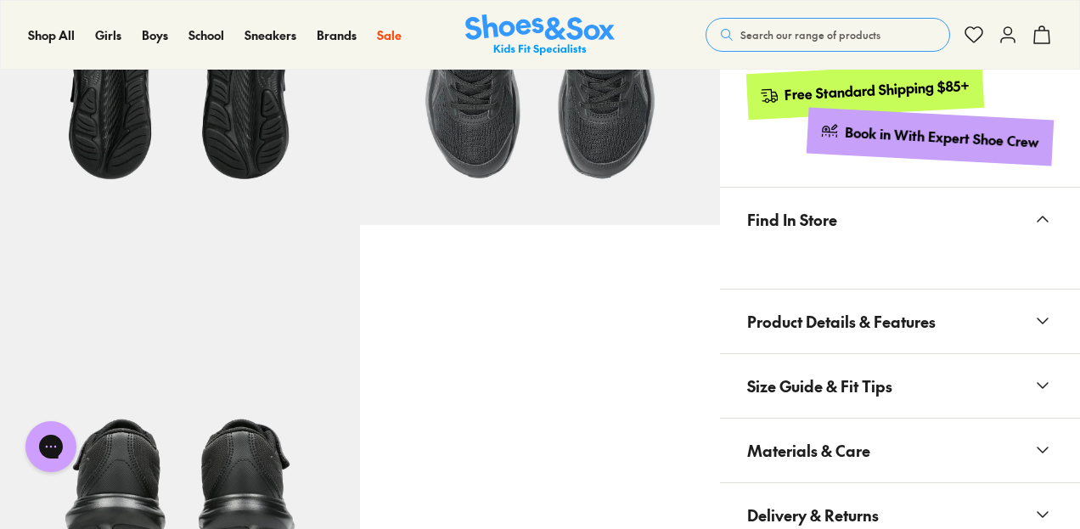
scroll to position [925, 0]
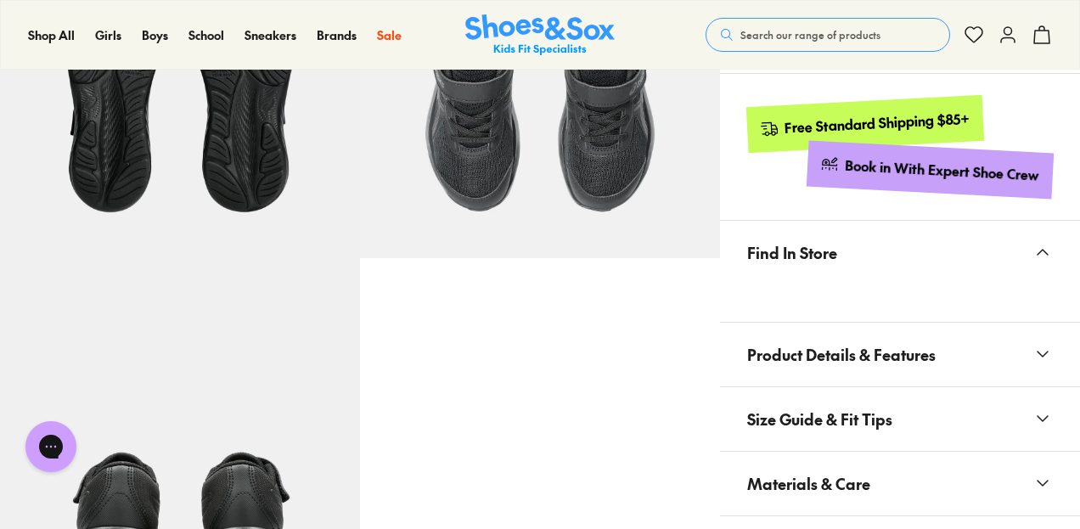
click at [609, 70] on img at bounding box center [540, 78] width 360 height 360
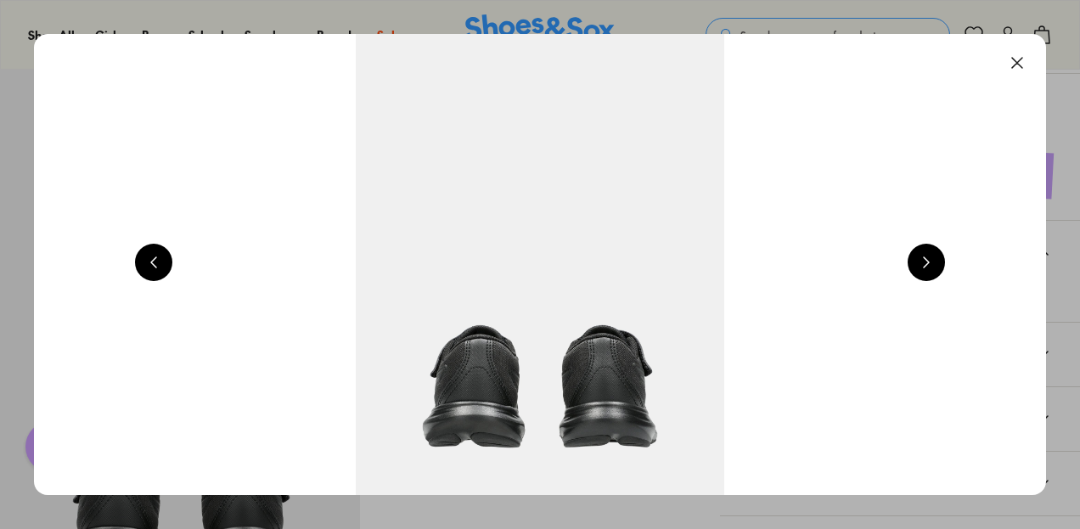
scroll to position [0, 6112]
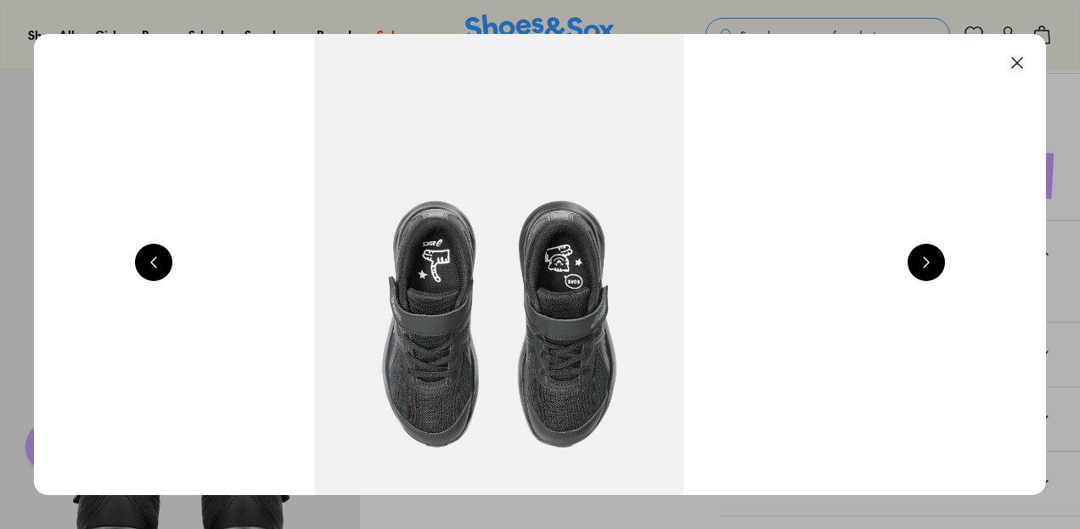
click at [1019, 64] on button at bounding box center [1016, 62] width 37 height 37
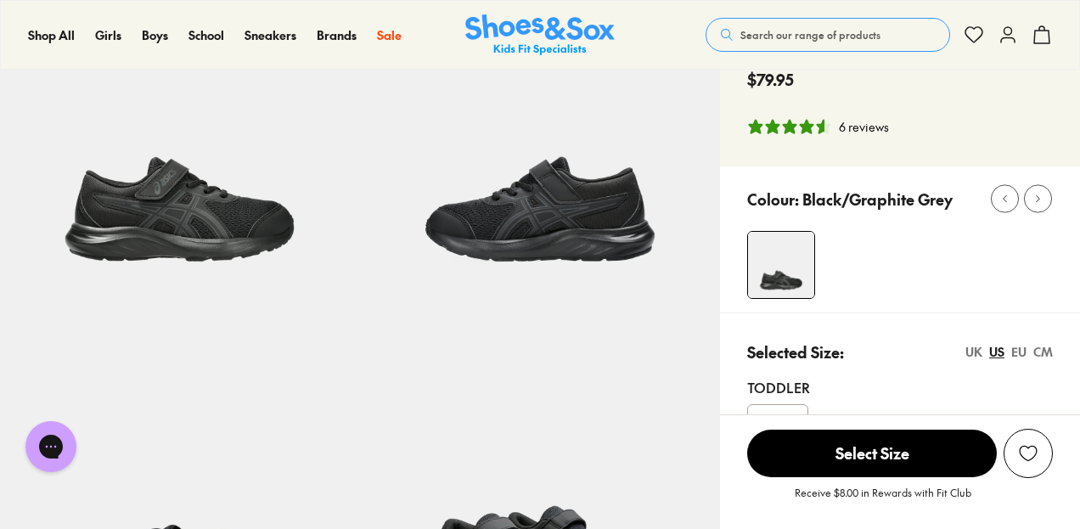
scroll to position [0, 0]
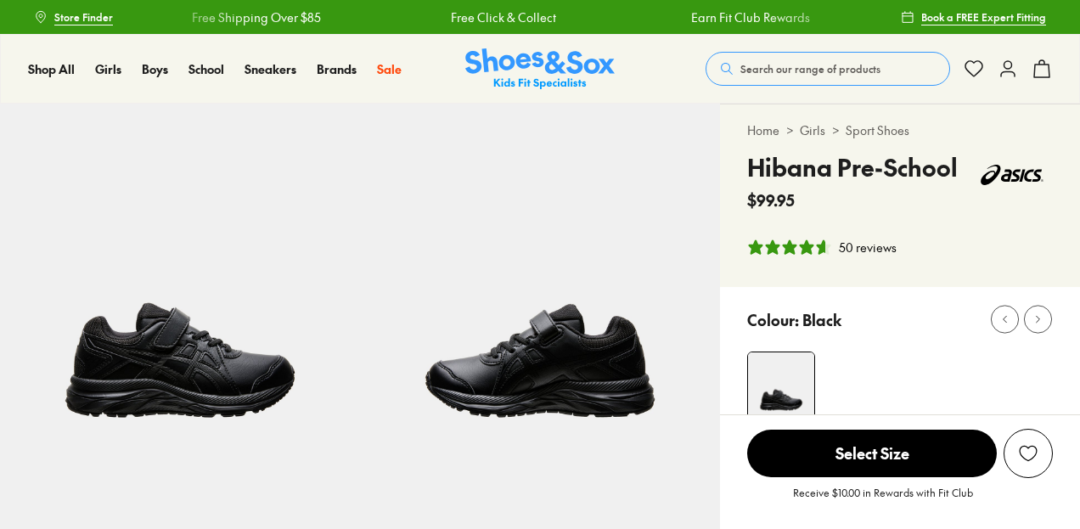
select select "*"
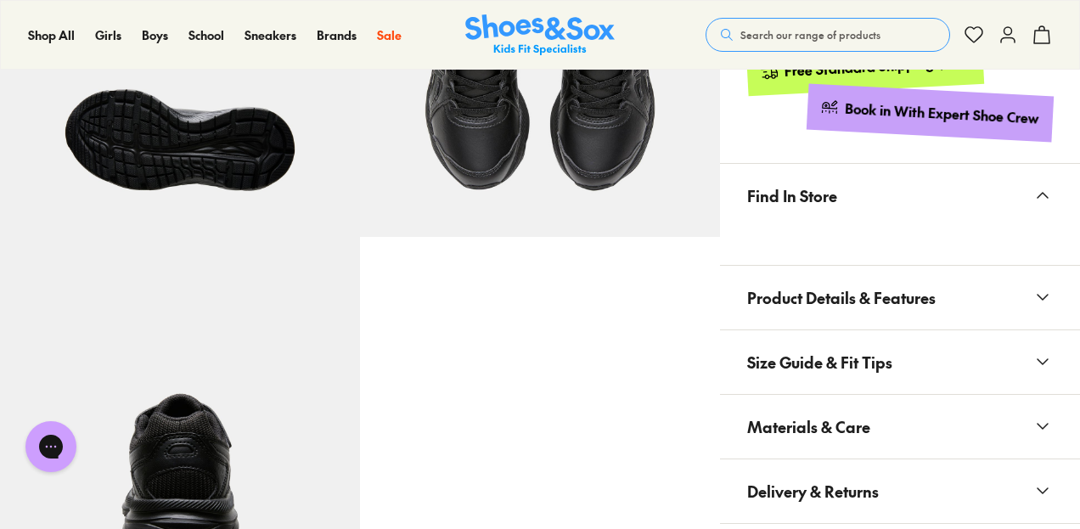
scroll to position [936, 0]
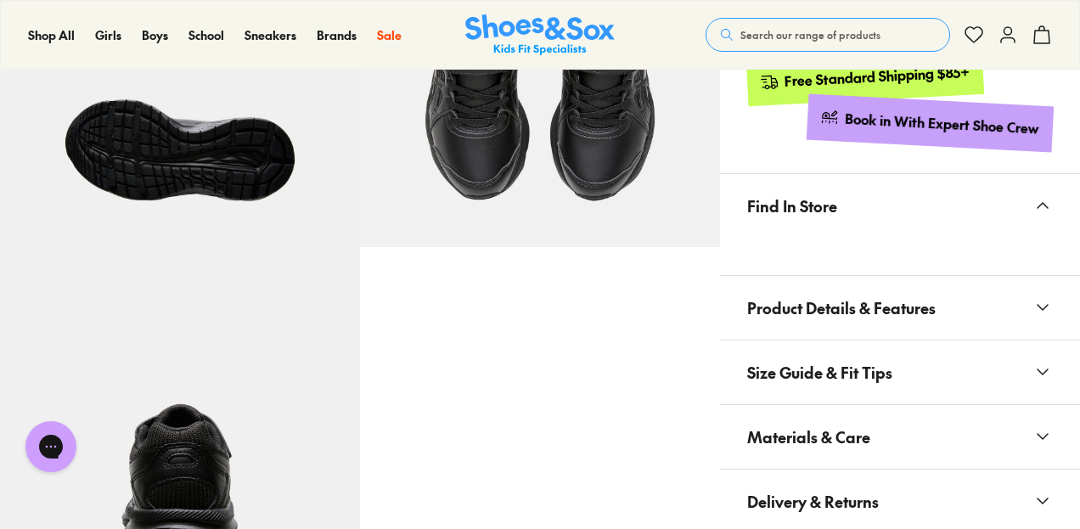
click at [1037, 297] on icon at bounding box center [1042, 307] width 20 height 20
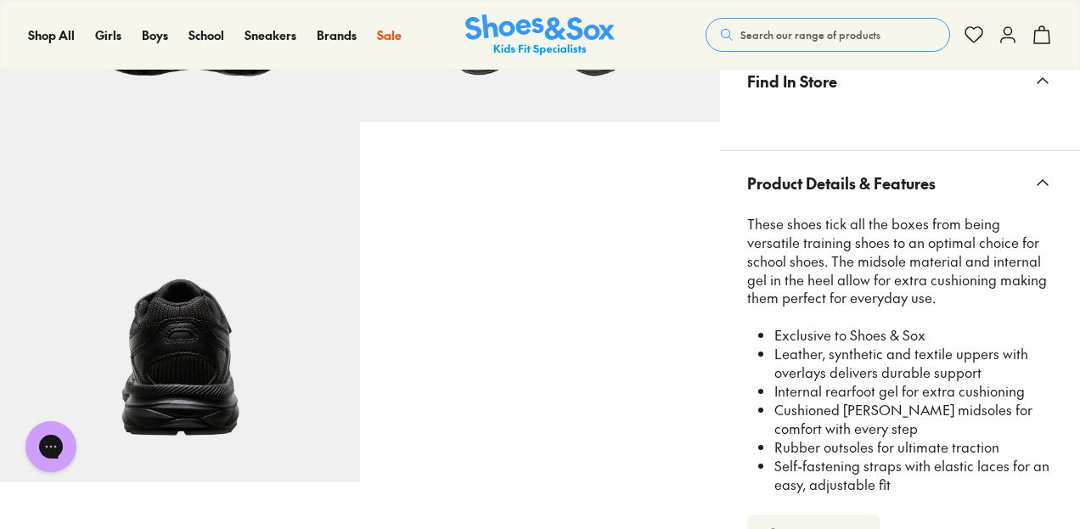
scroll to position [1106, 0]
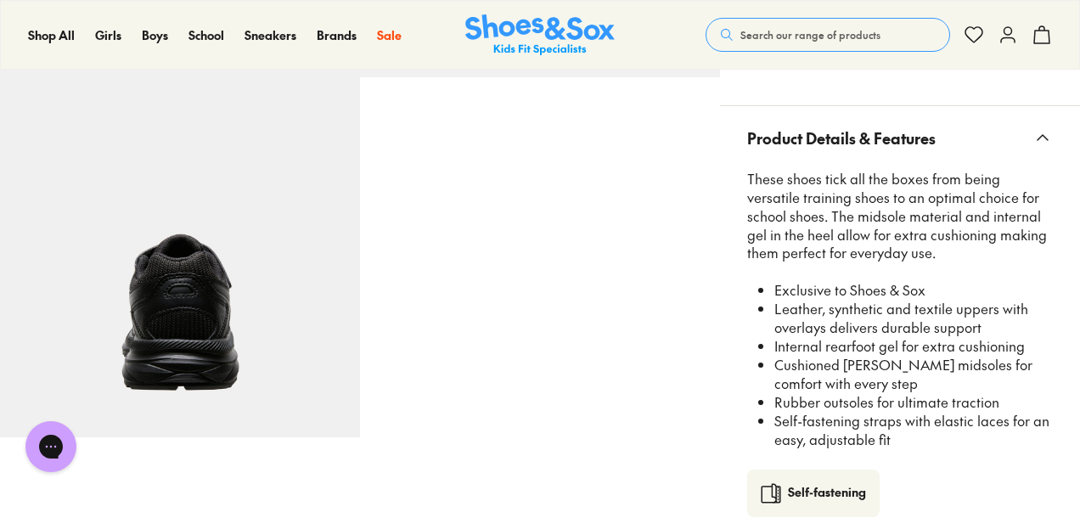
click at [1077, 156] on button "Product Details & Features" at bounding box center [900, 138] width 360 height 64
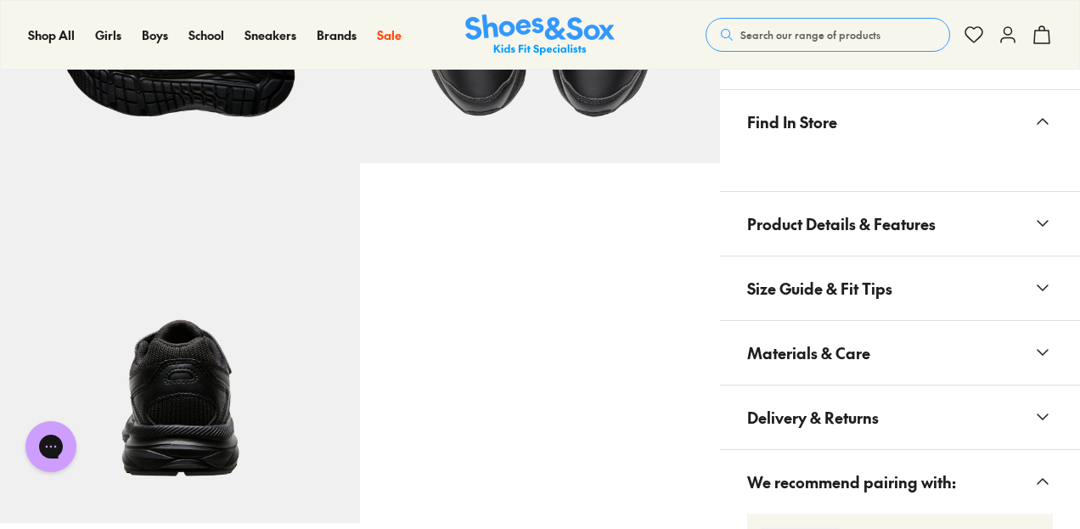
scroll to position [1063, 0]
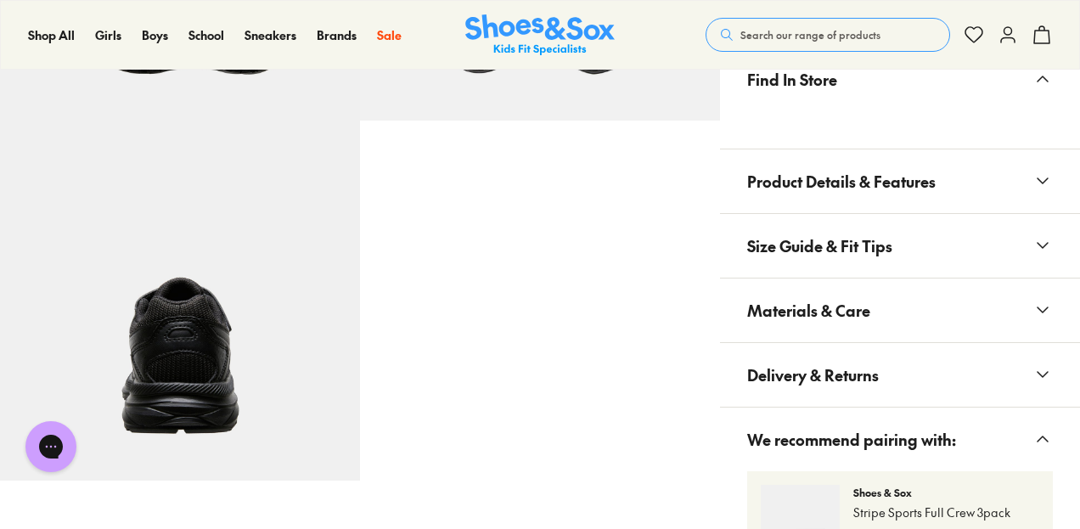
click at [1023, 183] on button "Product Details & Features" at bounding box center [900, 181] width 360 height 64
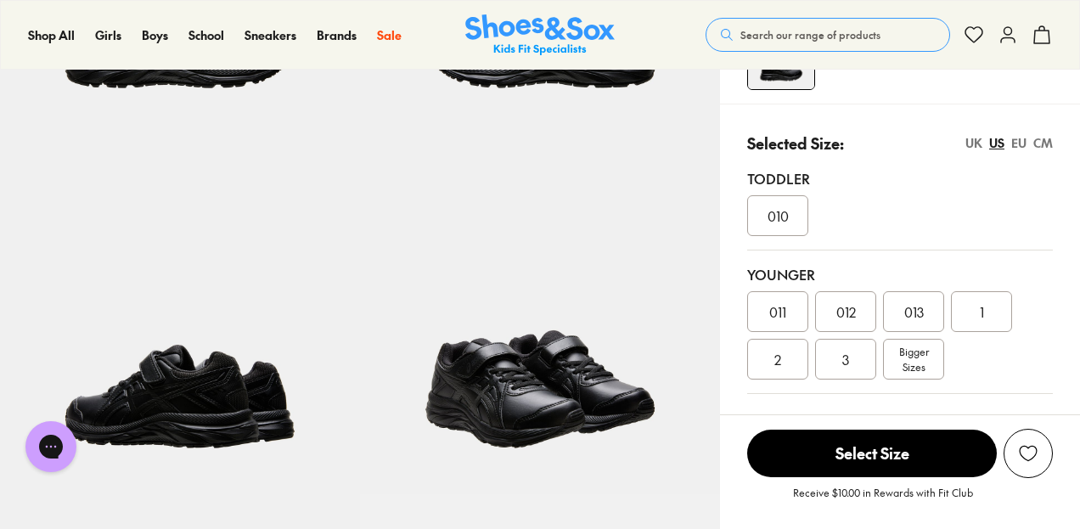
scroll to position [0, 0]
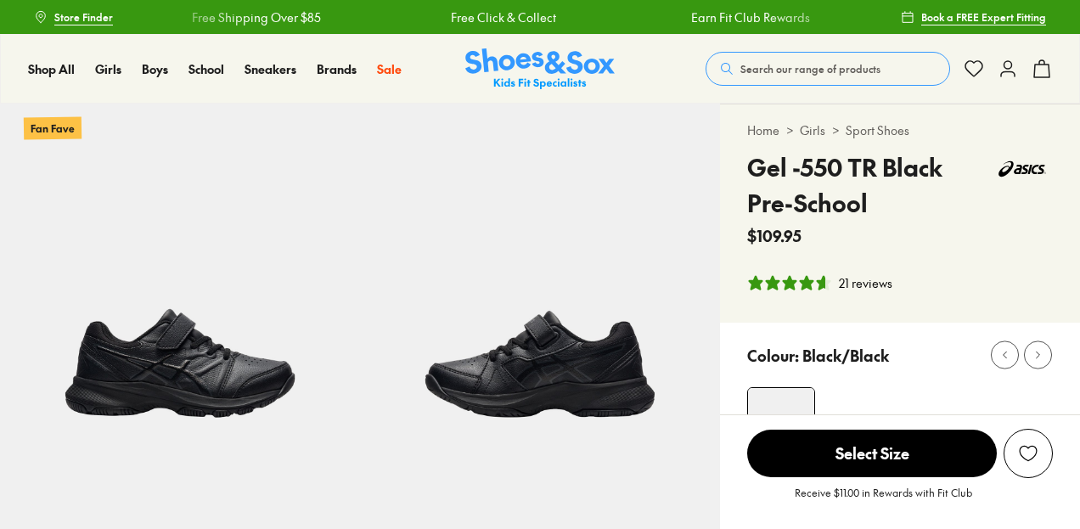
select select "*"
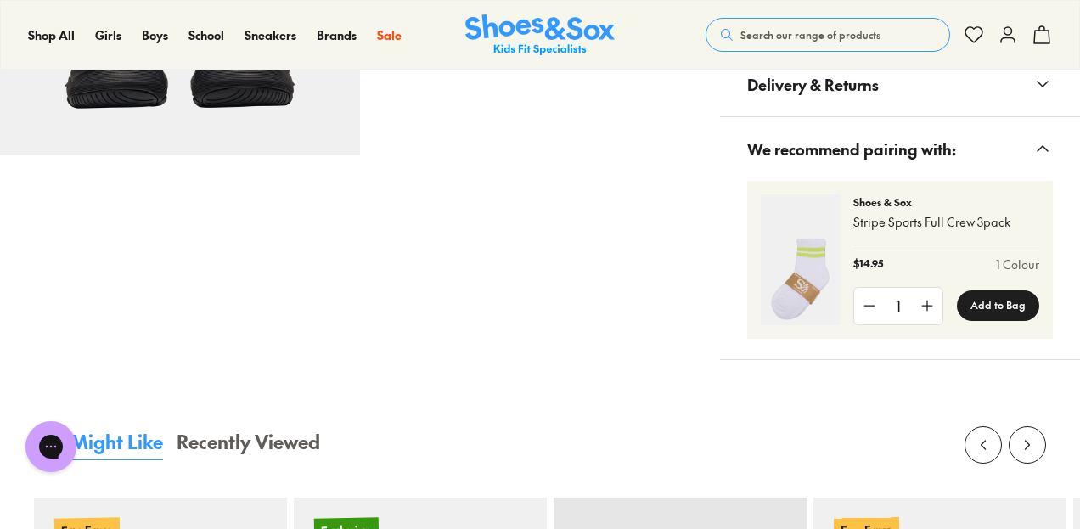
scroll to position [925, 0]
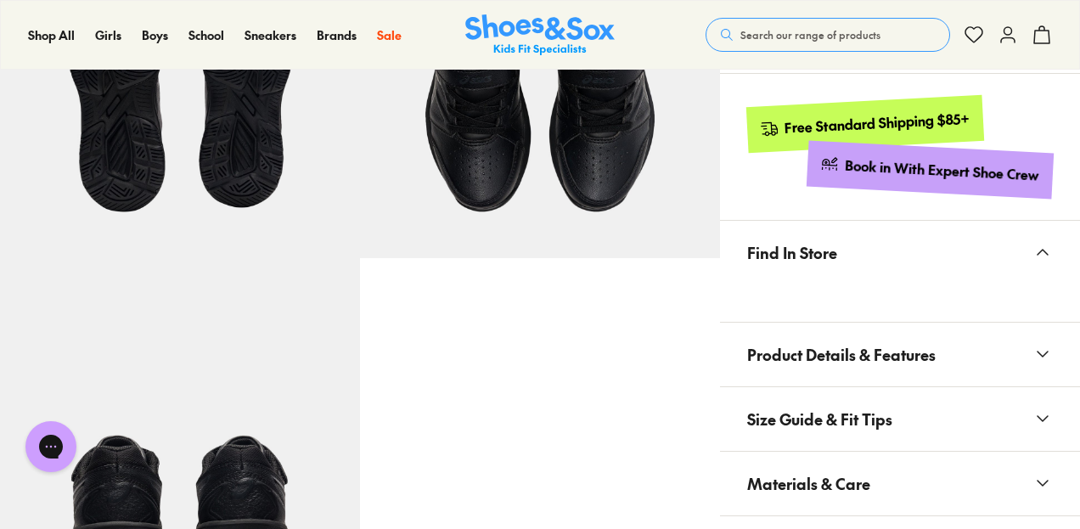
click at [1058, 391] on button "Size Guide & Fit Tips" at bounding box center [900, 419] width 360 height 64
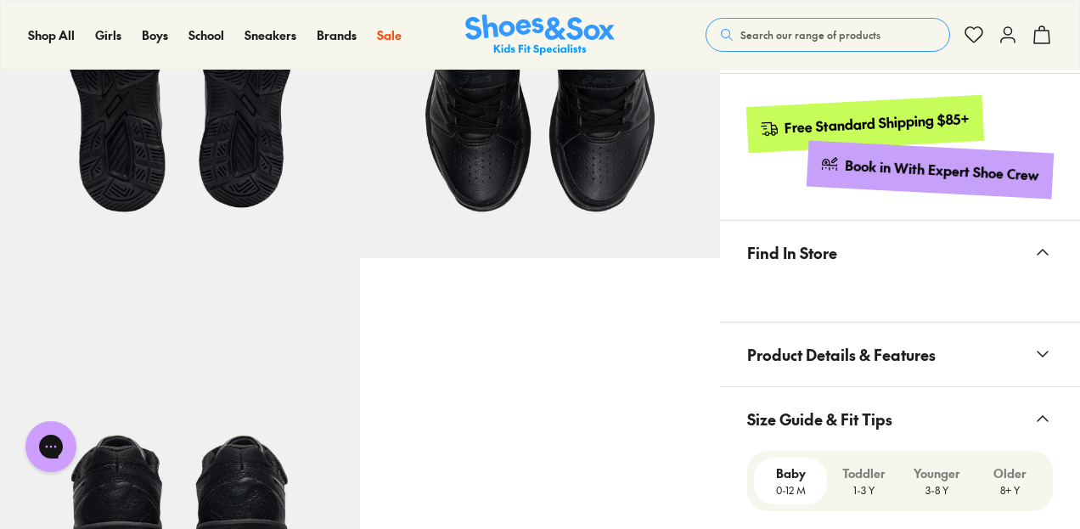
click at [1012, 361] on button "Product Details & Features" at bounding box center [900, 355] width 360 height 64
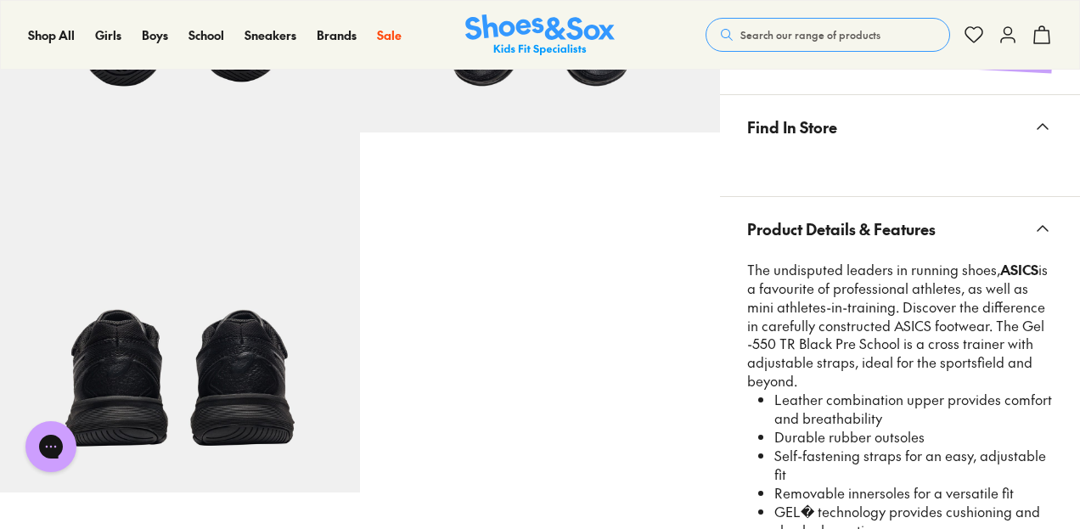
scroll to position [0, 0]
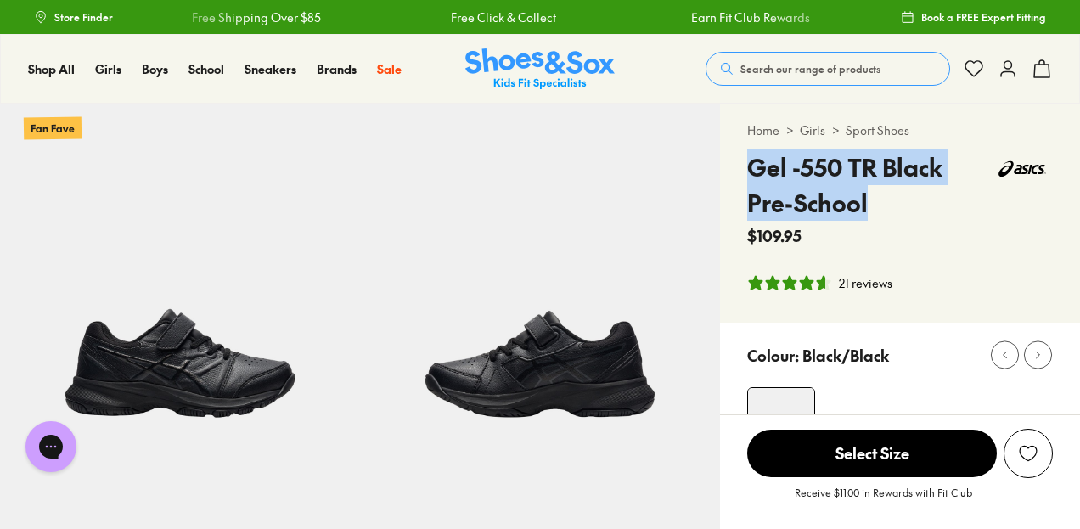
drag, startPoint x: 747, startPoint y: 171, endPoint x: 874, endPoint y: 208, distance: 132.7
click at [874, 208] on h4 "Gel -550 TR Black Pre-School" at bounding box center [869, 184] width 244 height 71
copy h4 "Gel -550 TR Black Pre-School"
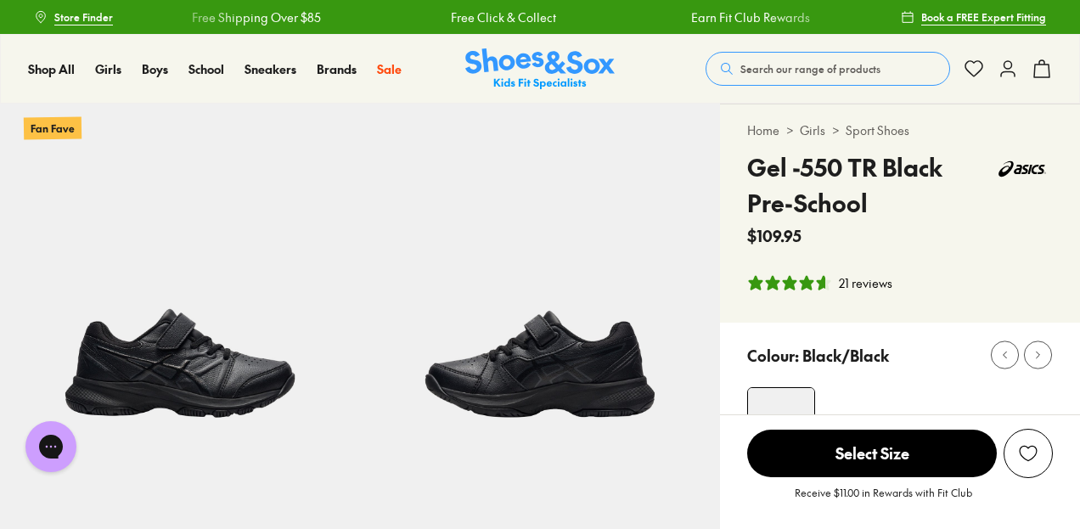
click at [767, 510] on div "Receive $11.00 in Rewards with Fit Club" at bounding box center [900, 496] width 360 height 37
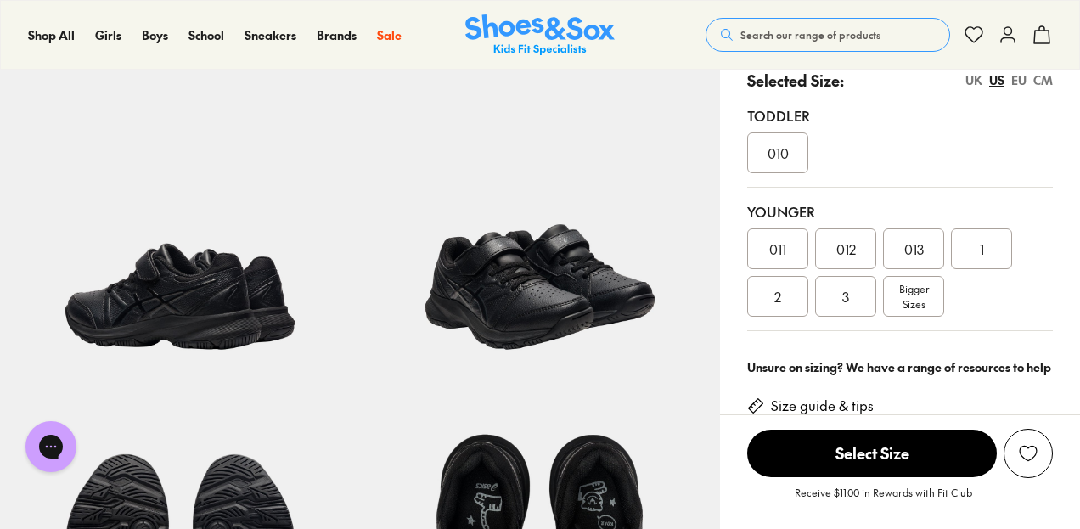
scroll to position [416, 0]
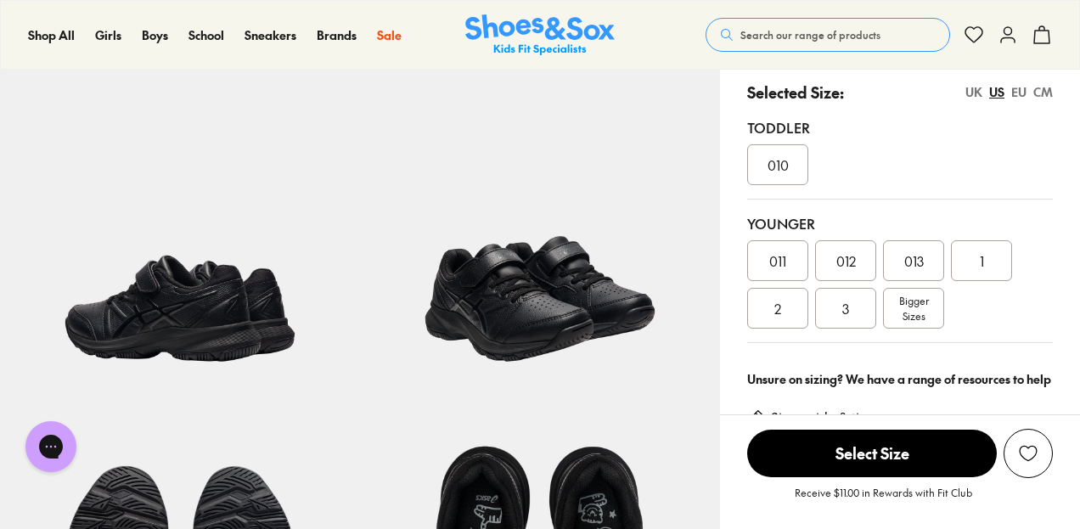
click at [975, 256] on div "1" at bounding box center [981, 260] width 61 height 41
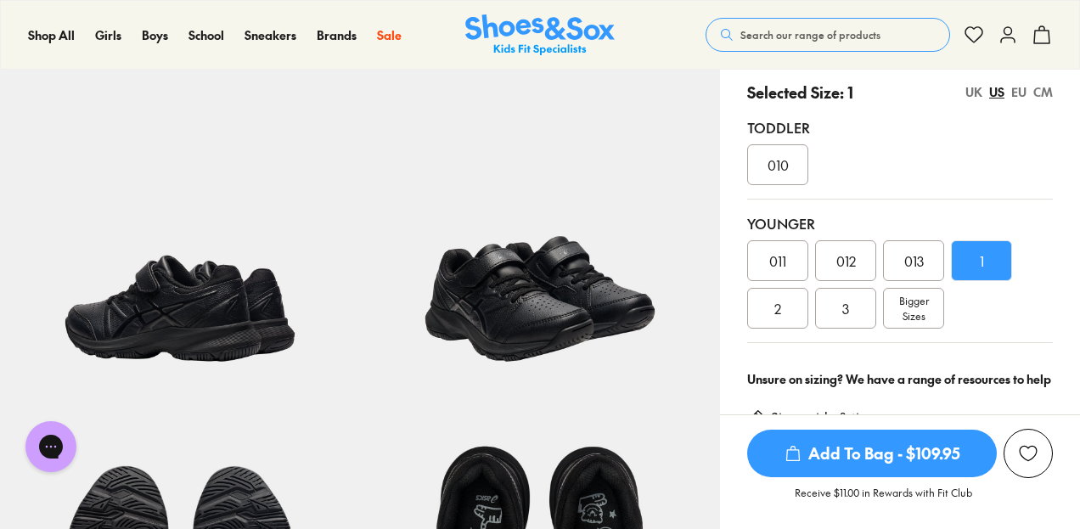
click at [878, 463] on span "Add To Bag - $109.95" at bounding box center [872, 454] width 250 height 48
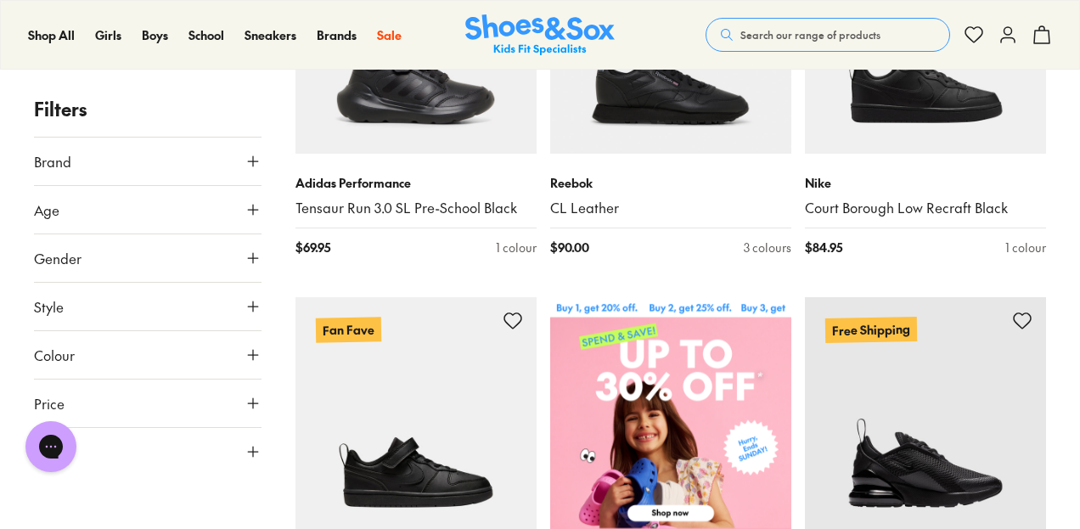
click at [152, 260] on button "Gender" at bounding box center [148, 258] width 228 height 48
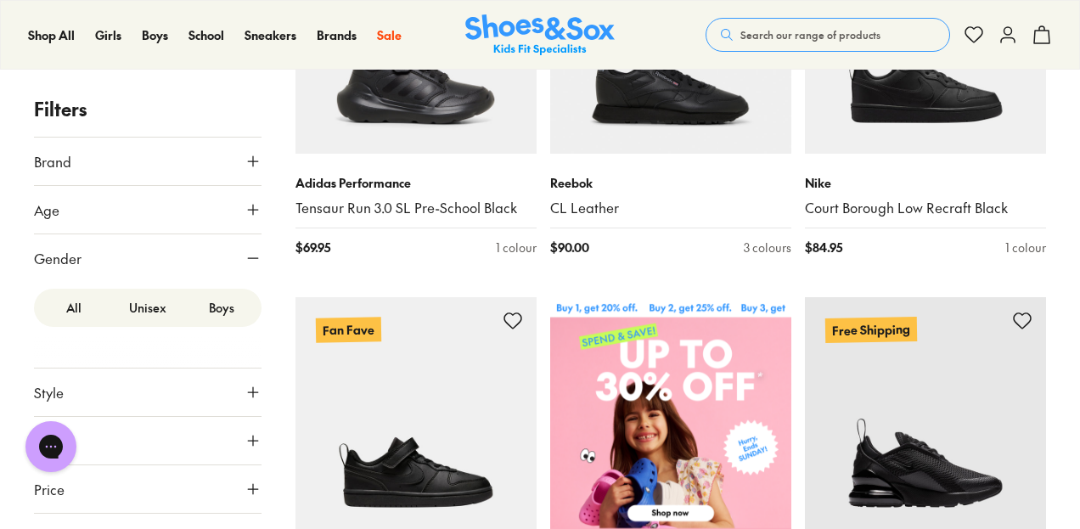
click at [210, 312] on label "Boys" at bounding box center [221, 307] width 74 height 31
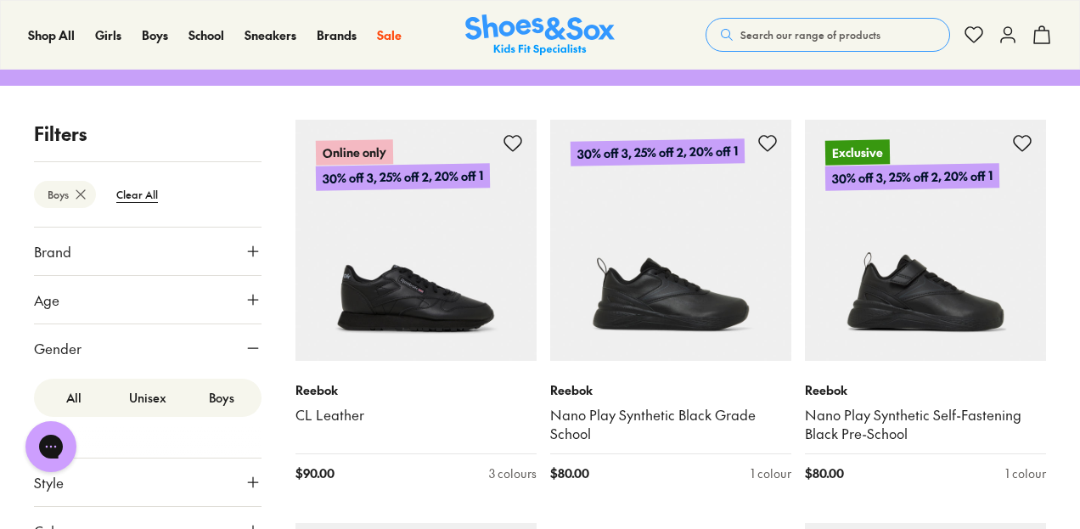
click at [210, 312] on button "Age" at bounding box center [148, 300] width 228 height 48
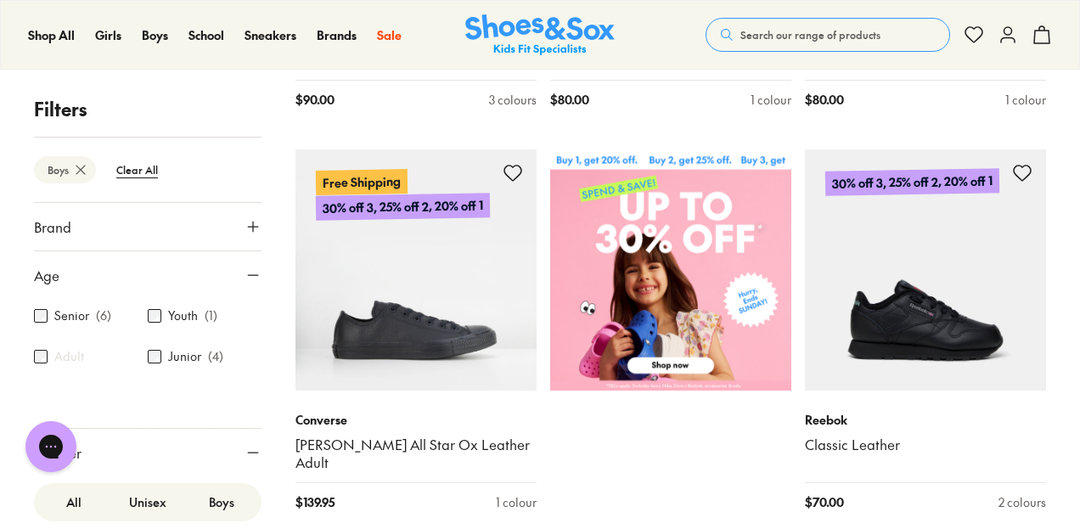
scroll to position [626, 0]
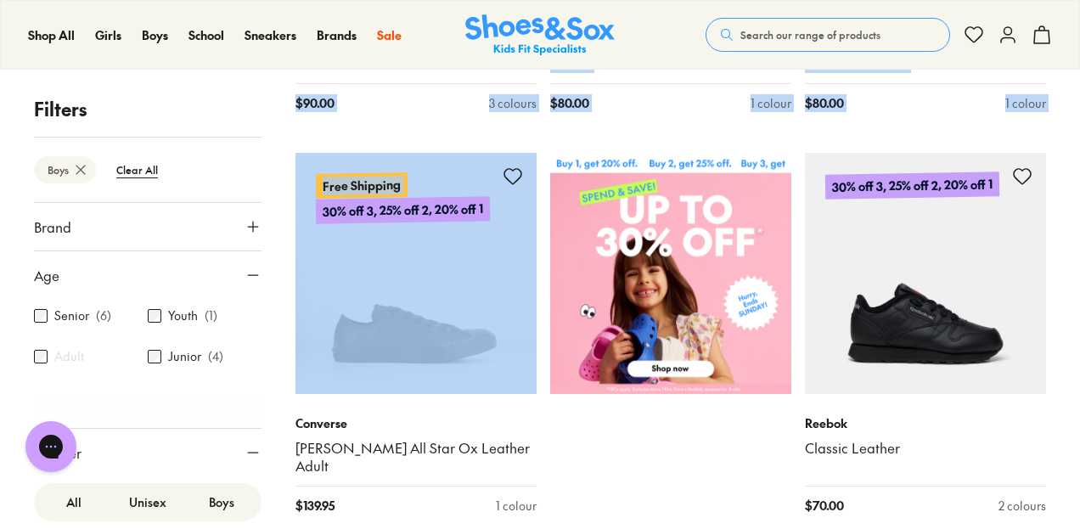
drag, startPoint x: 261, startPoint y: 218, endPoint x: 278, endPoint y: 361, distance: 143.6
click at [278, 361] on div "Filters Boys Clear All Brand Adidas Performance Asics Converse ( 1 ) New Balanc…" at bounding box center [540, 536] width 1080 height 1641
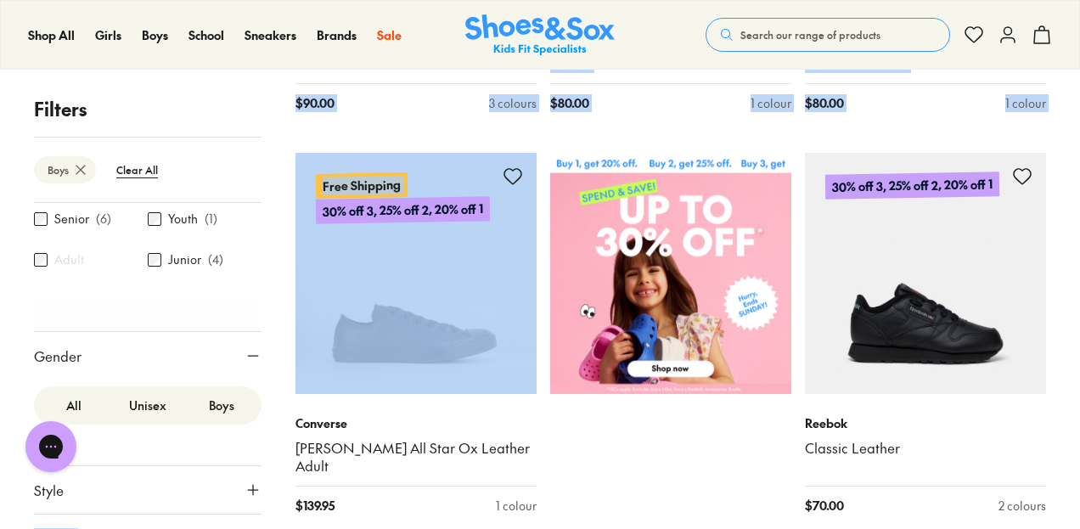
scroll to position [0, 0]
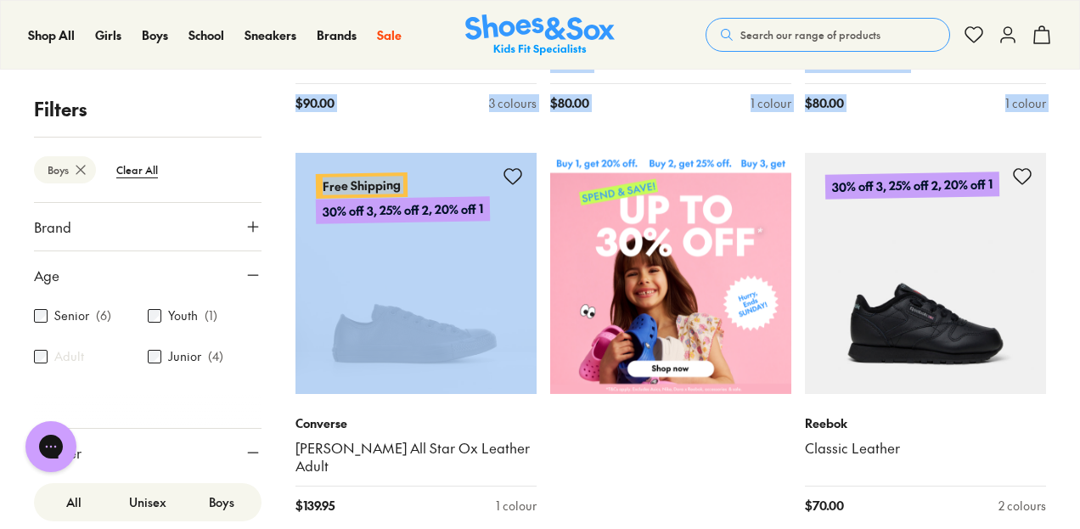
click at [244, 225] on icon at bounding box center [252, 226] width 17 height 17
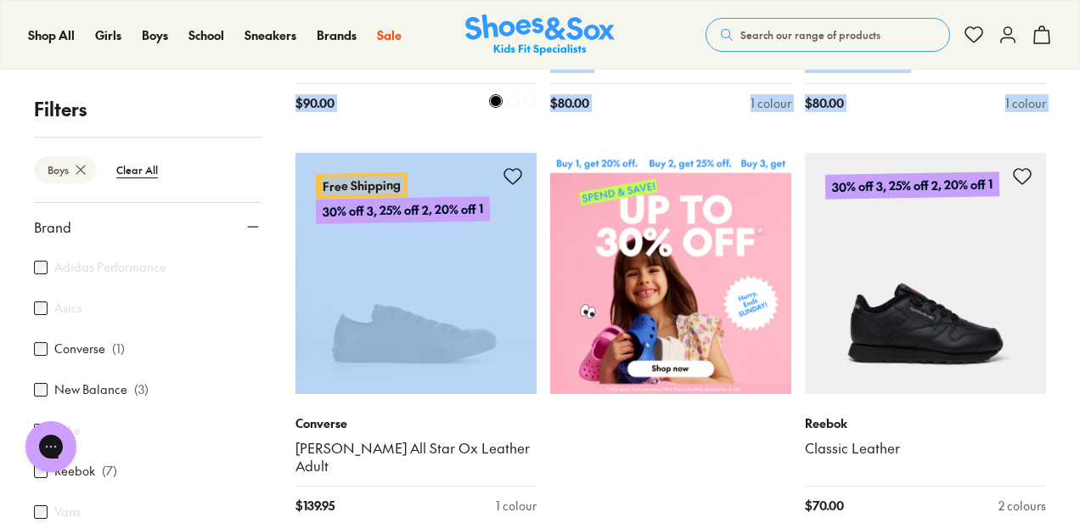
click at [414, 99] on div "$ 90.00 3 colours" at bounding box center [415, 103] width 241 height 18
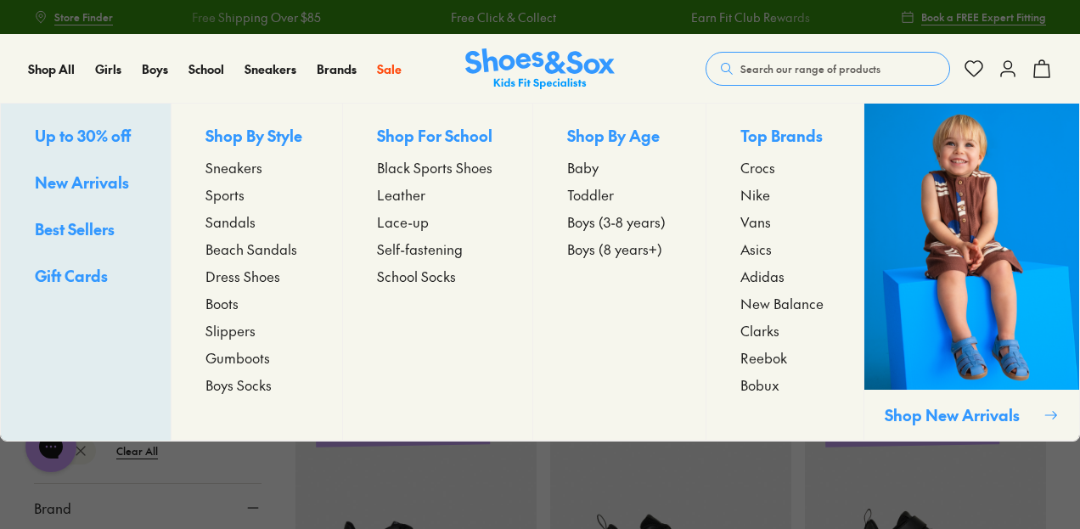
click at [406, 249] on span "Self-fastening" at bounding box center [420, 249] width 86 height 20
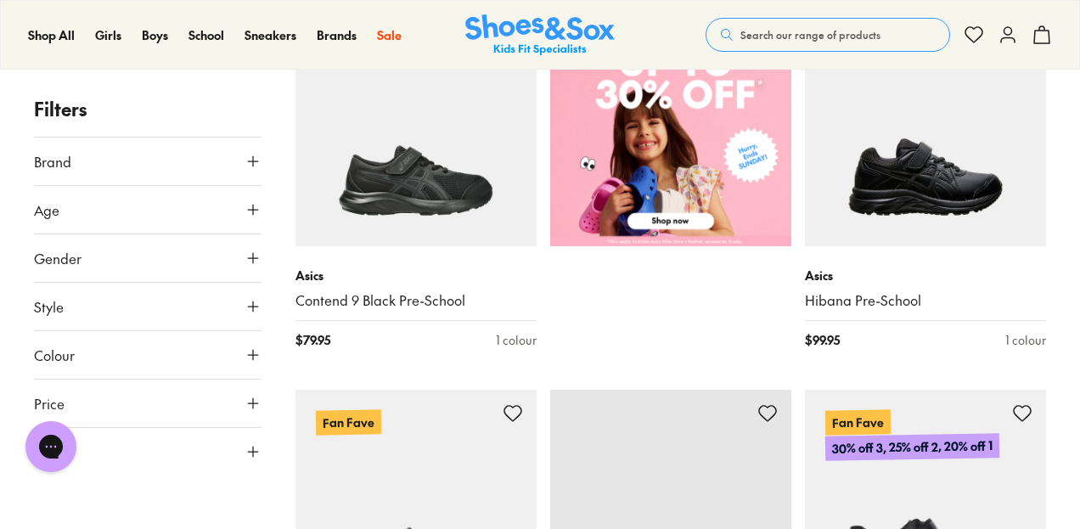
scroll to position [752, 0]
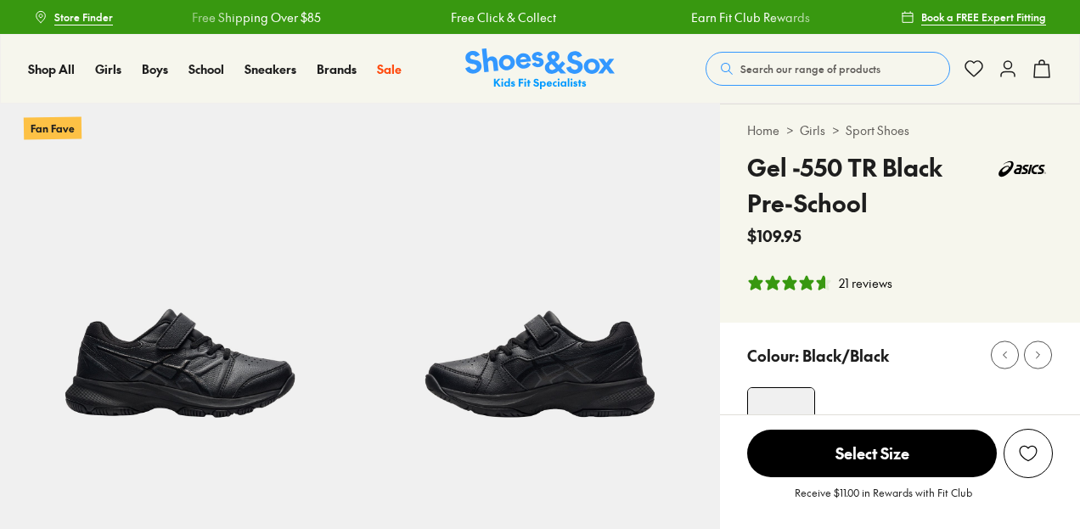
select select "*"
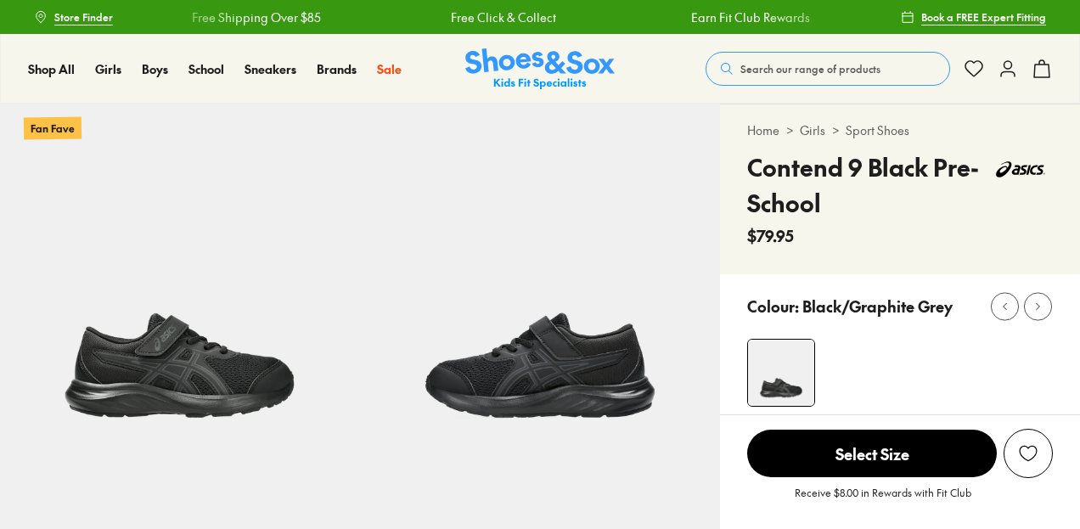
select select "*"
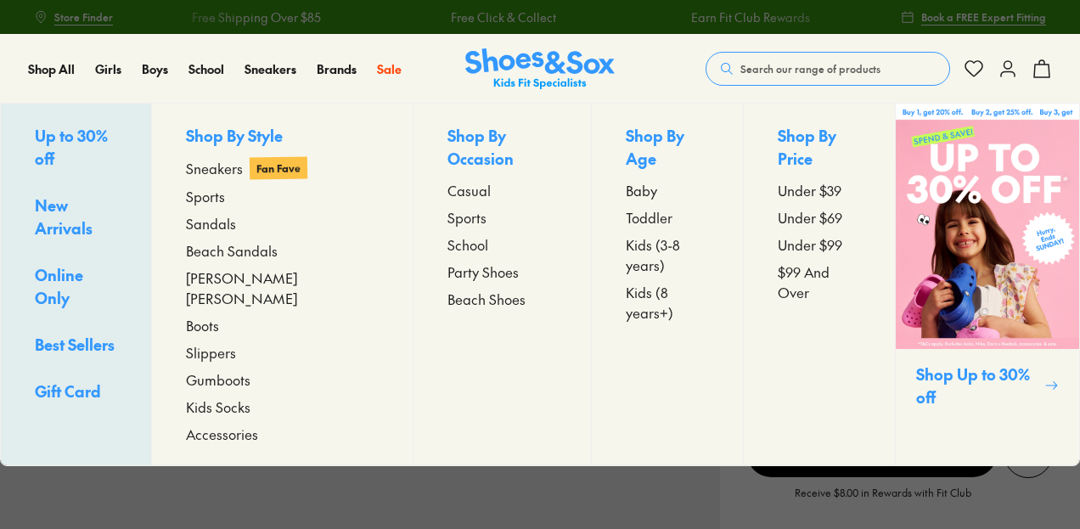
select select "*"
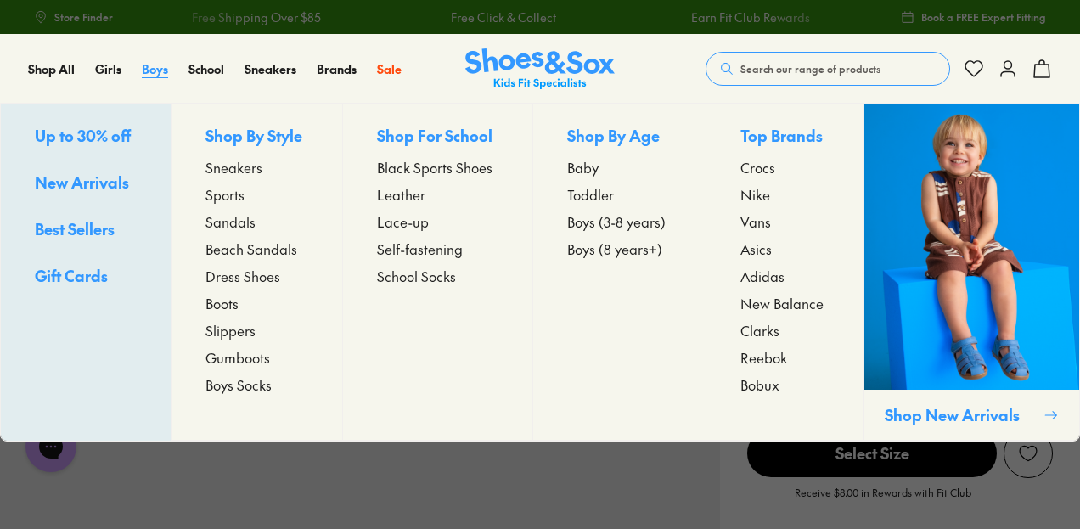
click at [148, 69] on span "Boys" at bounding box center [155, 68] width 26 height 17
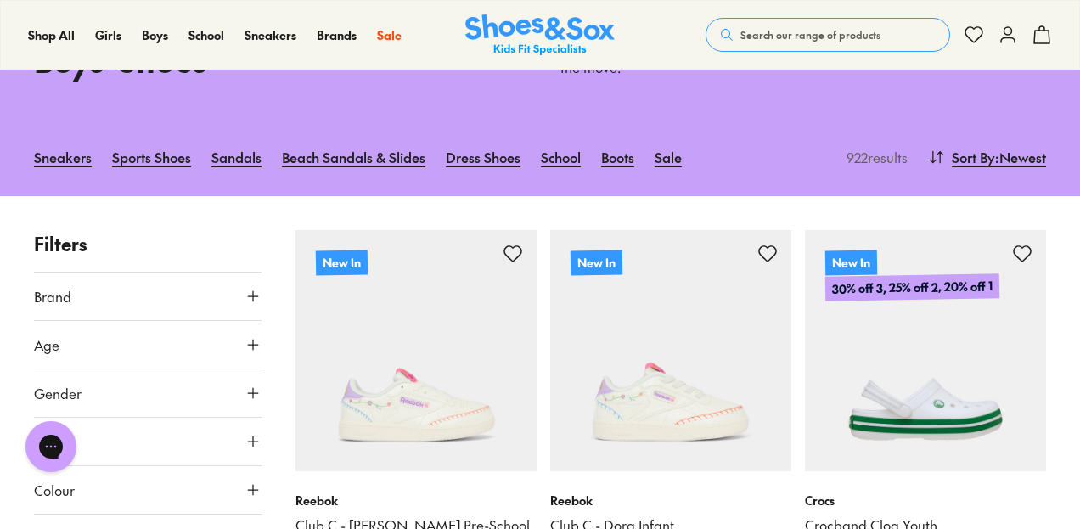
scroll to position [207, 0]
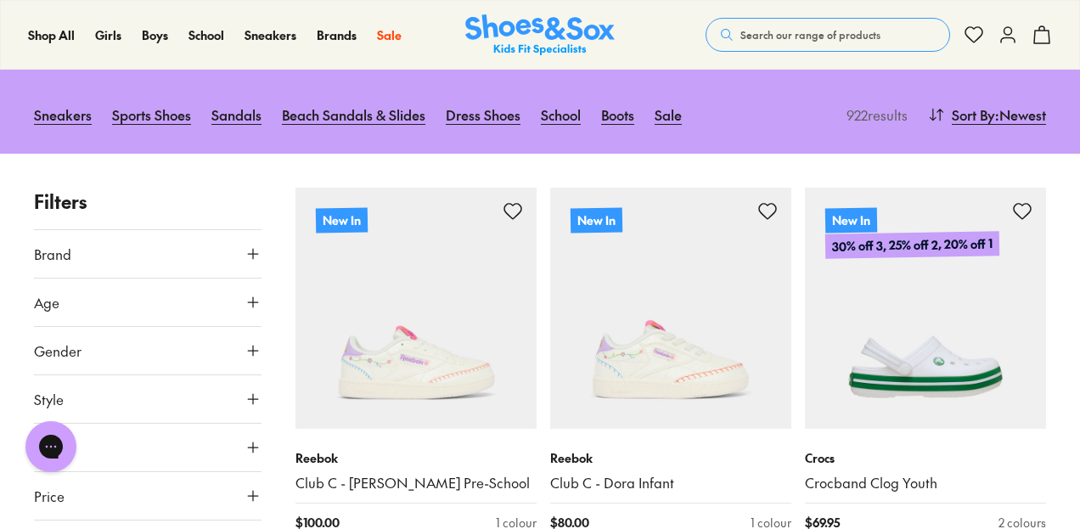
click at [250, 303] on icon at bounding box center [252, 302] width 17 height 17
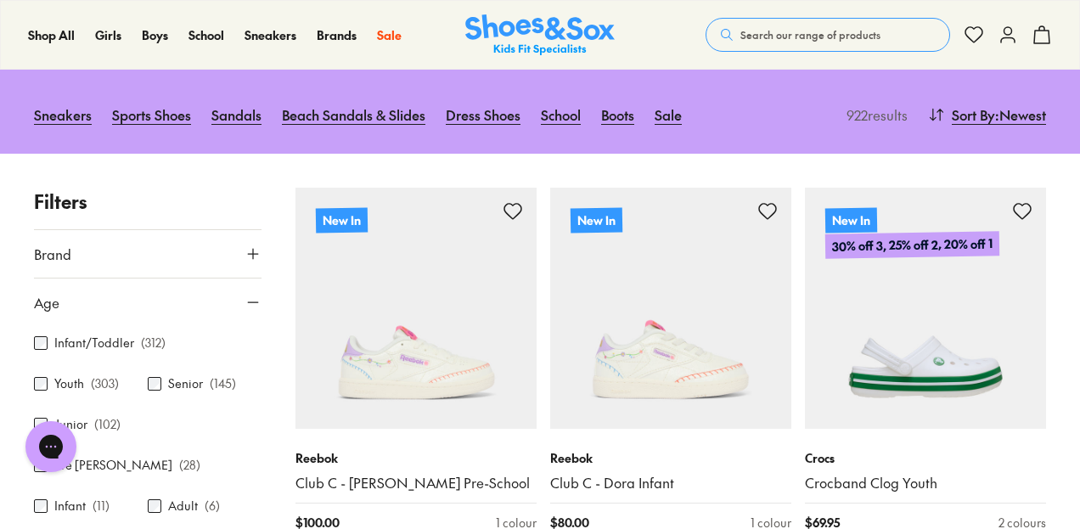
click at [250, 303] on icon at bounding box center [252, 302] width 17 height 17
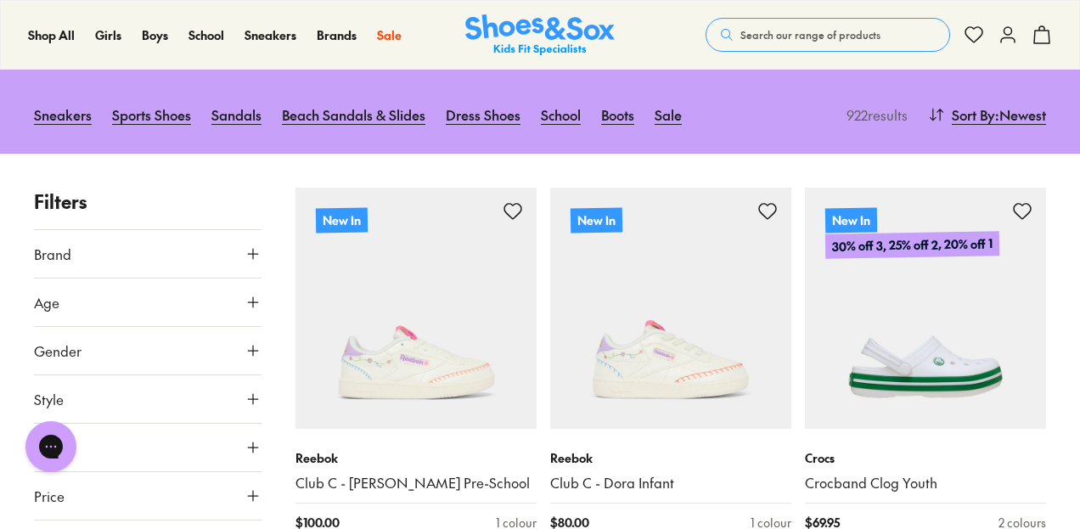
click at [250, 303] on icon at bounding box center [252, 302] width 17 height 17
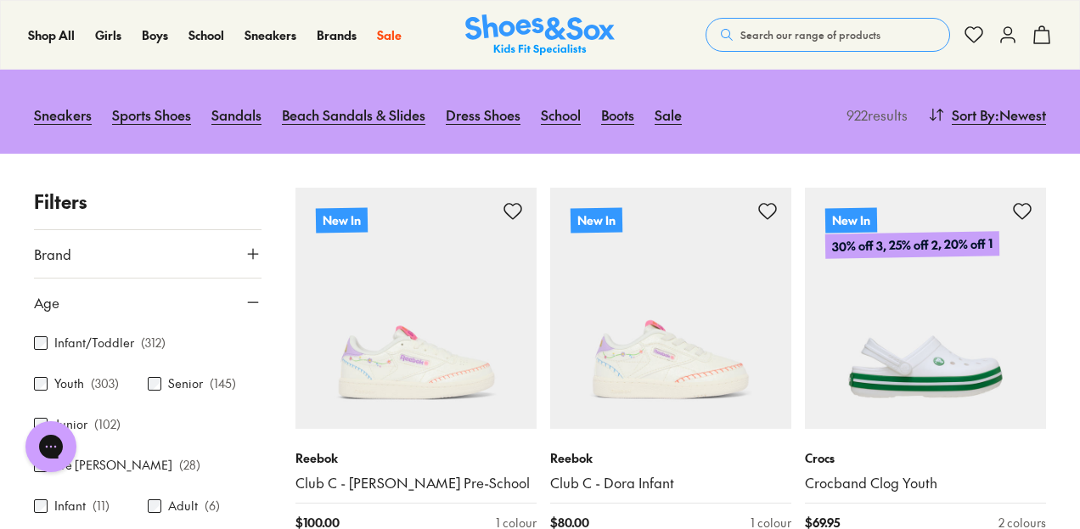
click at [250, 261] on icon at bounding box center [252, 253] width 17 height 17
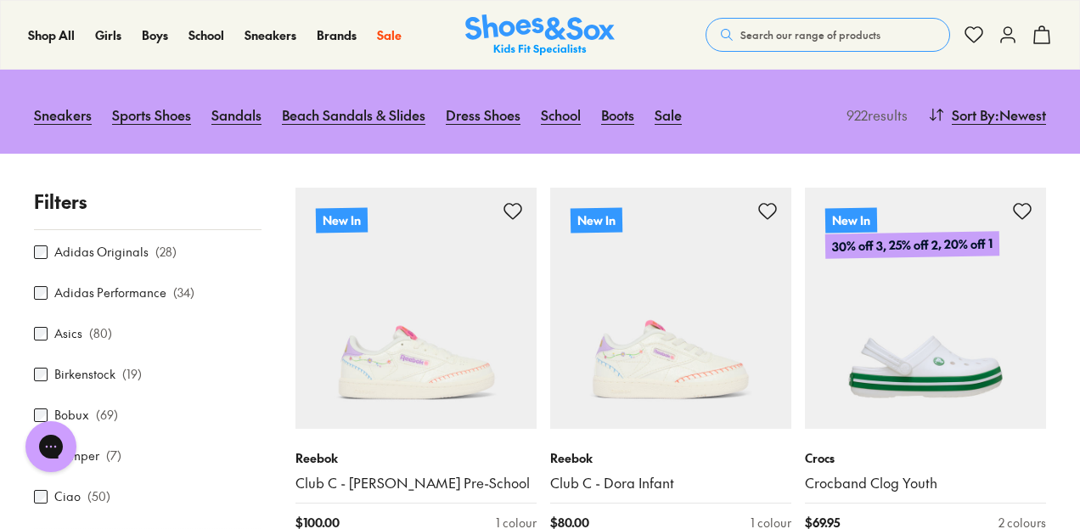
scroll to position [0, 0]
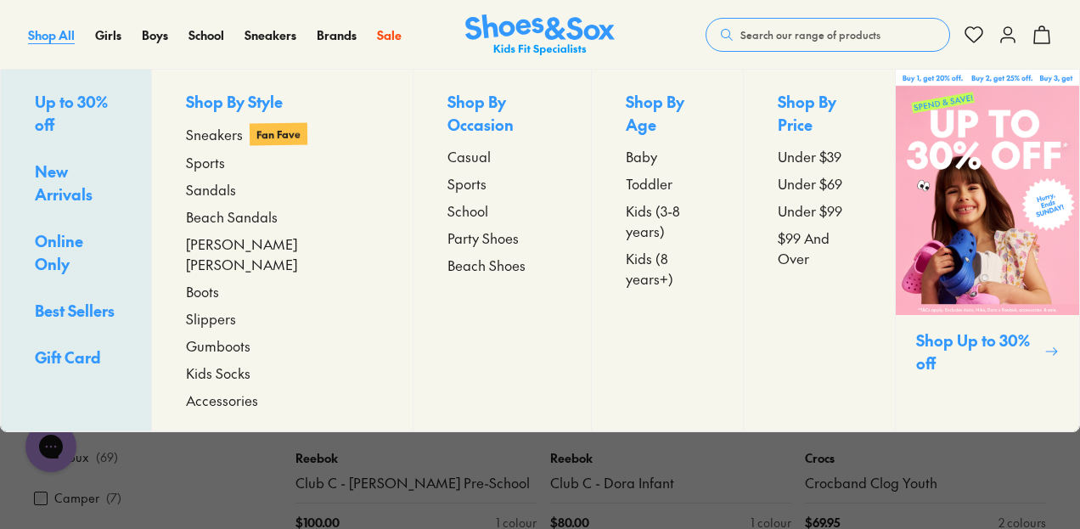
click at [62, 38] on span "Shop All" at bounding box center [51, 34] width 47 height 17
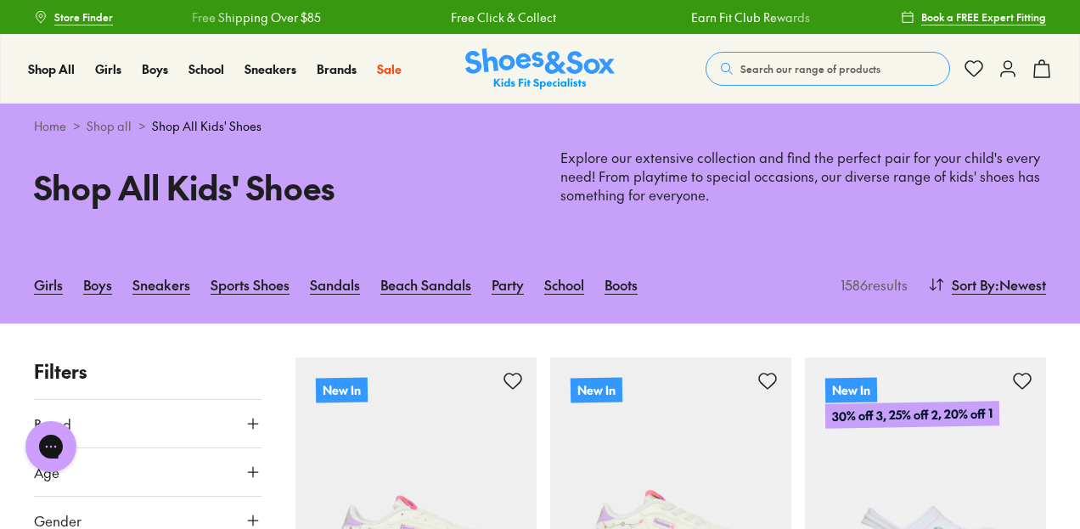
click at [251, 425] on icon at bounding box center [252, 423] width 17 height 17
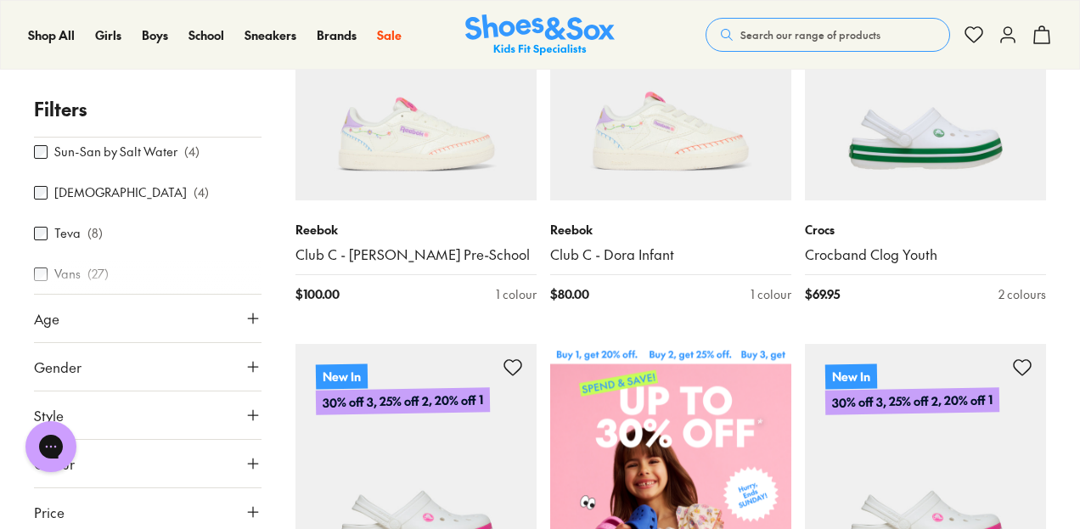
scroll to position [1025, 0]
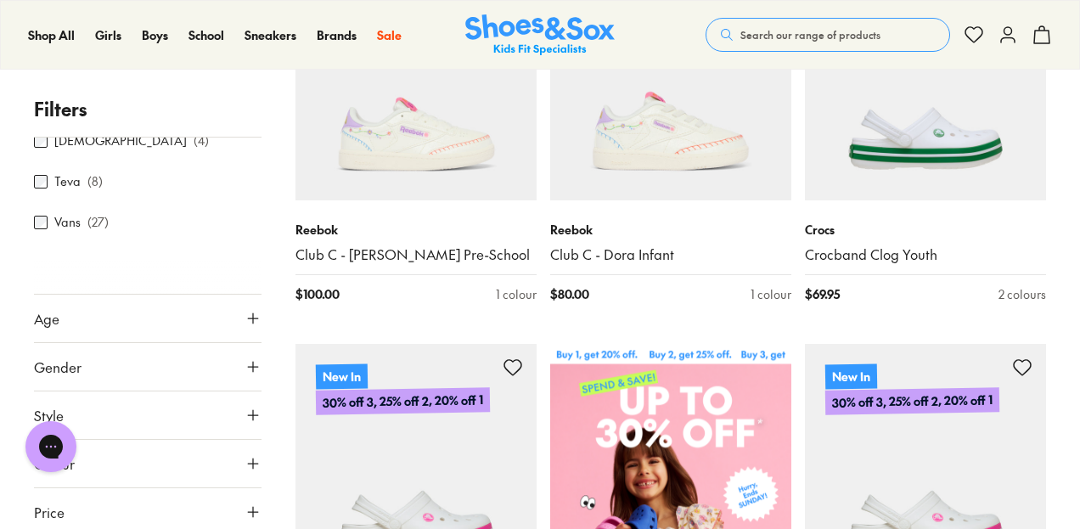
click at [66, 228] on label "Vans" at bounding box center [67, 223] width 26 height 18
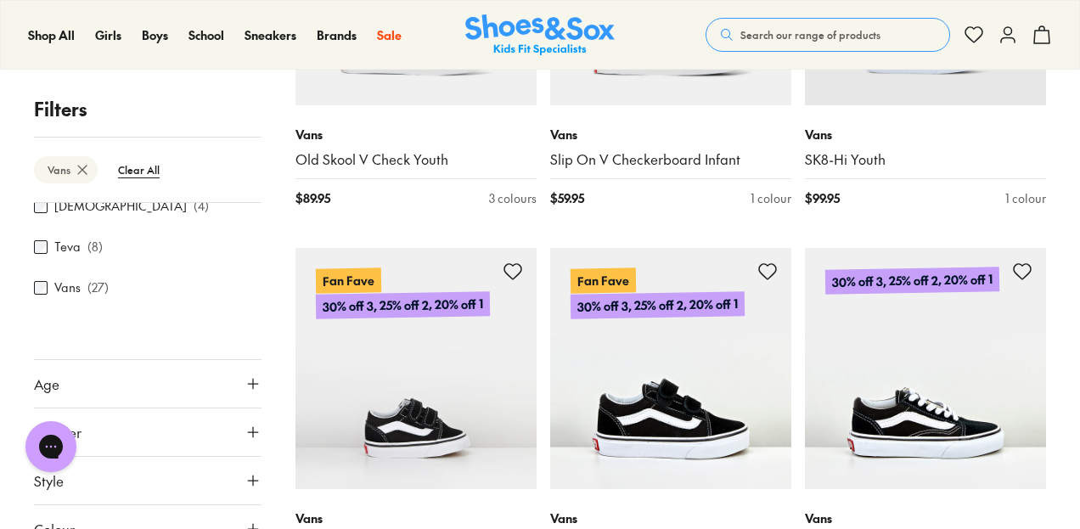
scroll to position [1856, 0]
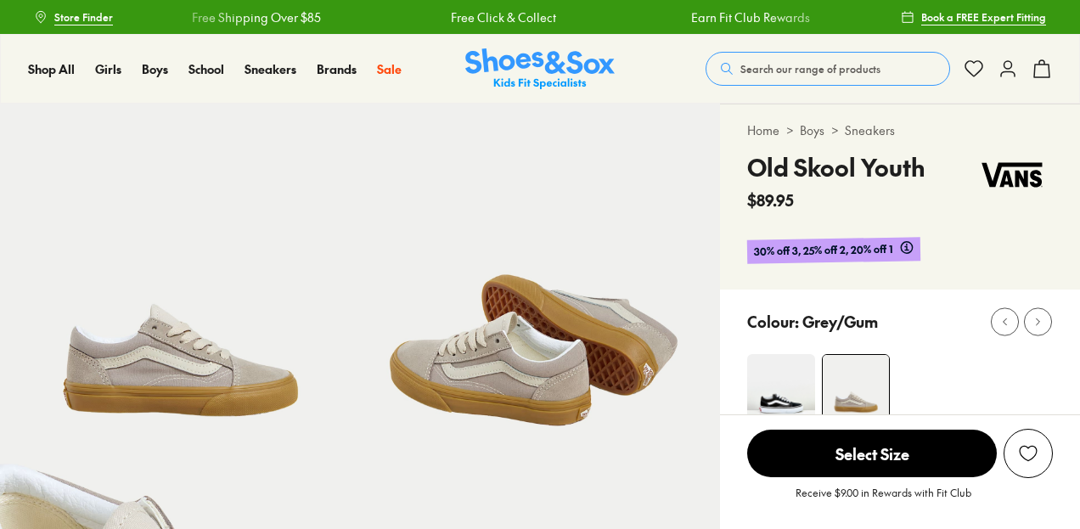
select select "*"
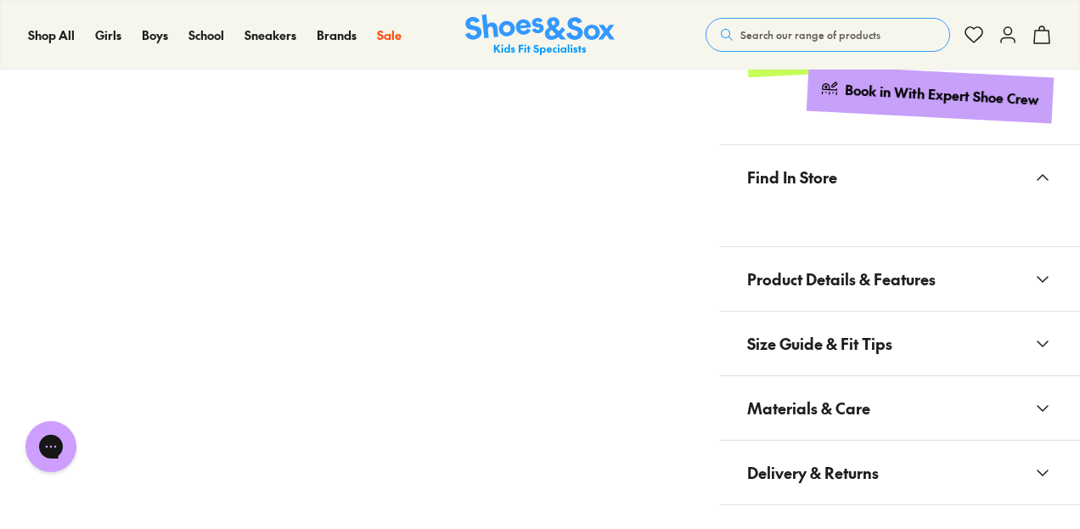
scroll to position [963, 0]
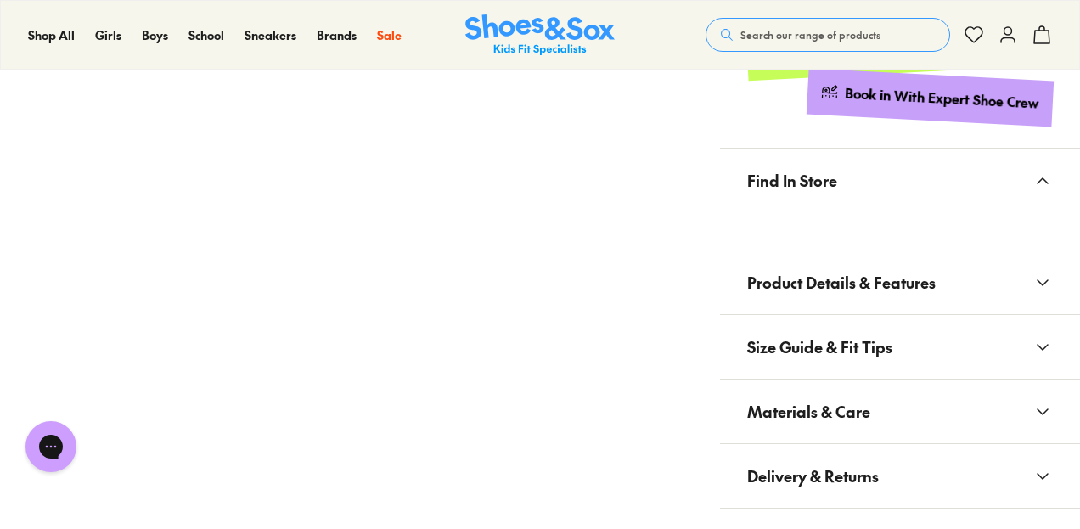
click at [1008, 289] on button "Product Details & Features" at bounding box center [900, 282] width 360 height 64
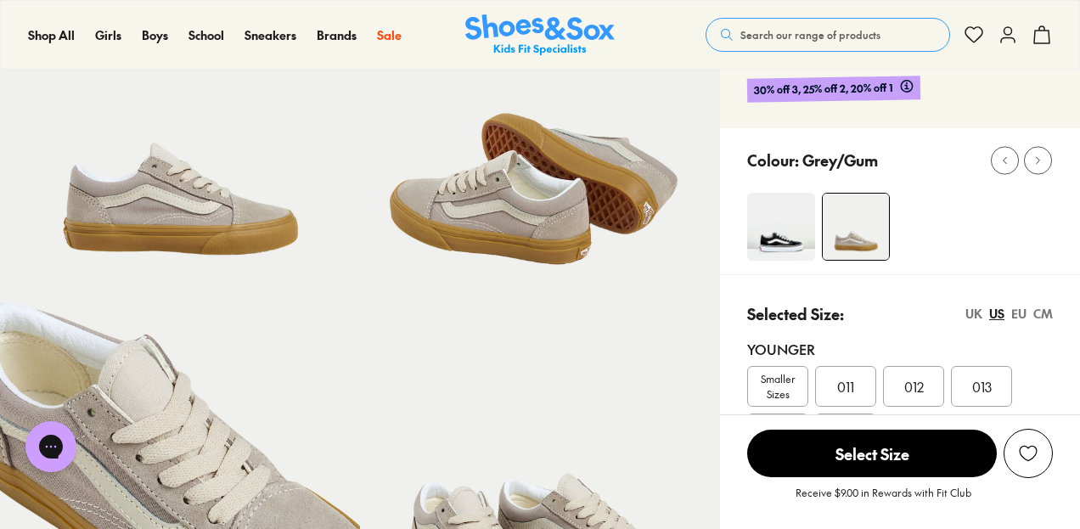
scroll to position [140, 0]
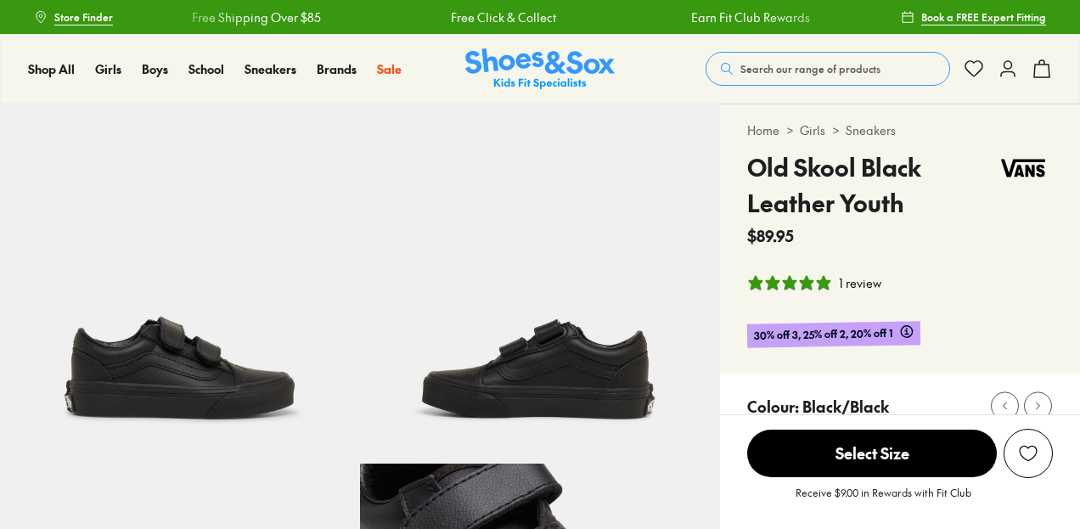
select select "*"
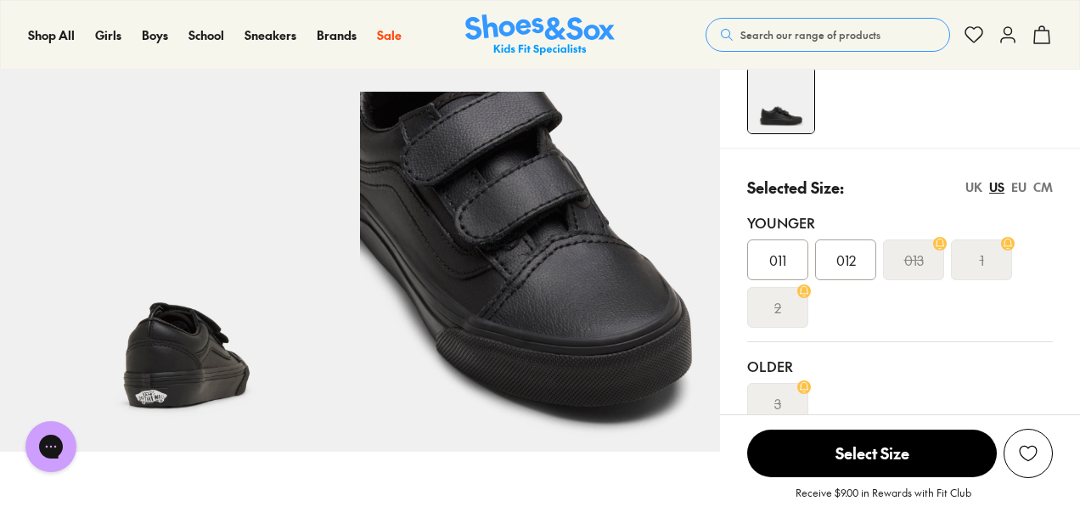
scroll to position [455, 0]
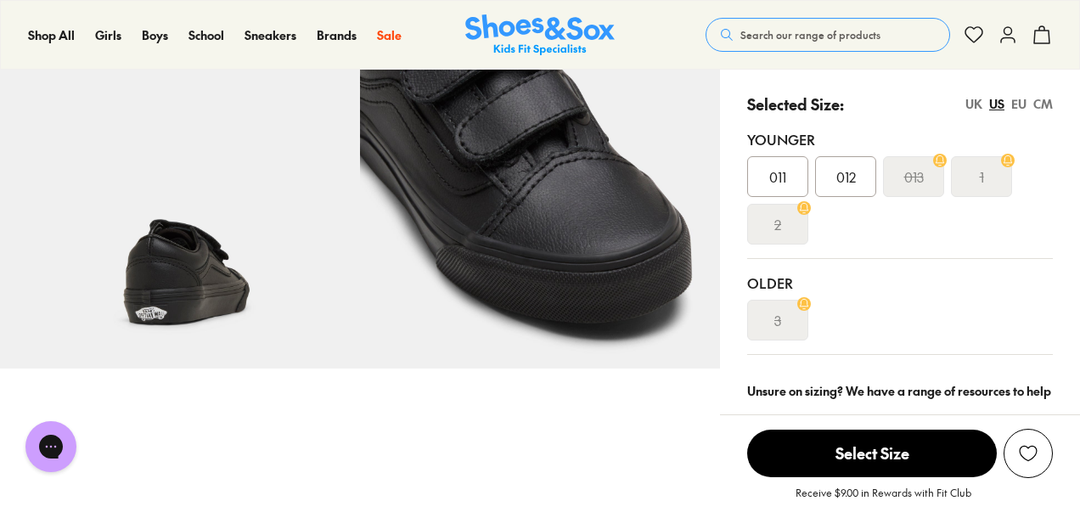
click at [980, 177] on s "1" at bounding box center [982, 176] width 4 height 20
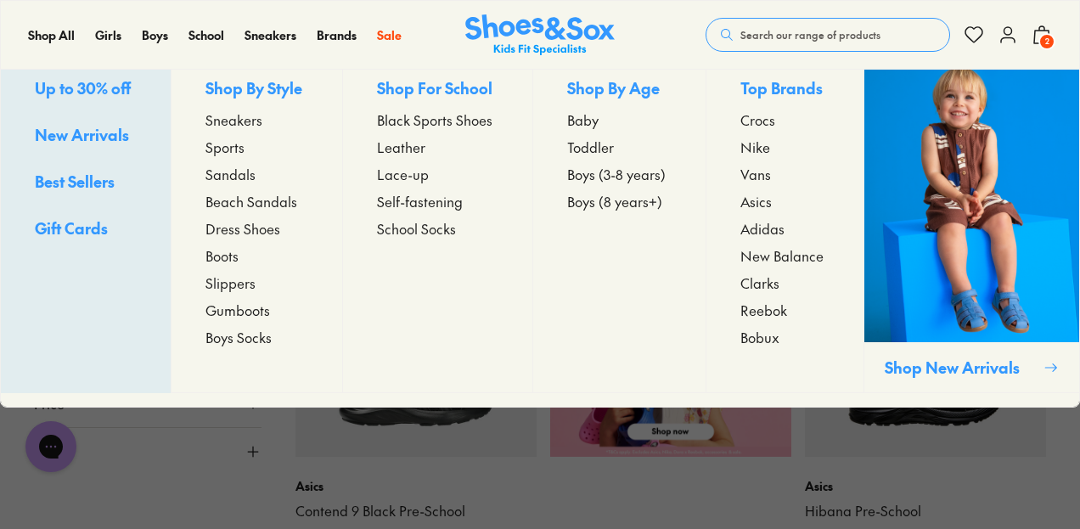
scroll to position [555, 0]
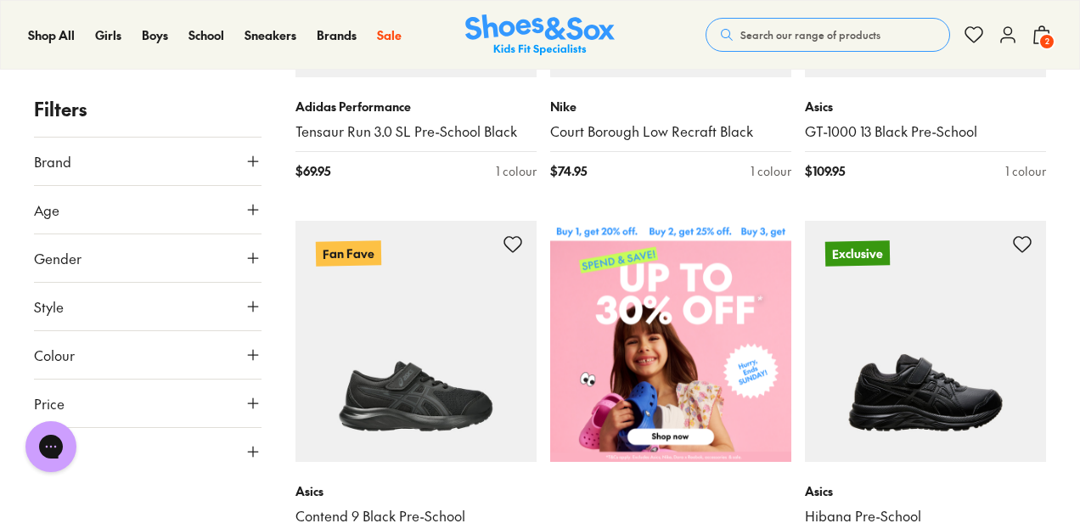
click at [1047, 49] on span "2" at bounding box center [1046, 41] width 17 height 17
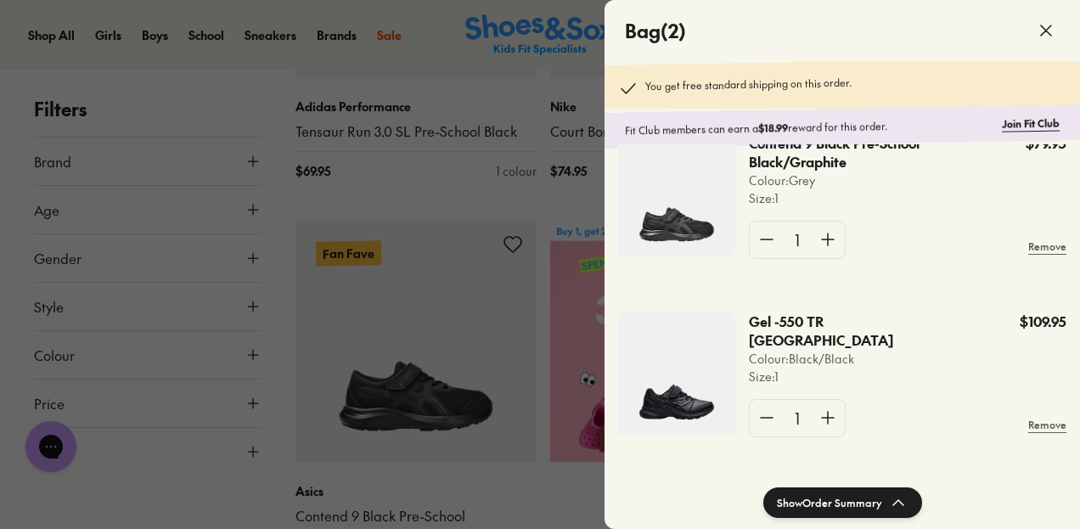
scroll to position [0, 0]
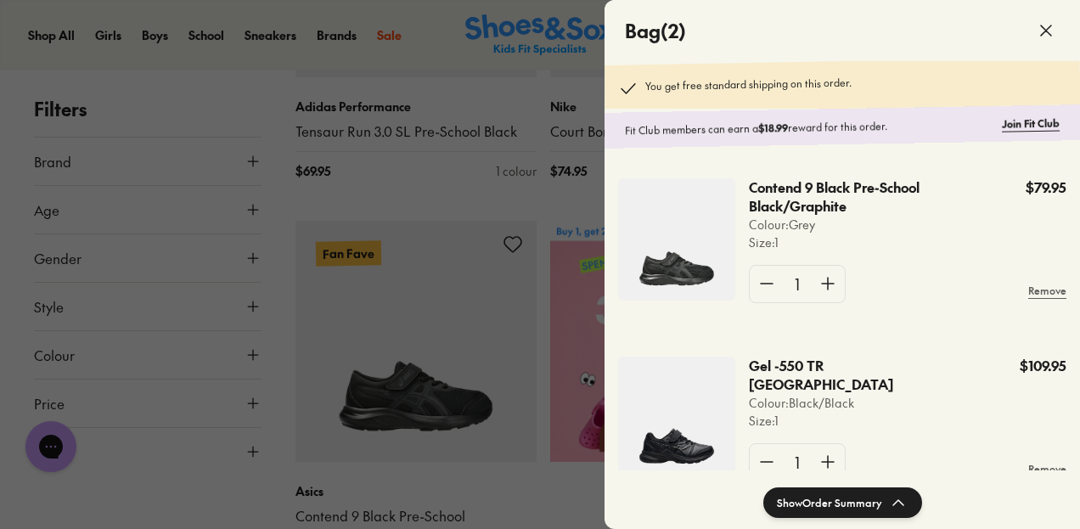
click at [379, 125] on div at bounding box center [540, 264] width 1080 height 529
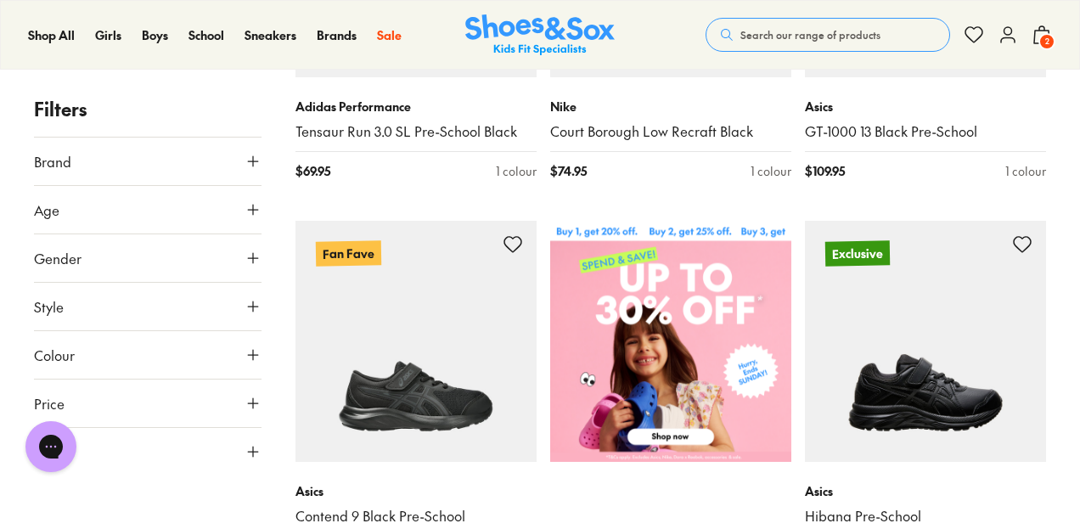
click at [1046, 48] on span "2" at bounding box center [1046, 41] width 17 height 17
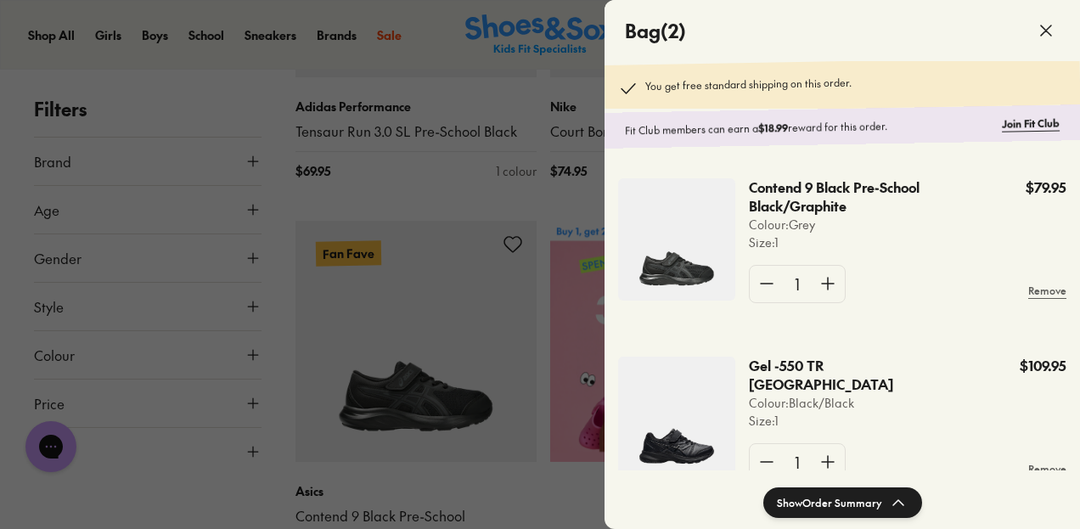
scroll to position [51, 0]
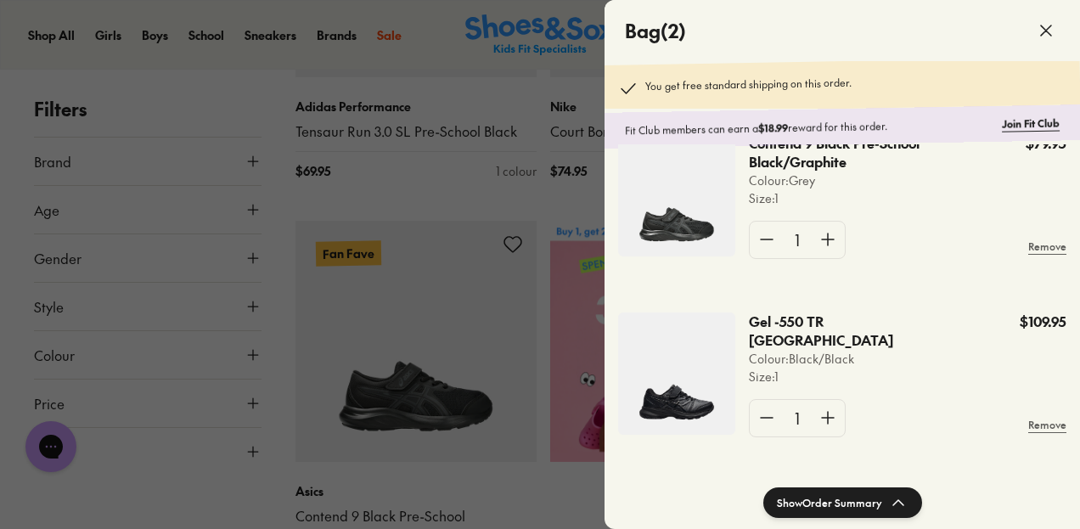
click at [1048, 20] on icon at bounding box center [1046, 30] width 20 height 20
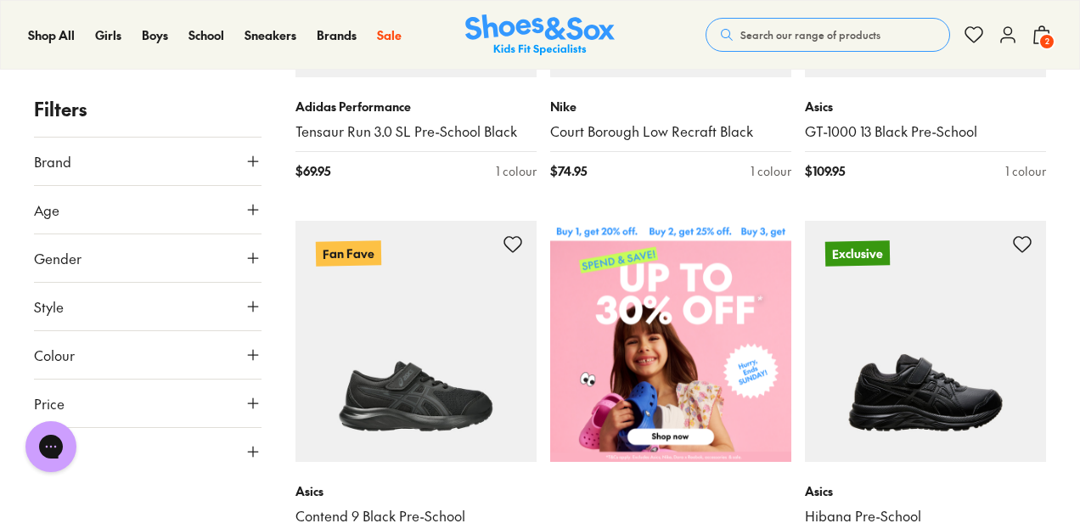
click at [1046, 36] on span "2" at bounding box center [1046, 41] width 17 height 17
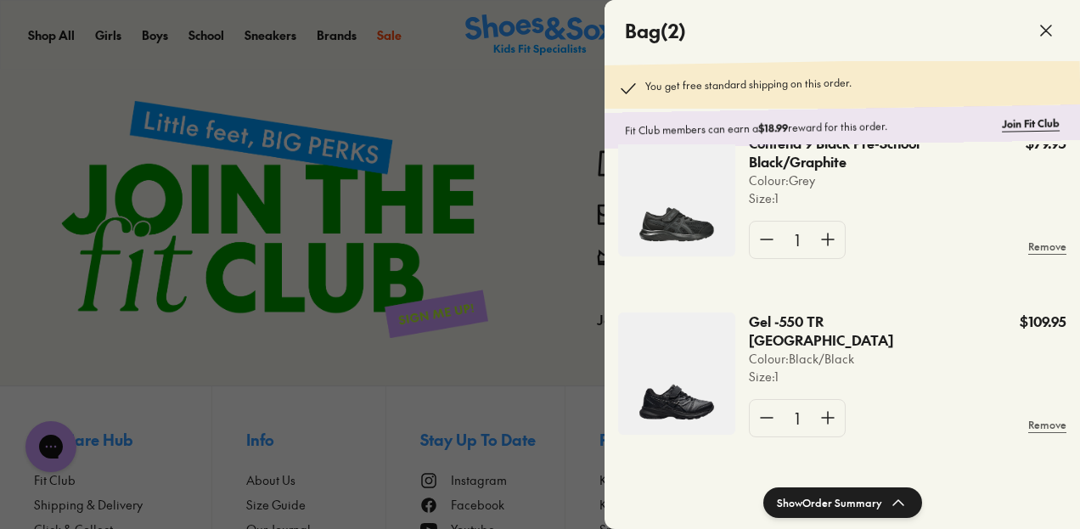
scroll to position [3765, 0]
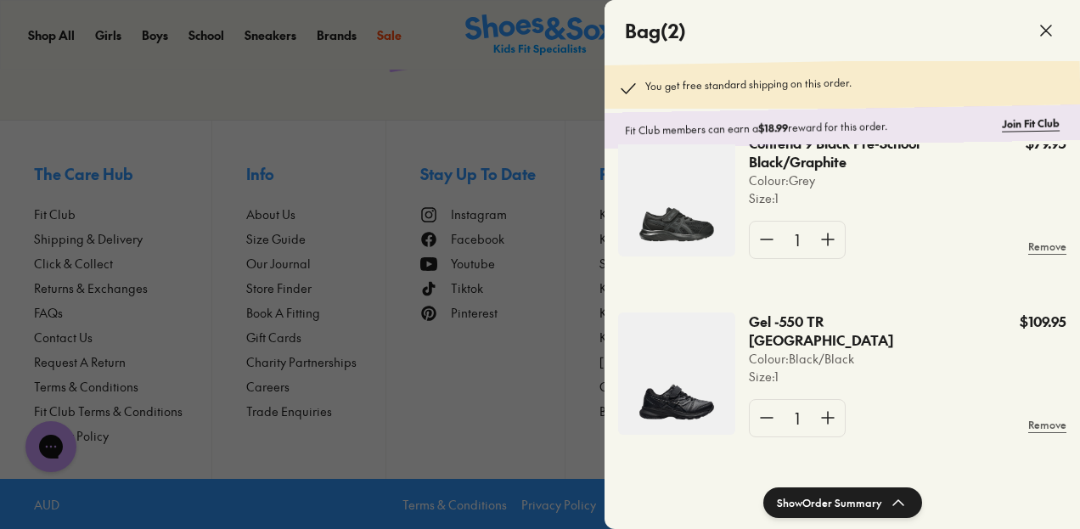
click at [839, 515] on button "Show Order Summary" at bounding box center [842, 502] width 159 height 31
click at [898, 503] on use at bounding box center [896, 502] width 10 height 5
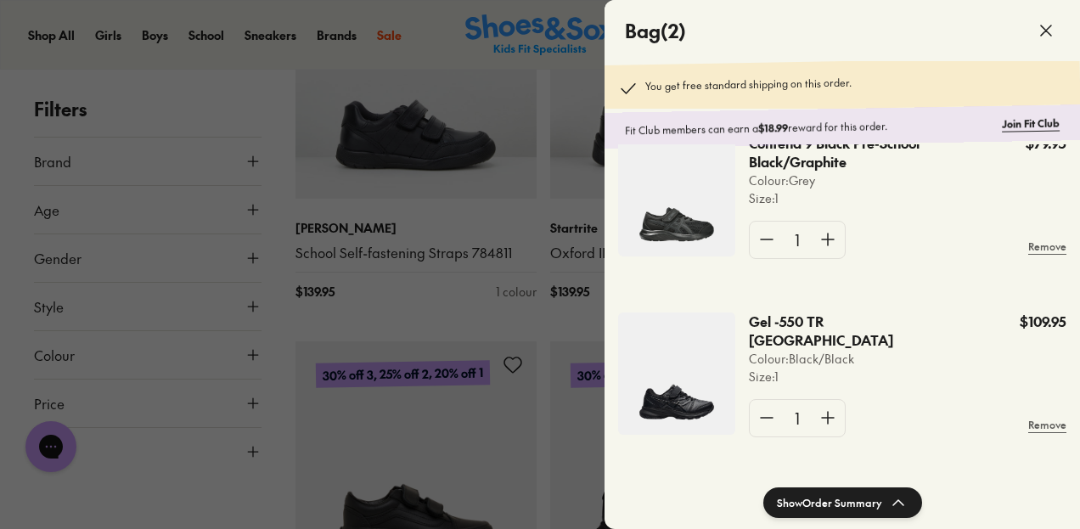
scroll to position [1913, 0]
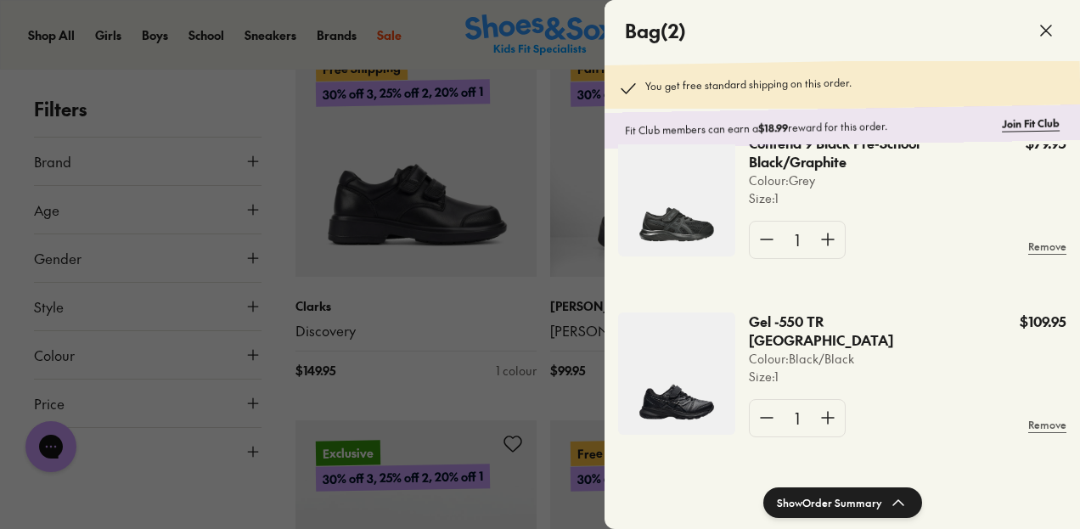
click at [1044, 37] on icon at bounding box center [1046, 30] width 20 height 20
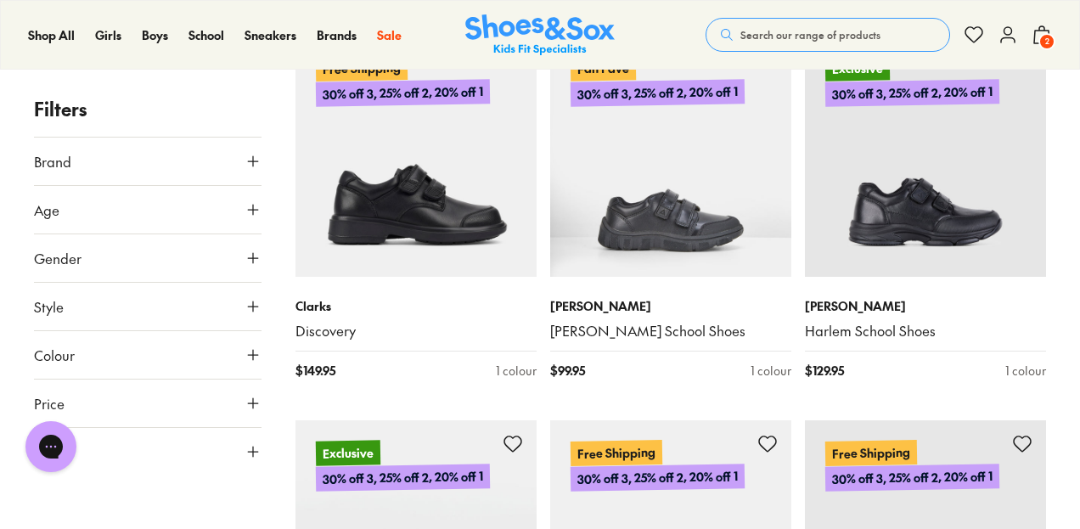
click at [1022, 30] on div "Search our range of products Clear Close Popular Searches crocs asics nike bobu…" at bounding box center [878, 34] width 346 height 37
click at [1036, 31] on use at bounding box center [1041, 34] width 15 height 17
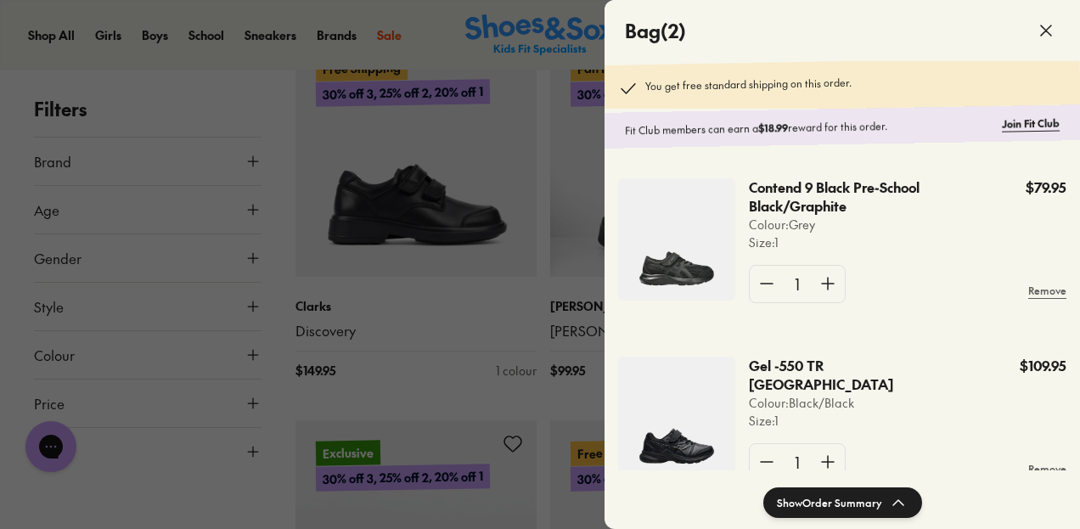
scroll to position [51, 0]
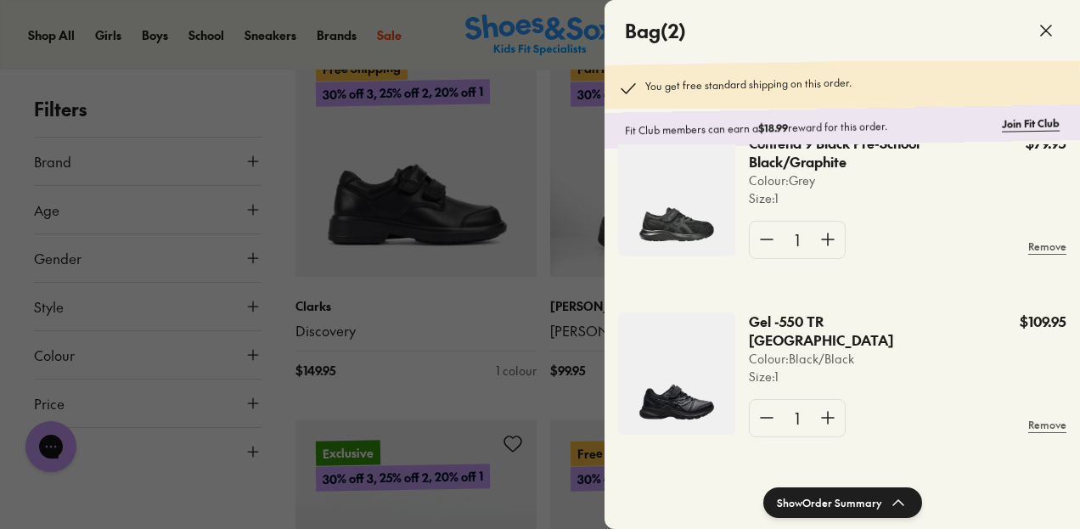
click at [833, 504] on button "Show Order Summary" at bounding box center [842, 502] width 159 height 31
click at [833, 504] on button "Hide Order Summary" at bounding box center [842, 502] width 156 height 31
click at [290, 48] on div at bounding box center [540, 264] width 1080 height 529
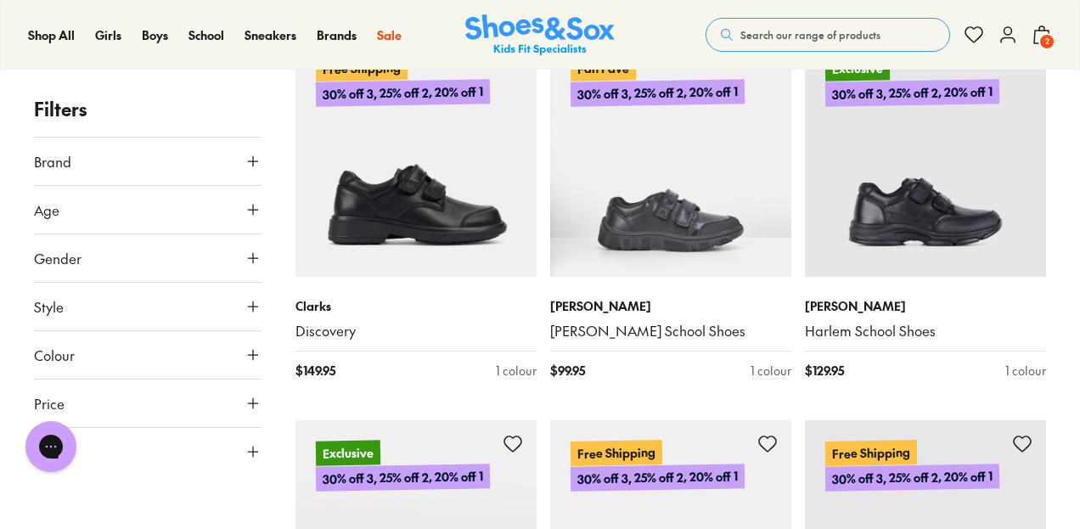
click at [1014, 31] on icon at bounding box center [1007, 35] width 20 height 20
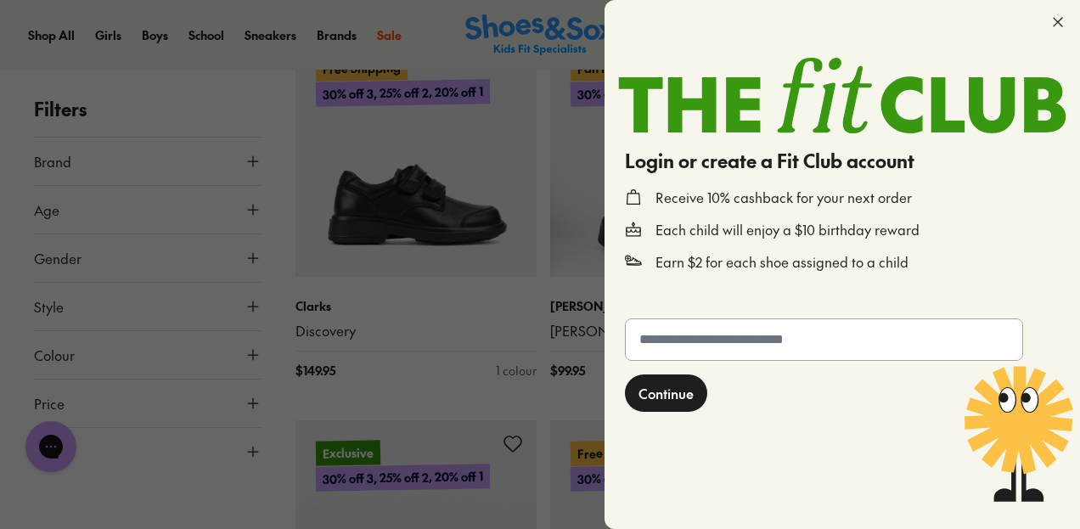
click at [1053, 23] on icon at bounding box center [1057, 22] width 17 height 17
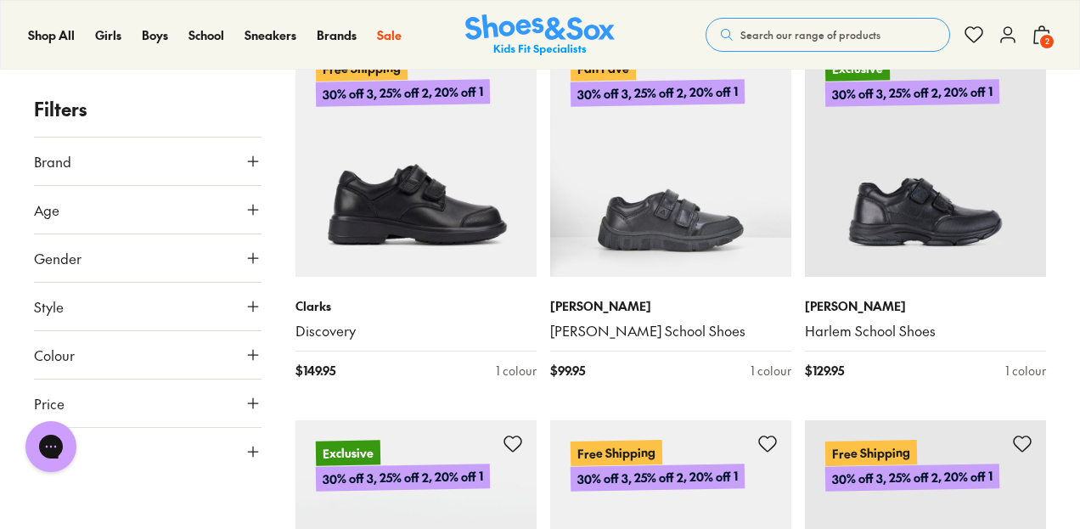
click at [976, 42] on icon at bounding box center [973, 35] width 20 height 20
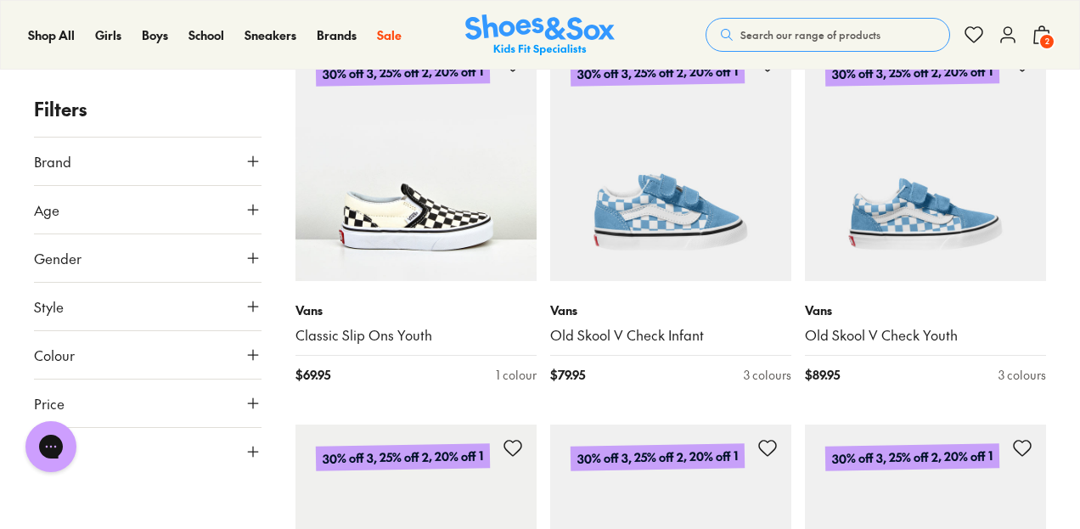
scroll to position [1919, 0]
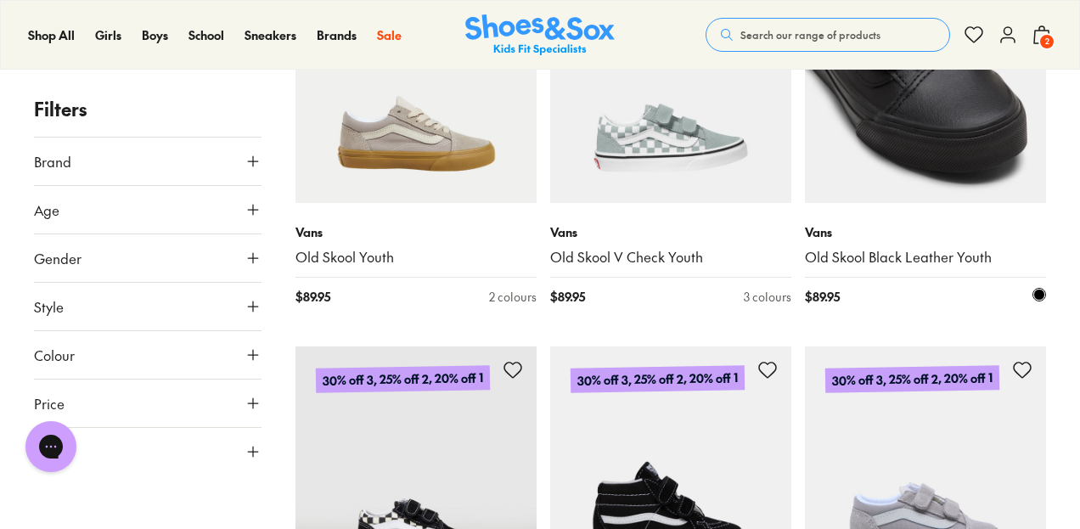
click at [899, 125] on img at bounding box center [925, 82] width 241 height 241
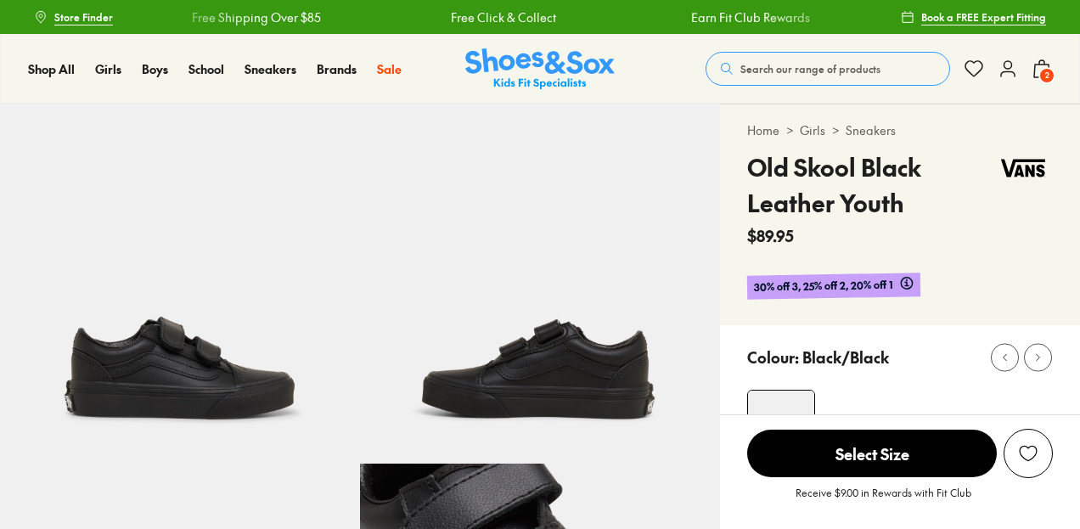
select select "*"
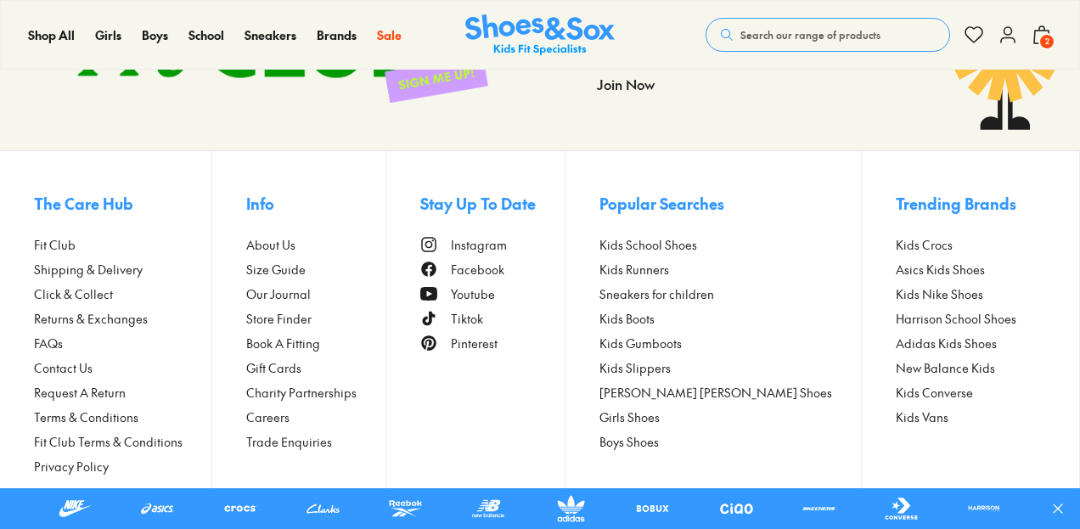
scroll to position [513, 0]
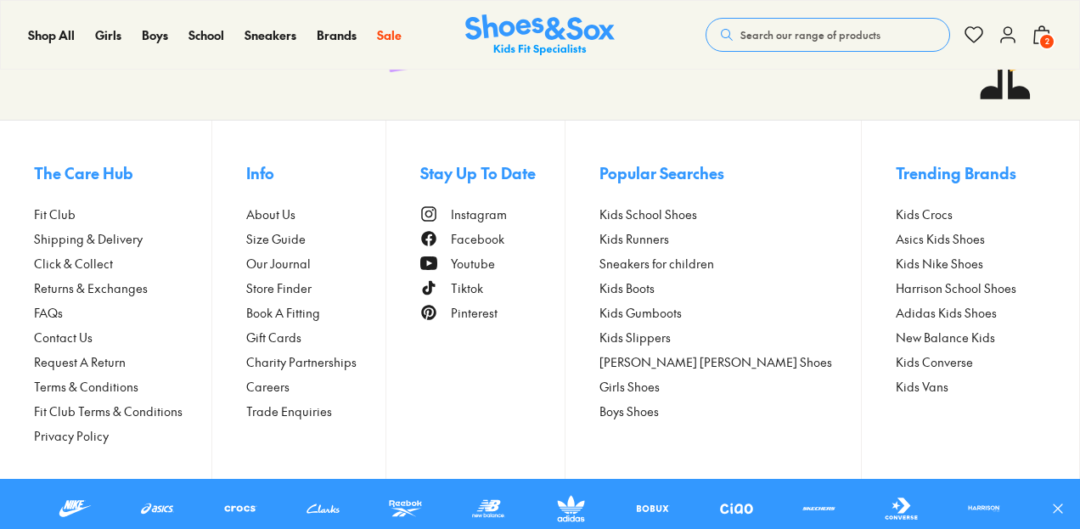
click at [1079, 390] on html "Skip to Main Content Store Finder Free Shipping Over $85 Free Click & Collect E…" at bounding box center [540, 8] width 1080 height 1042
click at [1048, 31] on icon at bounding box center [1041, 35] width 20 height 20
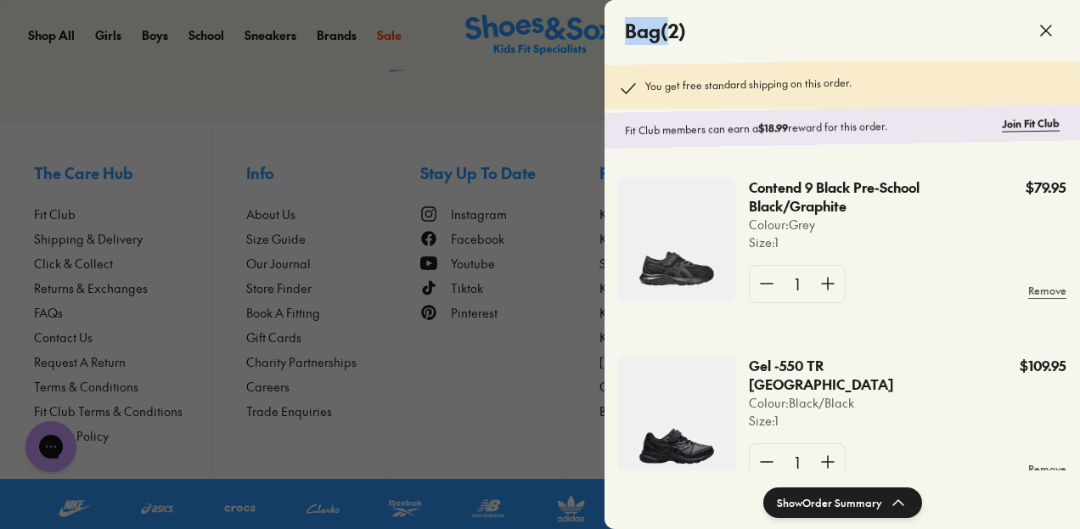
click at [1048, 31] on div "Bag ( 2 )" at bounding box center [841, 30] width 475 height 61
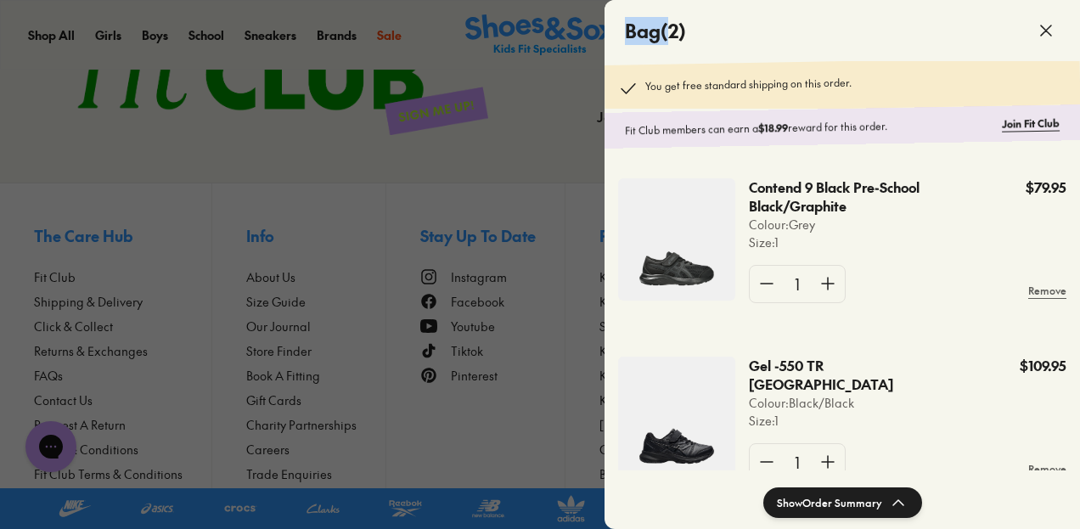
scroll to position [513, 0]
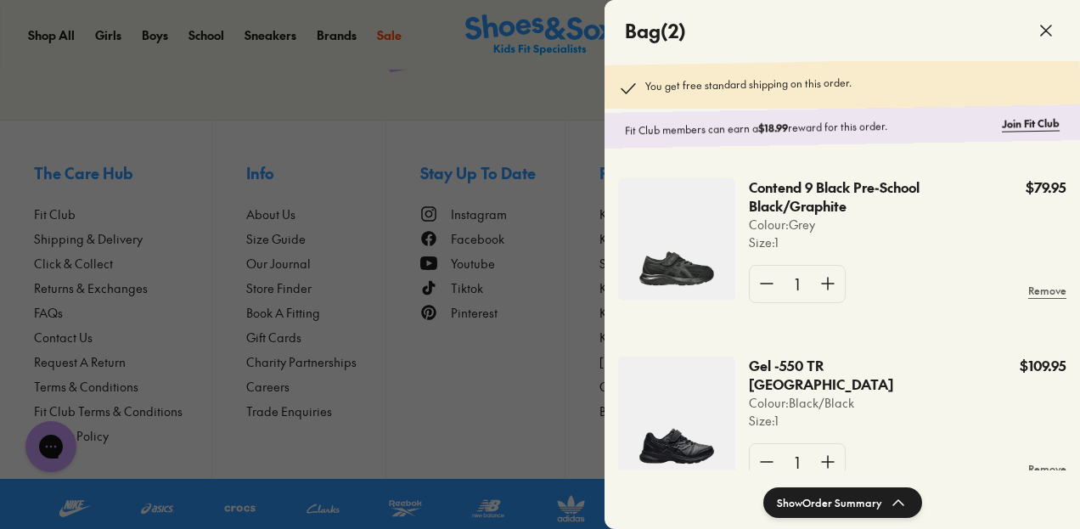
click at [873, 215] on p "Contend 9 Black Pre-School Black/Graphite" at bounding box center [857, 196] width 217 height 37
click at [1043, 28] on use at bounding box center [1046, 30] width 10 height 10
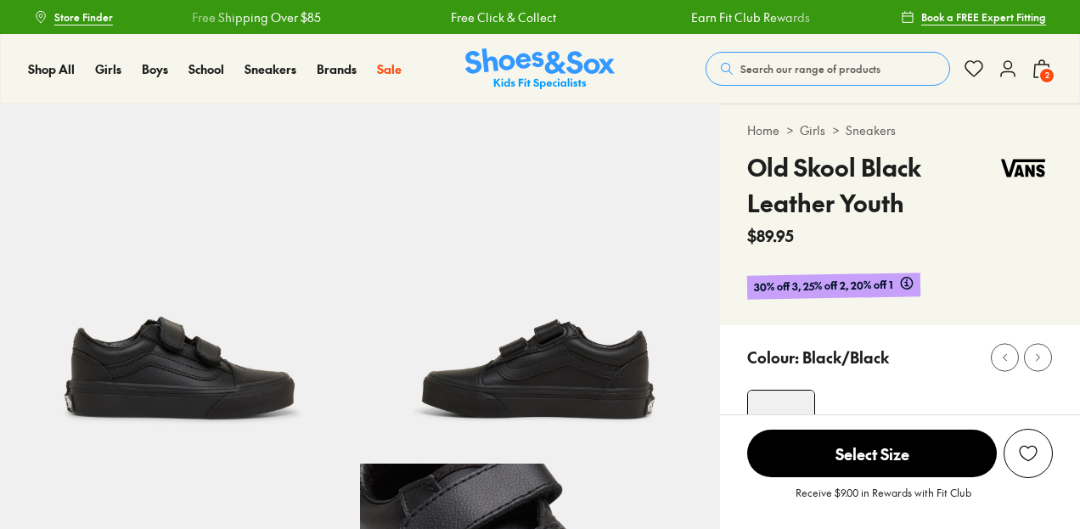
select select "*"
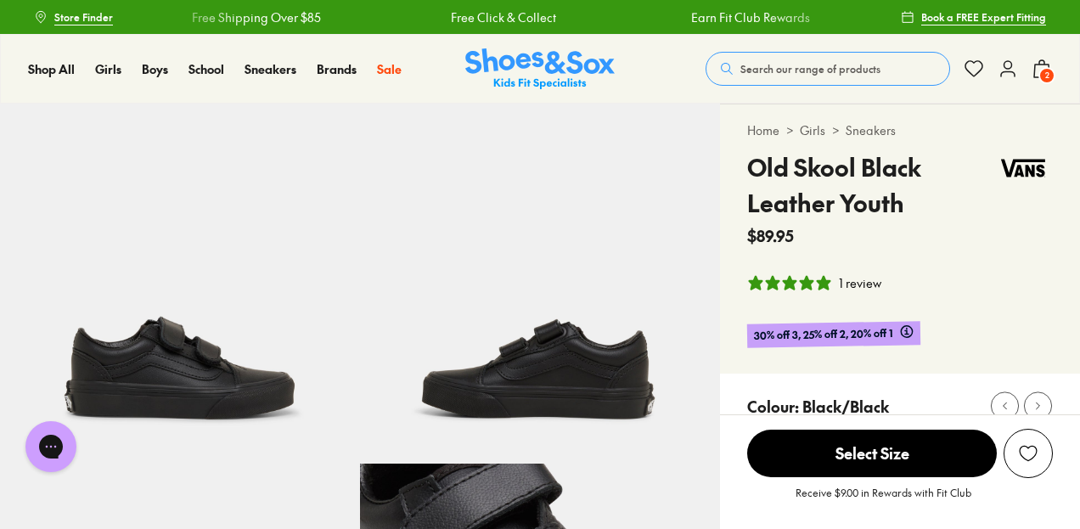
click at [1036, 64] on use at bounding box center [1041, 68] width 15 height 17
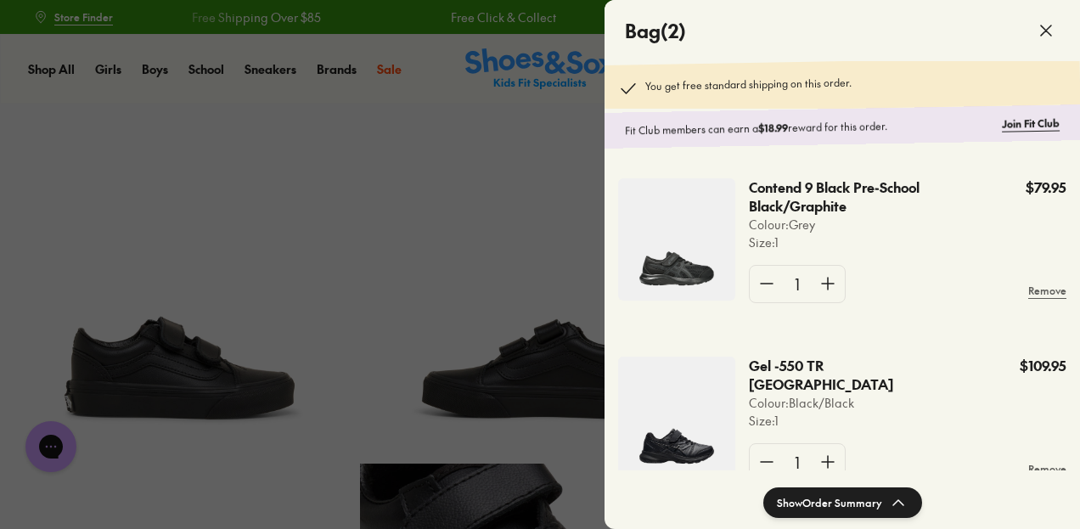
click at [1043, 26] on icon at bounding box center [1046, 30] width 20 height 20
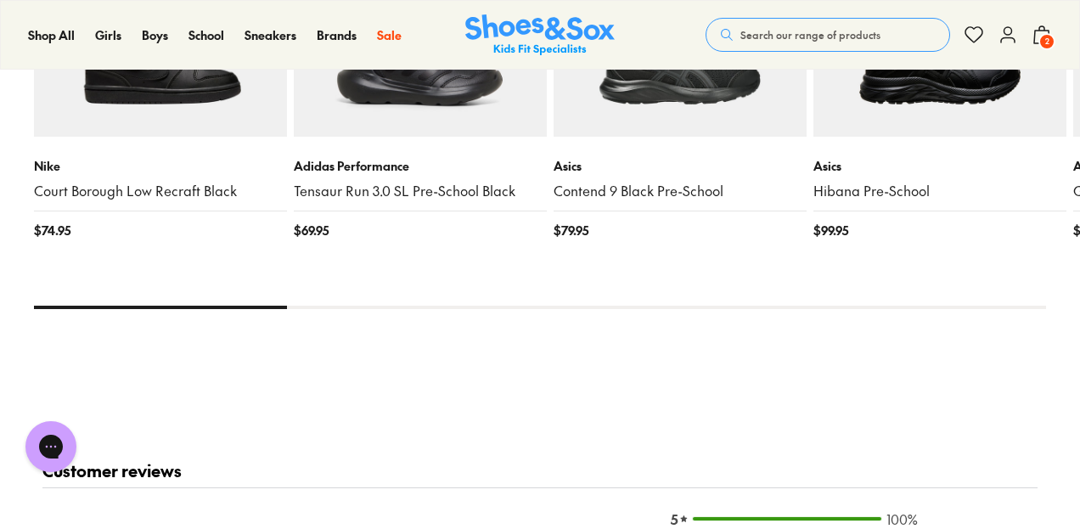
scroll to position [2046, 0]
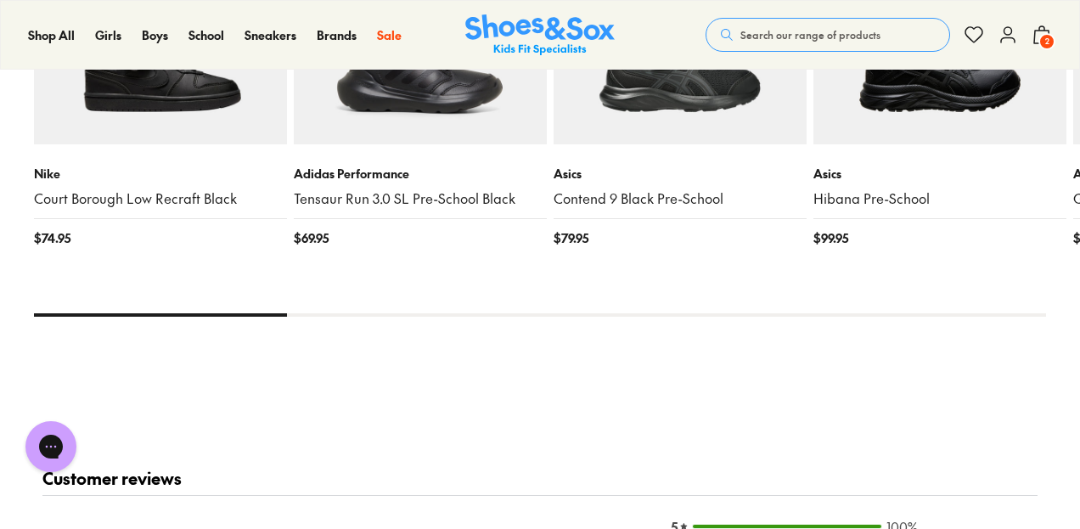
drag, startPoint x: 1045, startPoint y: 37, endPoint x: 1038, endPoint y: 28, distance: 11.5
click at [1038, 28] on icon at bounding box center [1041, 35] width 20 height 20
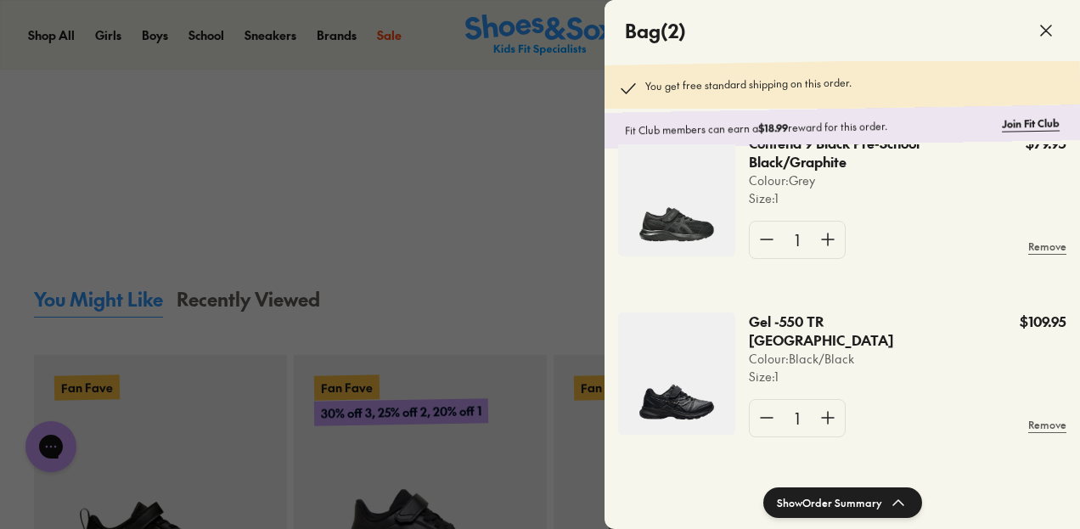
scroll to position [3209, 0]
